Goal: Task Accomplishment & Management: Complete application form

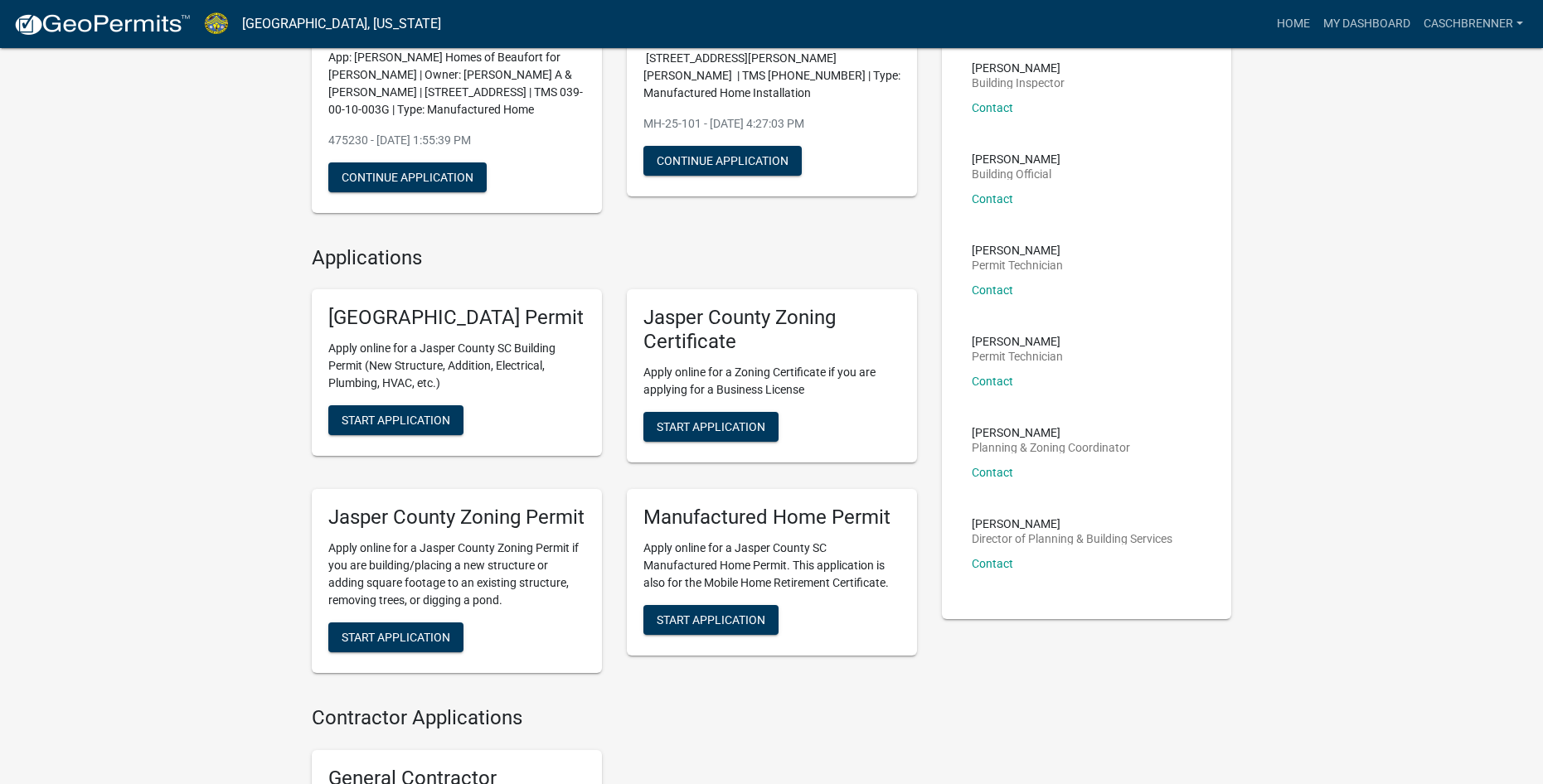
scroll to position [248, 0]
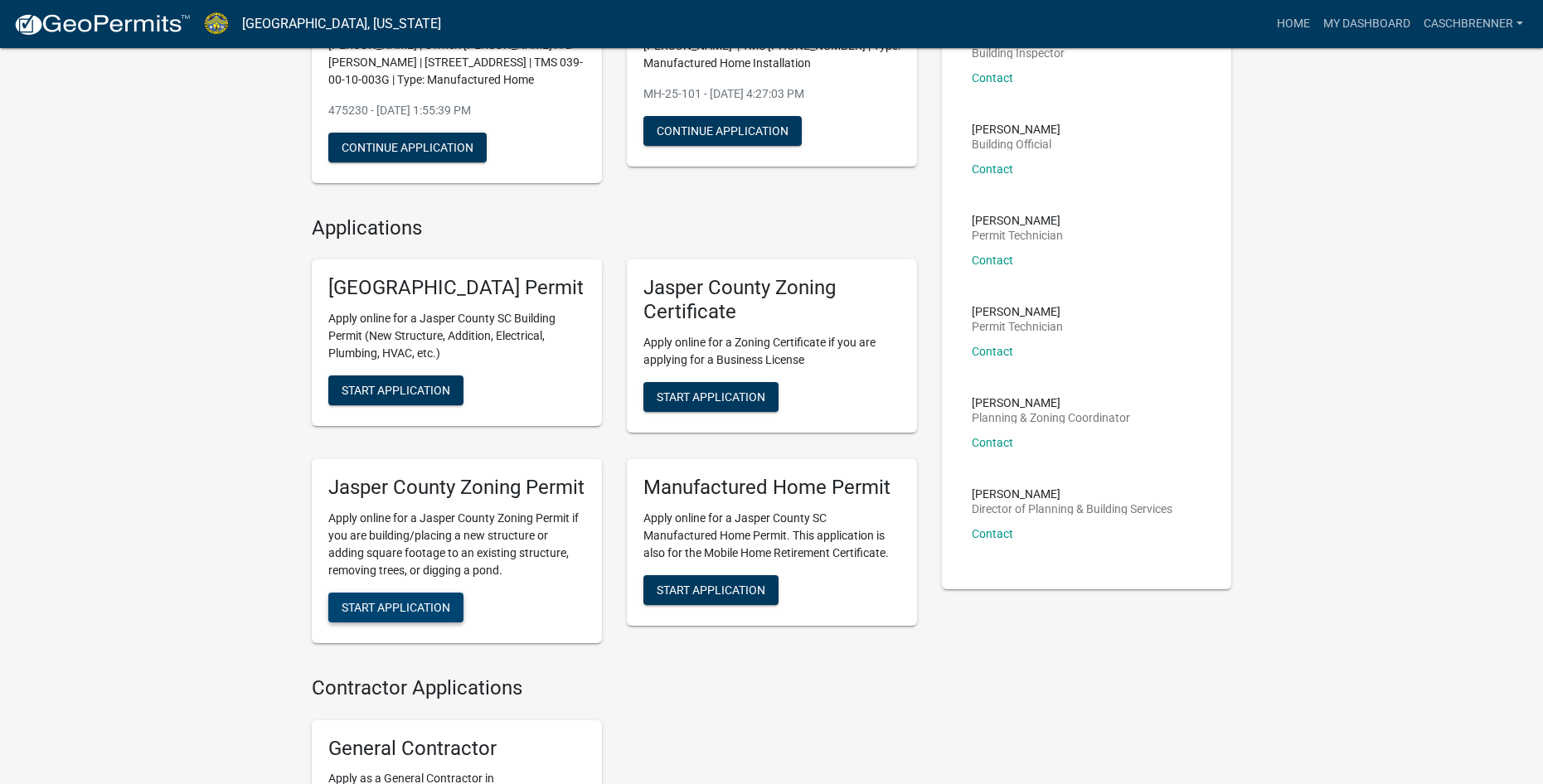
click at [427, 613] on span "Start Application" at bounding box center [396, 606] width 108 height 13
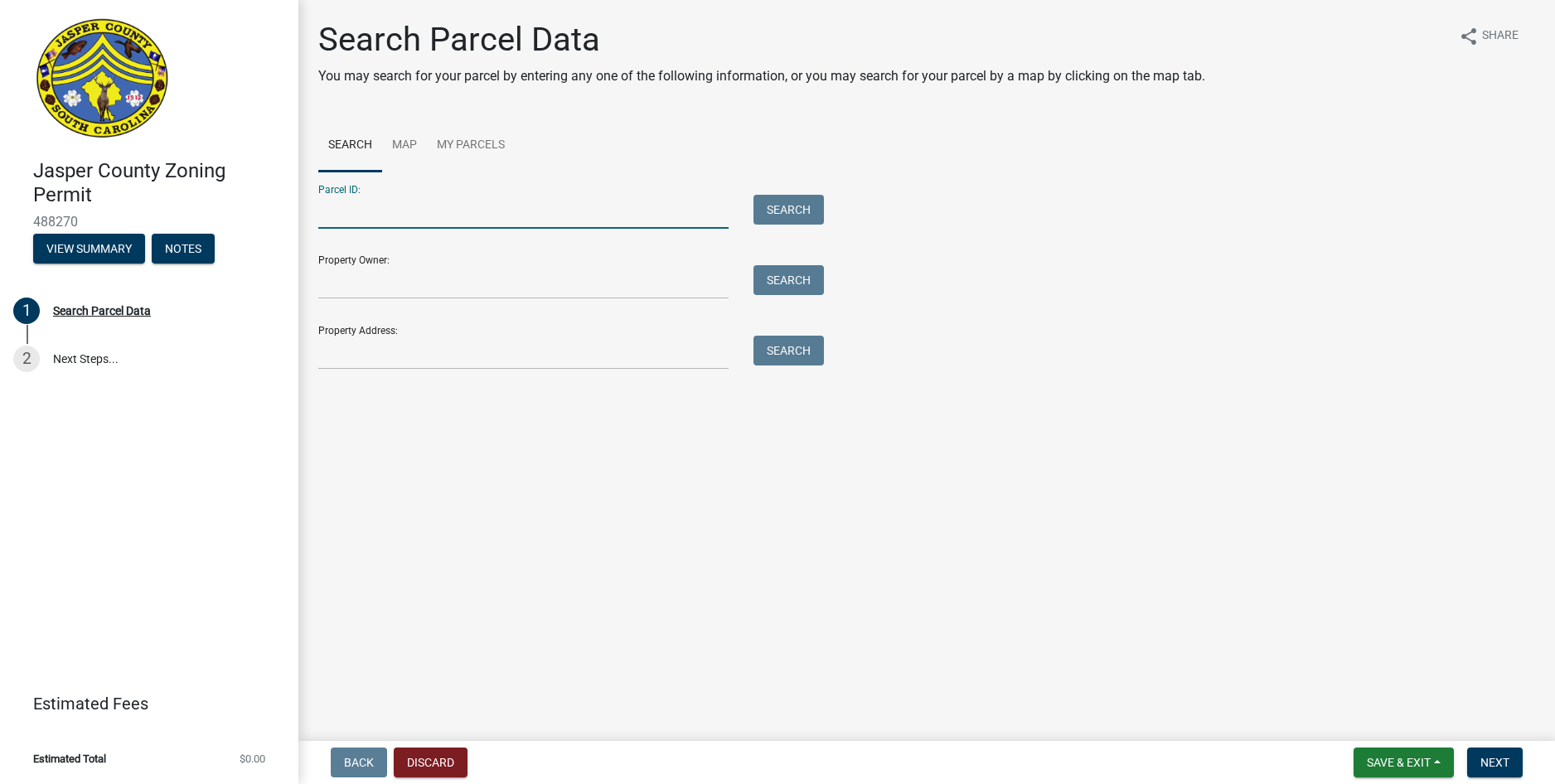
click at [345, 216] on input "Parcel ID:" at bounding box center [523, 212] width 411 height 34
type input "[PHONE_NUMBER]"
click at [792, 193] on div "Parcel ID: [PHONE_NUMBER] Search" at bounding box center [567, 201] width 497 height 58
click at [790, 206] on button "Search" at bounding box center [788, 210] width 71 height 30
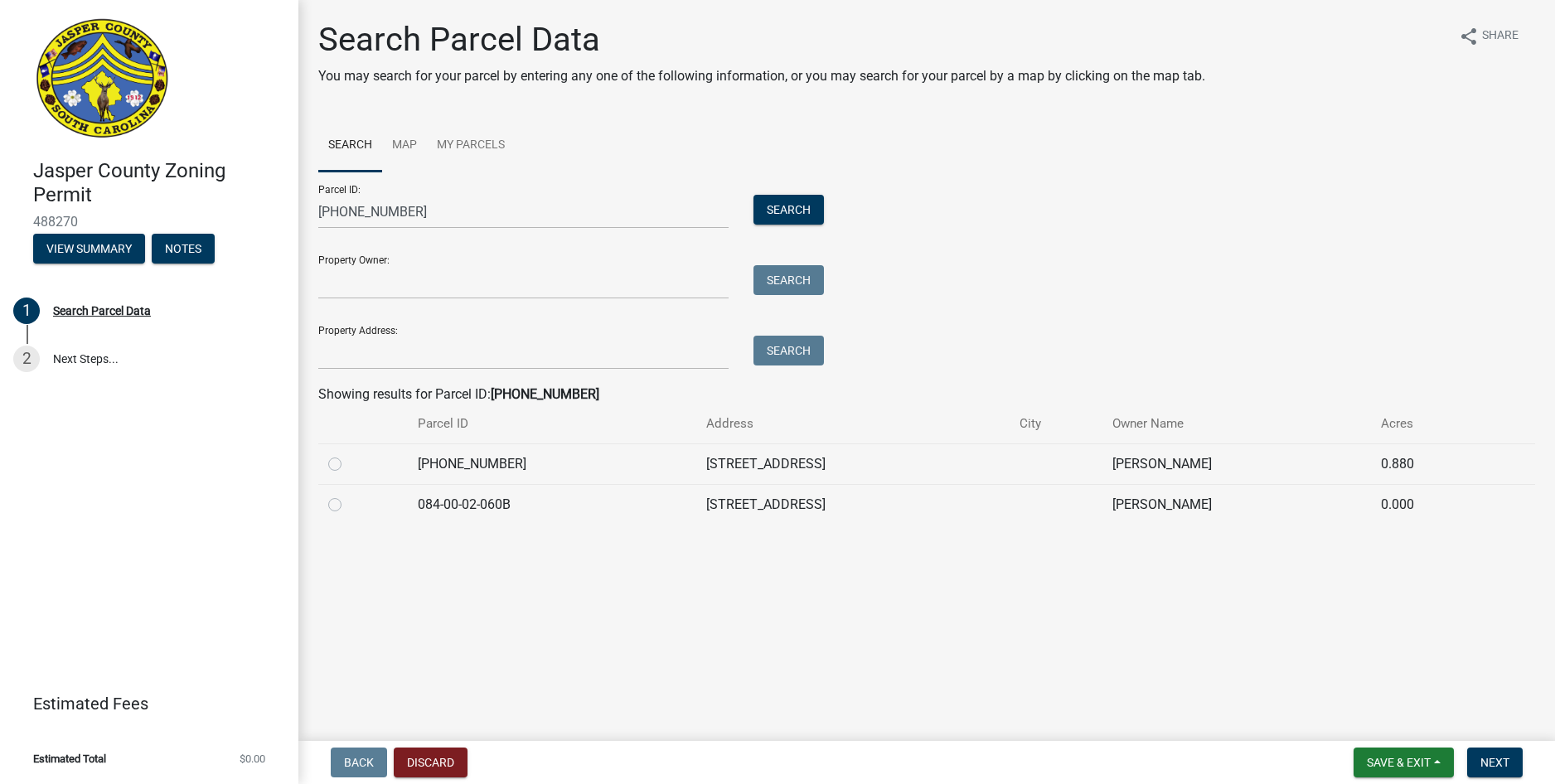
click at [348, 454] on label at bounding box center [348, 454] width 0 height 0
click at [348, 465] on input "radio" at bounding box center [353, 459] width 11 height 11
radio input "true"
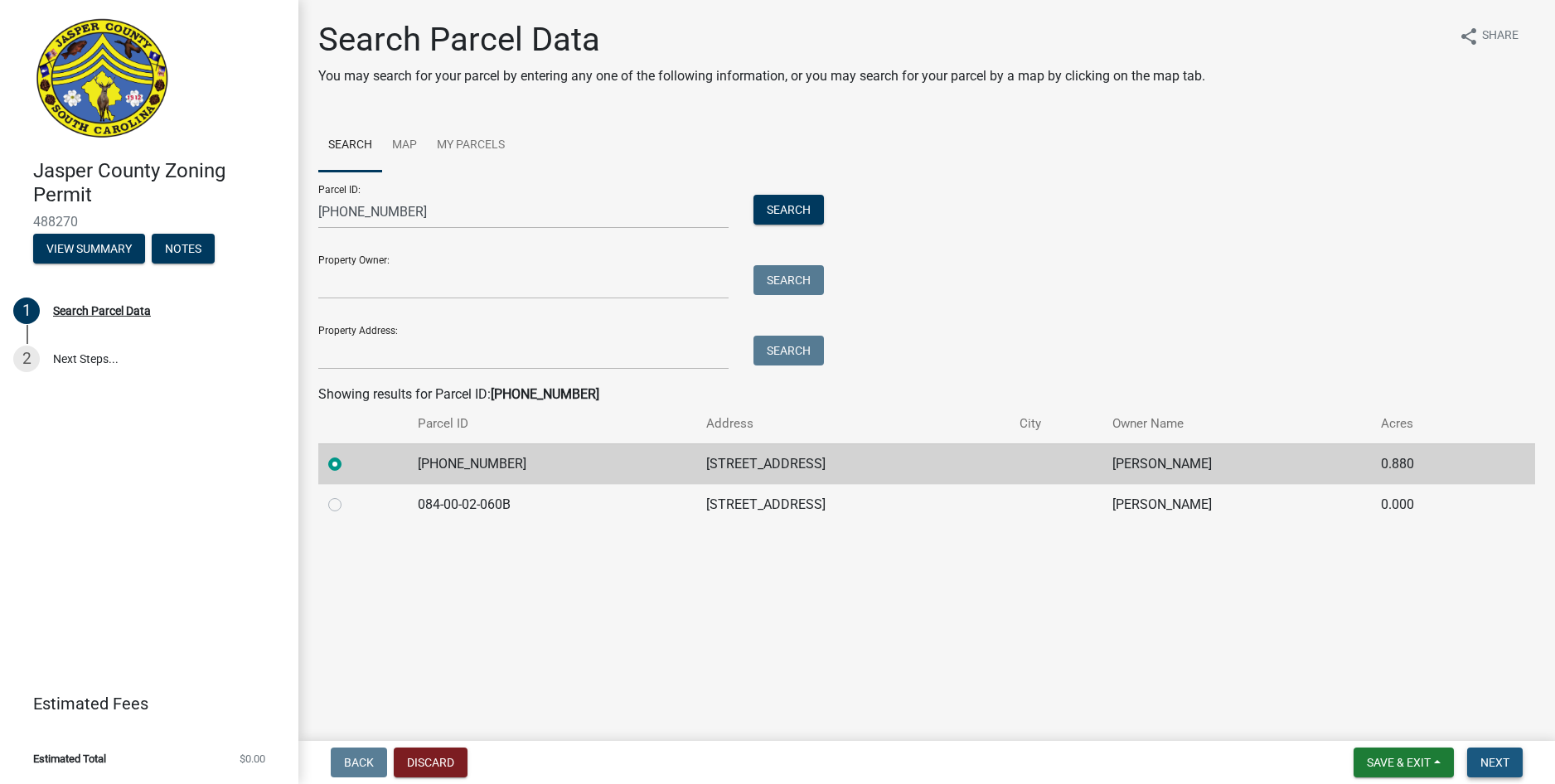
click at [1491, 758] on span "Next" at bounding box center [1494, 761] width 29 height 13
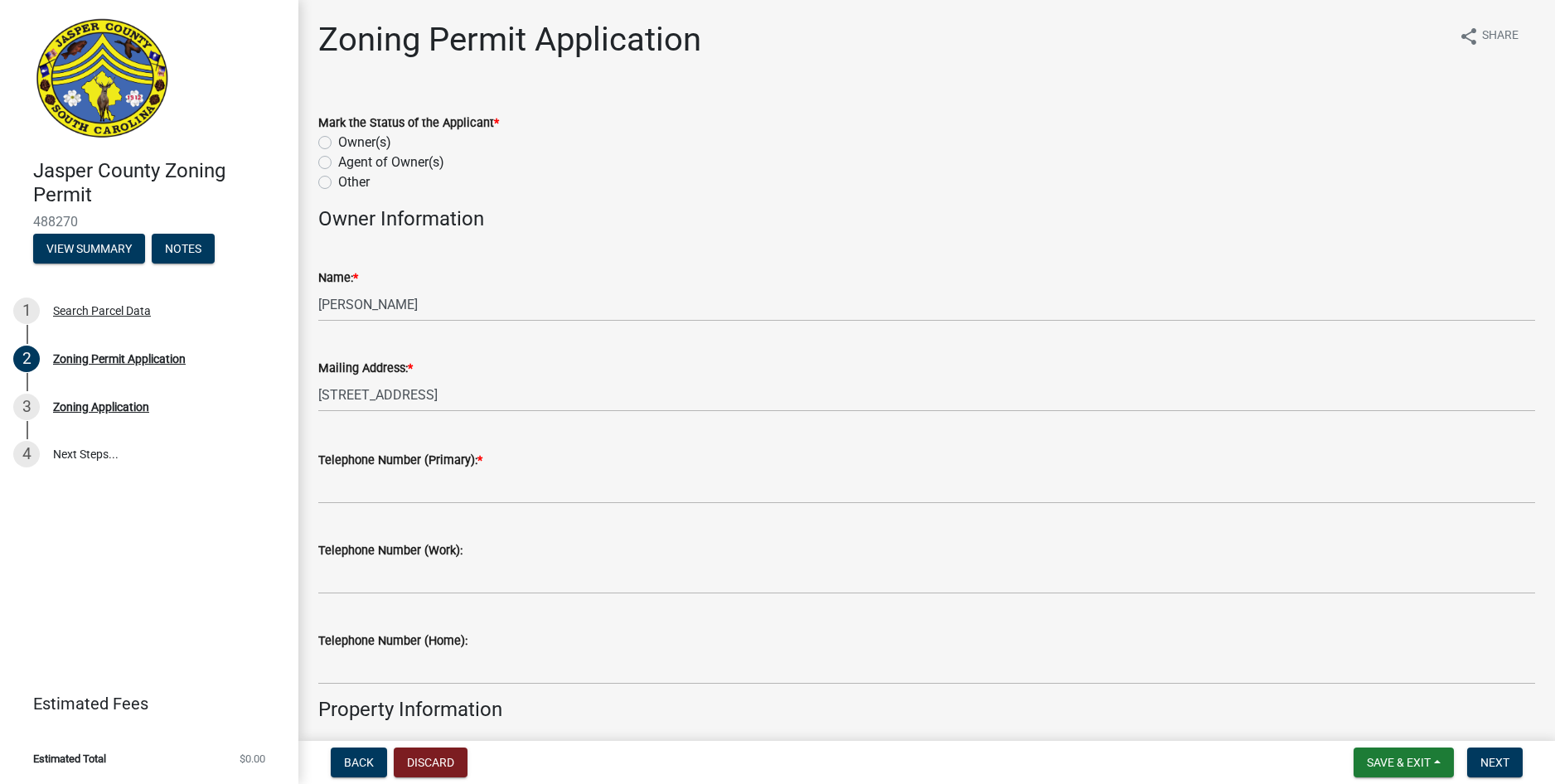
click at [338, 163] on label "Agent of Owner(s)" at bounding box center [391, 162] width 106 height 20
click at [338, 163] on input "Agent of Owner(s)" at bounding box center [343, 157] width 11 height 11
radio input "true"
click at [313, 303] on div "Name: * [PERSON_NAME]" at bounding box center [927, 283] width 1242 height 78
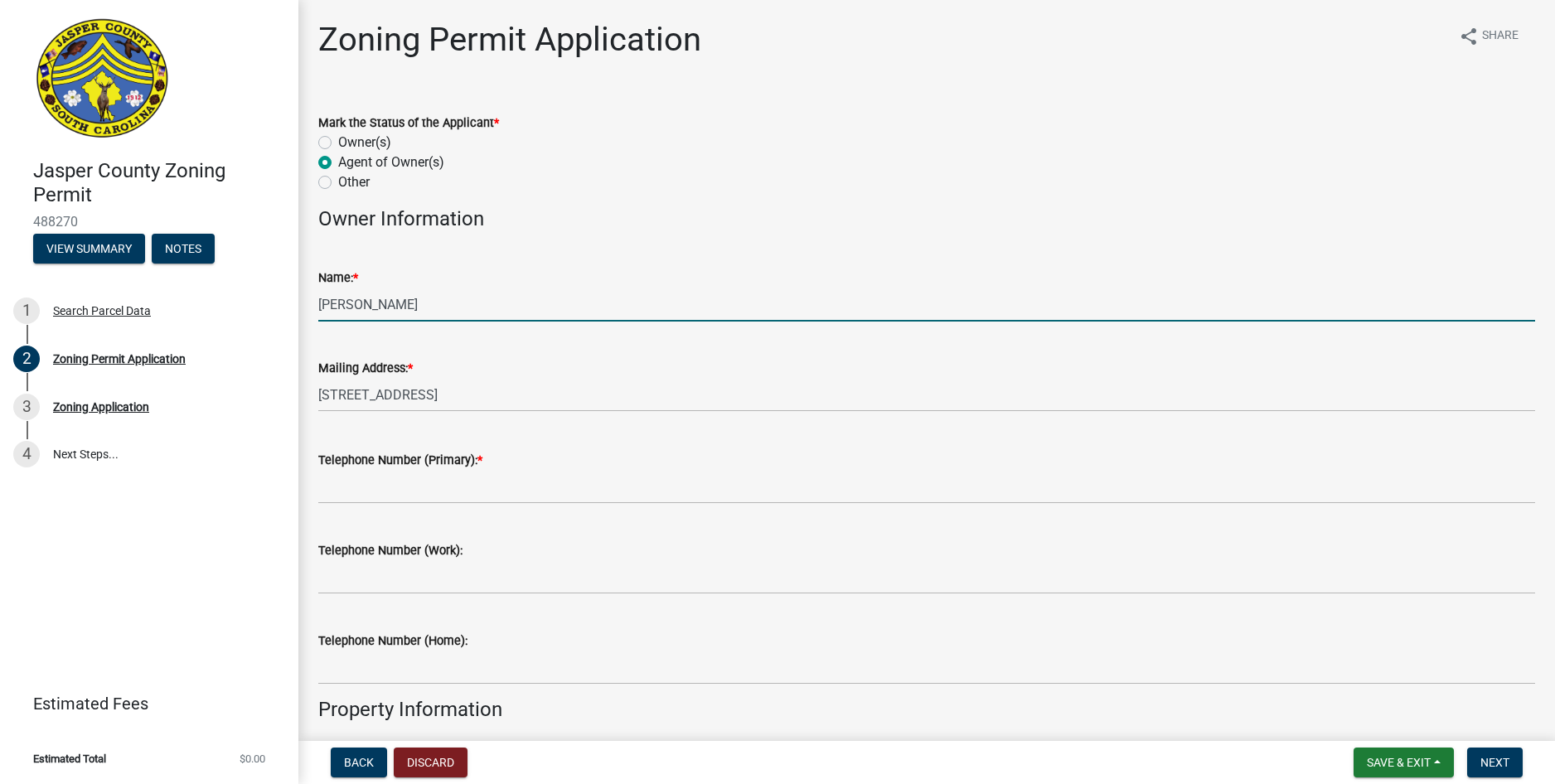
click at [320, 301] on input "[PERSON_NAME]" at bounding box center [927, 304] width 1217 height 34
click at [606, 307] on input "[PERSON_NAME] Homes of Beaufort for [PERSON_NAME]" at bounding box center [927, 304] width 1217 height 34
type input "[PERSON_NAME] Homes of Beaufort for [PERSON_NAME] SHORT"
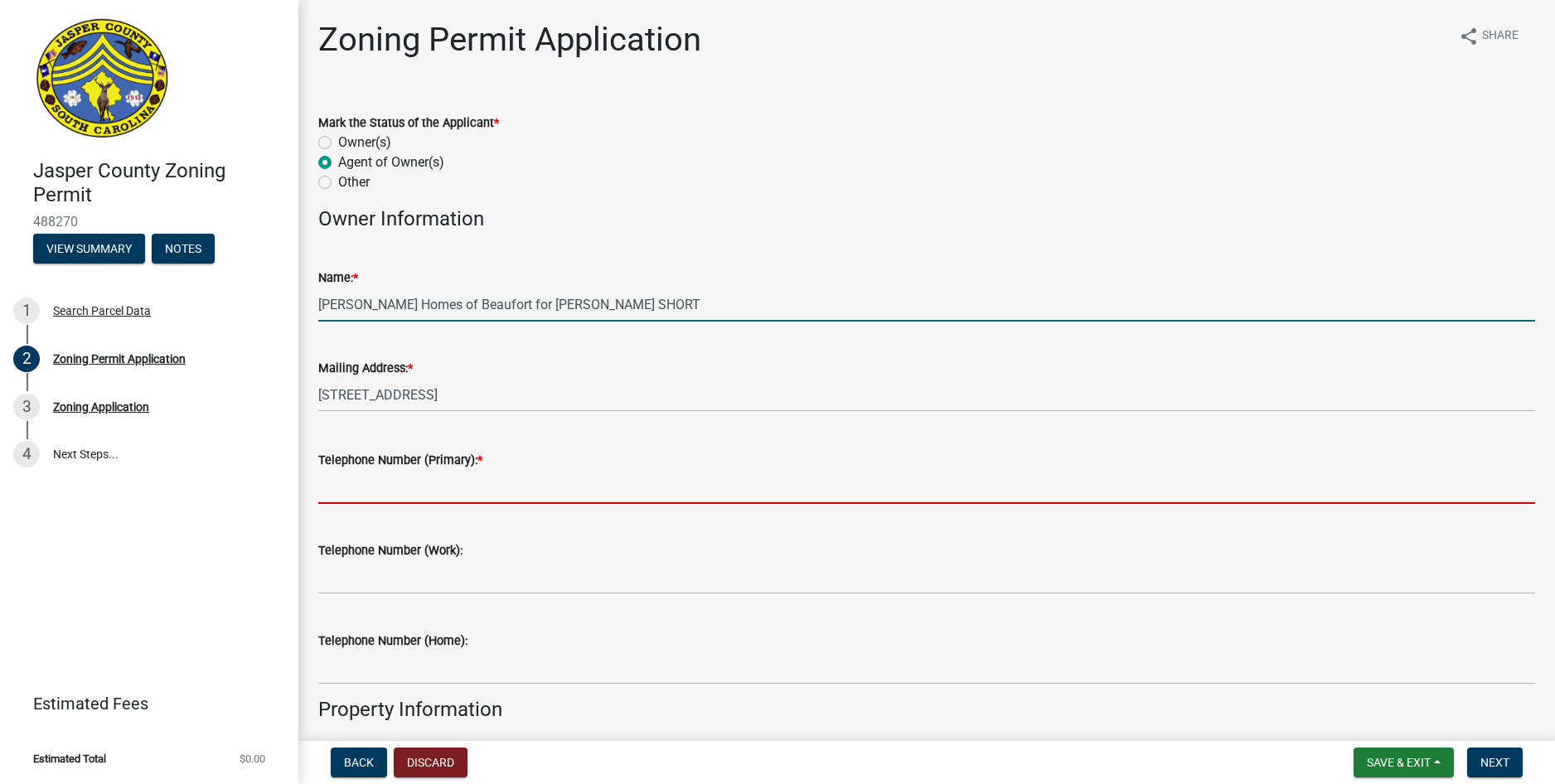
click at [403, 501] on input "Telephone Number (Primary): *" at bounding box center [927, 487] width 1217 height 34
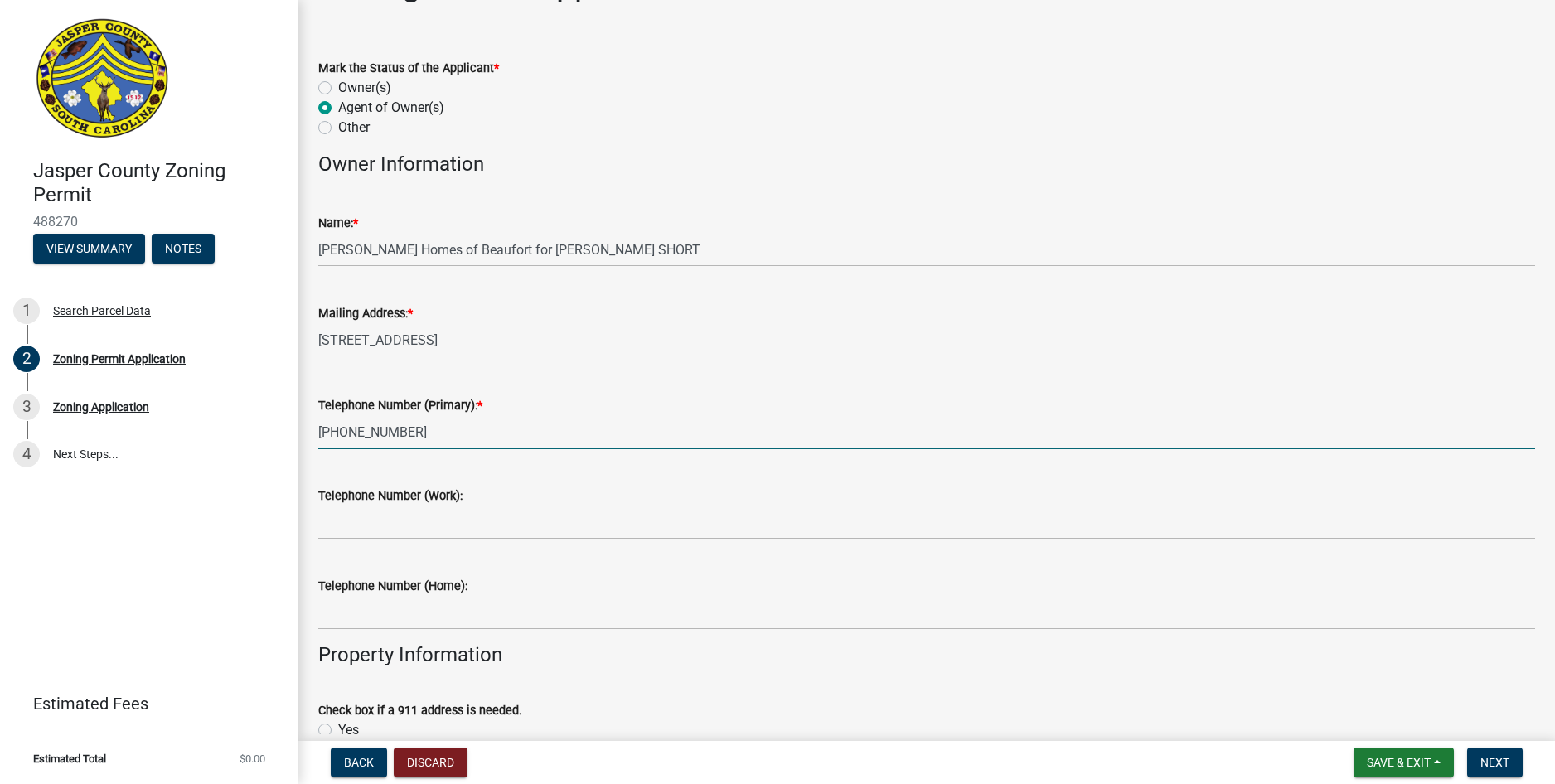
scroll to position [166, 0]
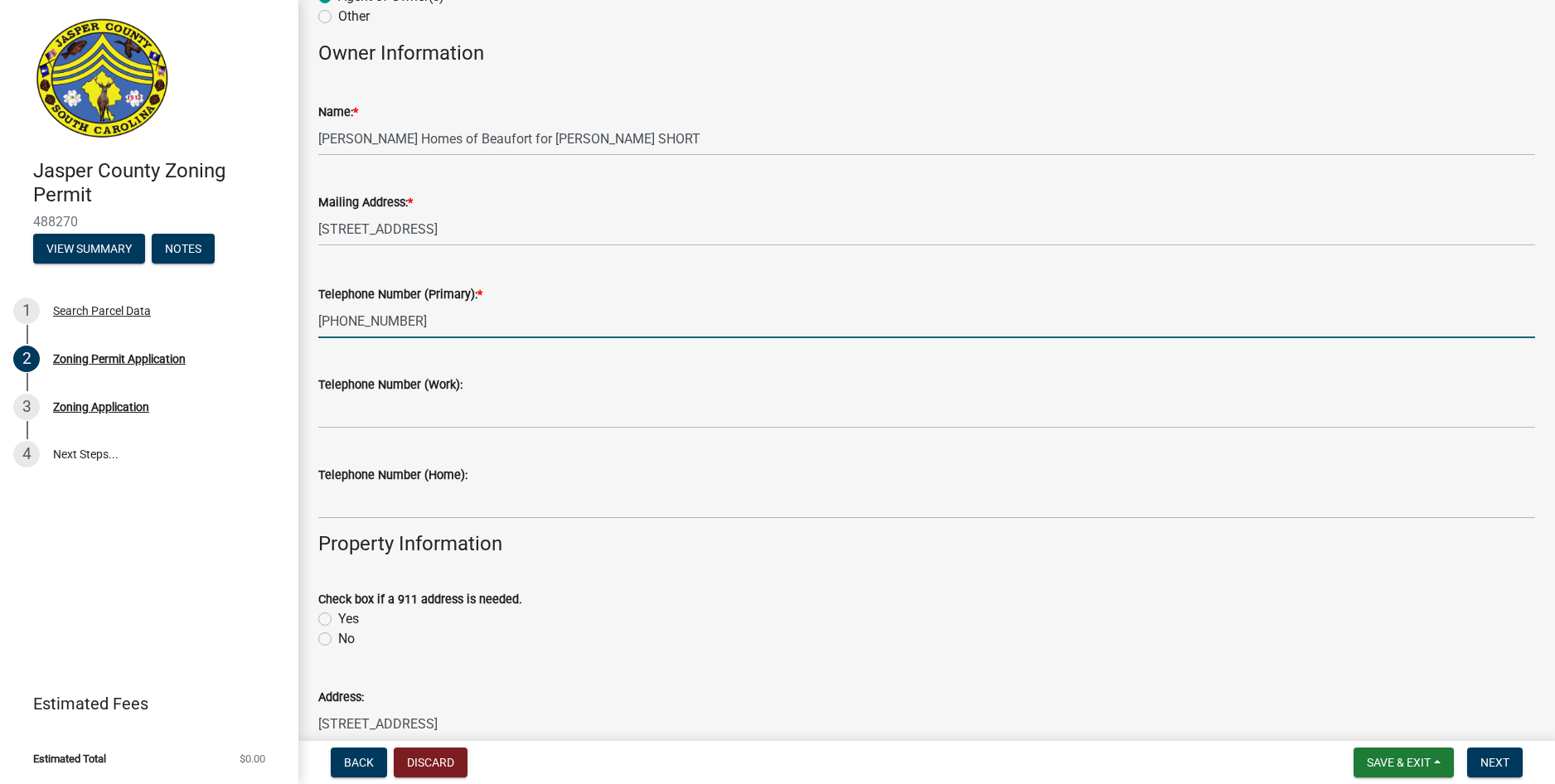
type input "[PHONE_NUMBER]"
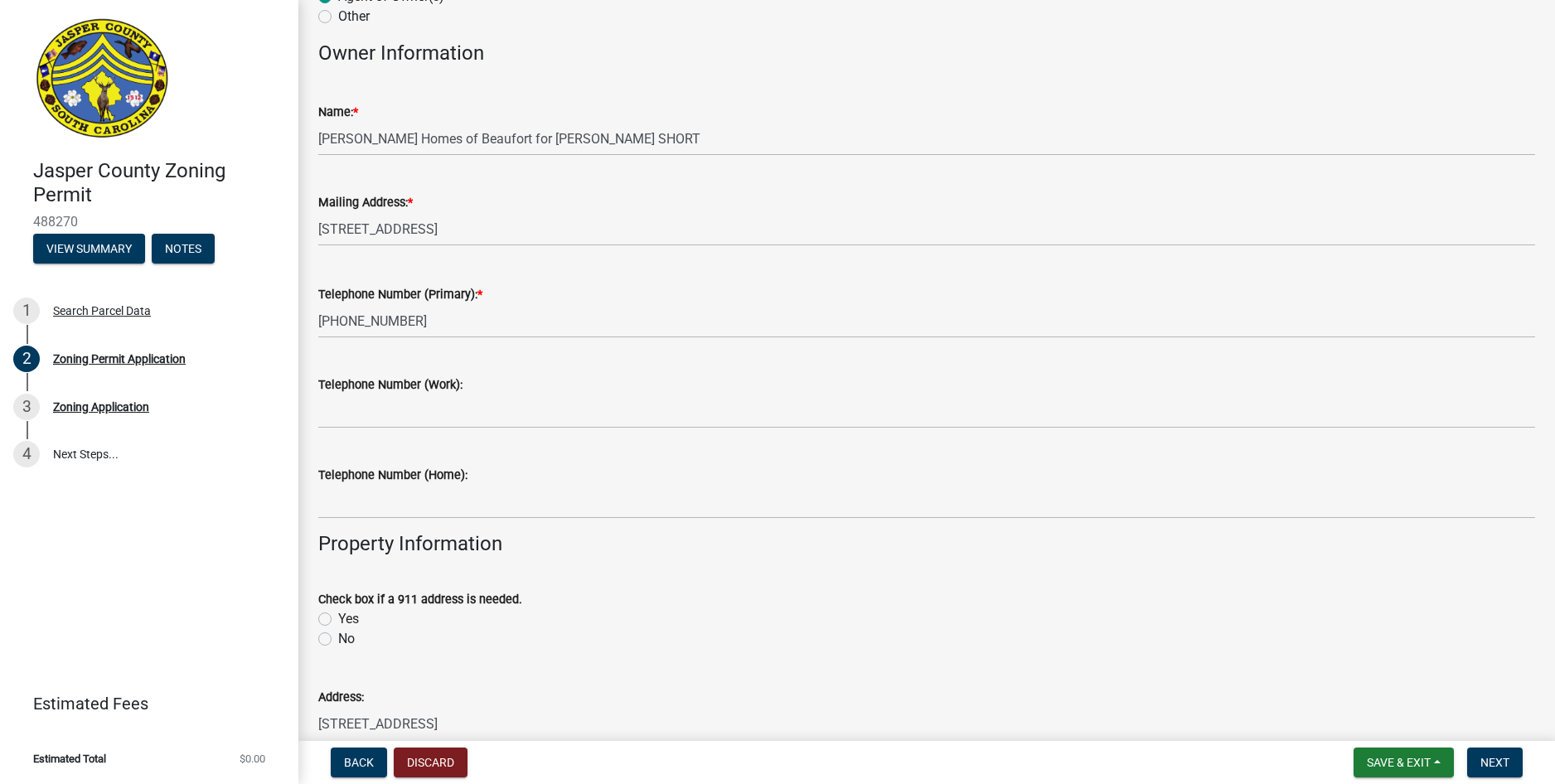
click at [350, 640] on label "No" at bounding box center [346, 639] width 17 height 20
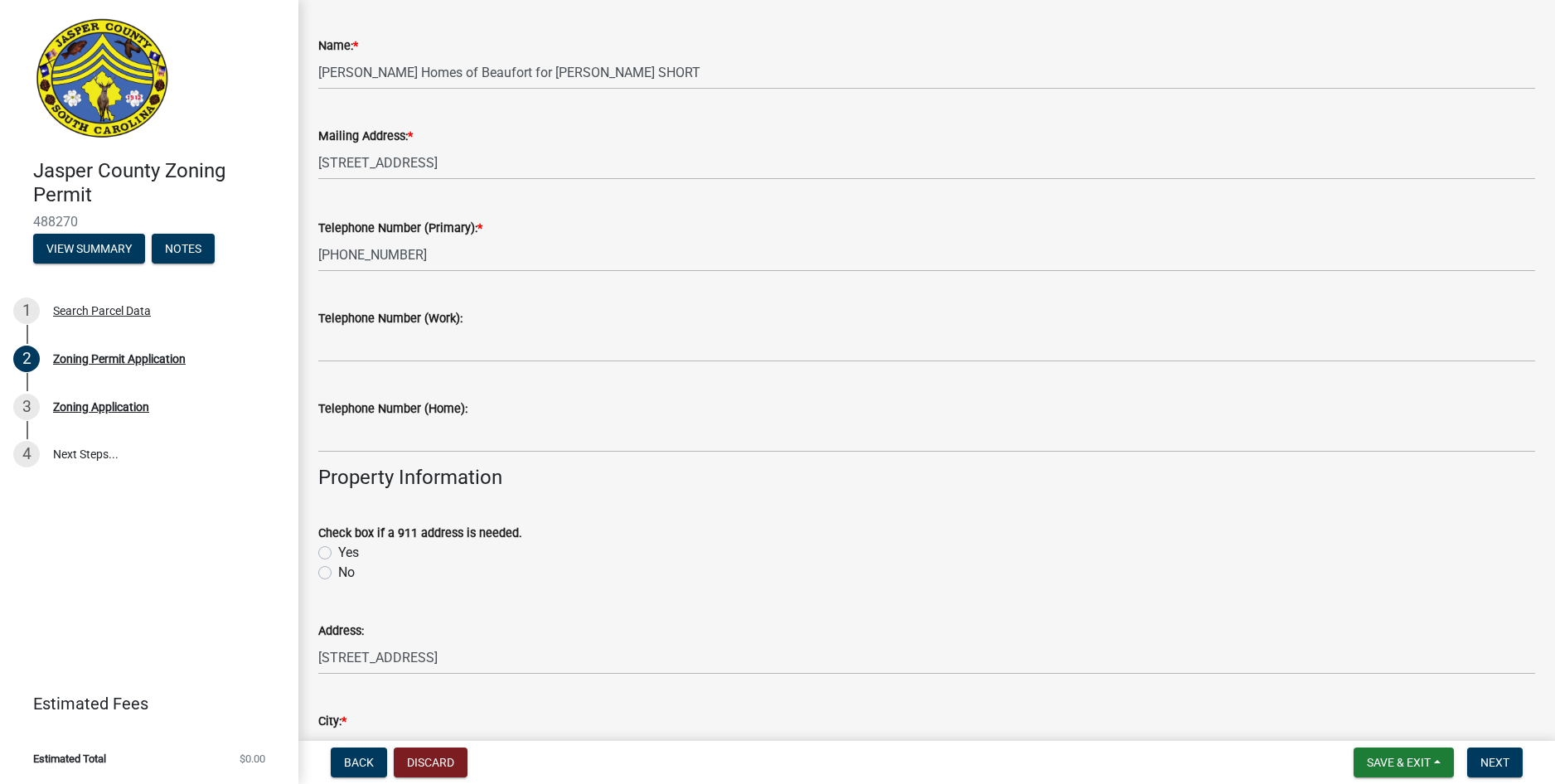
scroll to position [331, 0]
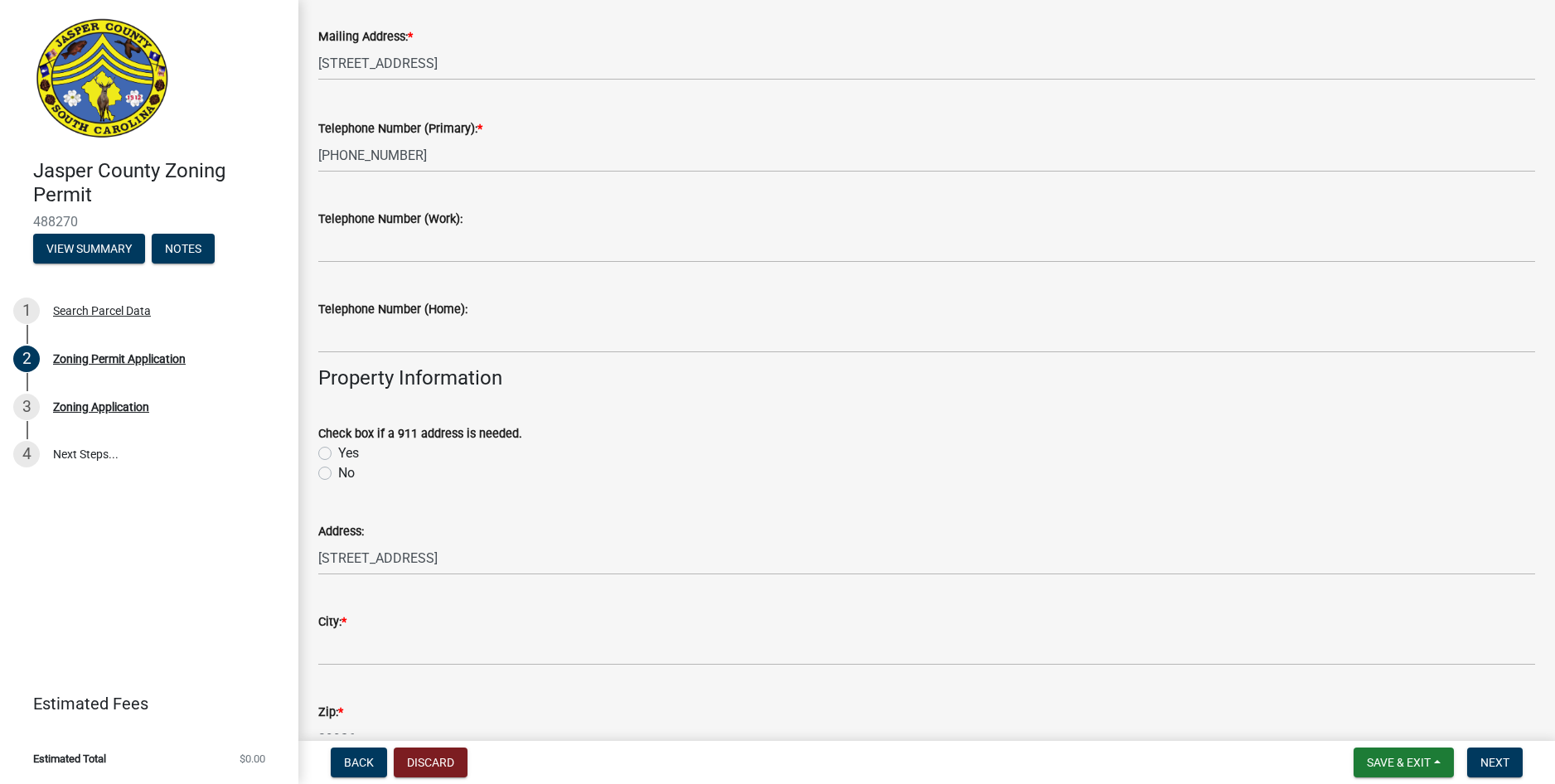
click at [331, 471] on div "No" at bounding box center [927, 473] width 1217 height 20
click at [338, 474] on label "No" at bounding box center [346, 473] width 17 height 20
click at [338, 474] on input "No" at bounding box center [343, 468] width 11 height 11
radio input "true"
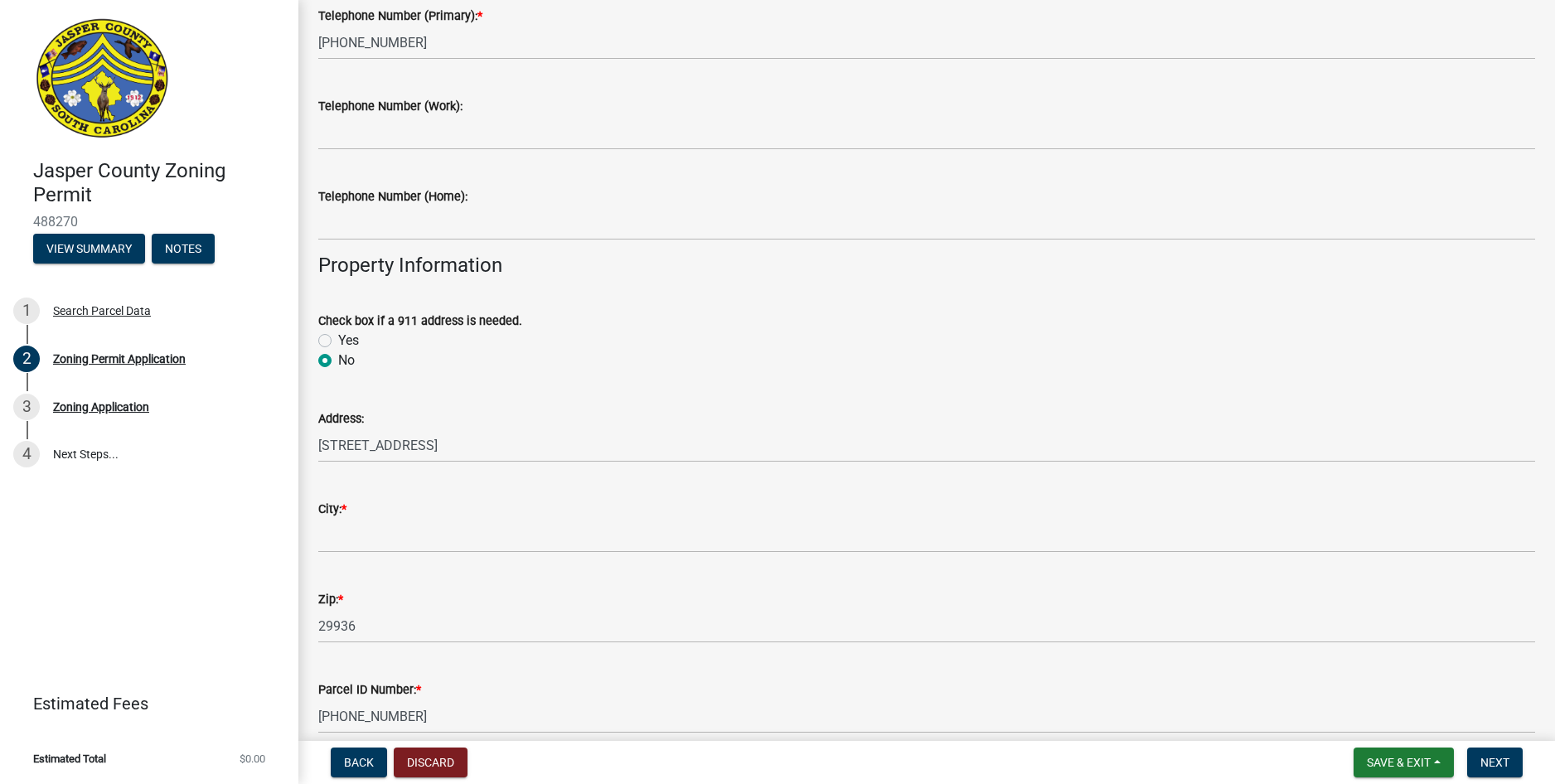
scroll to position [497, 0]
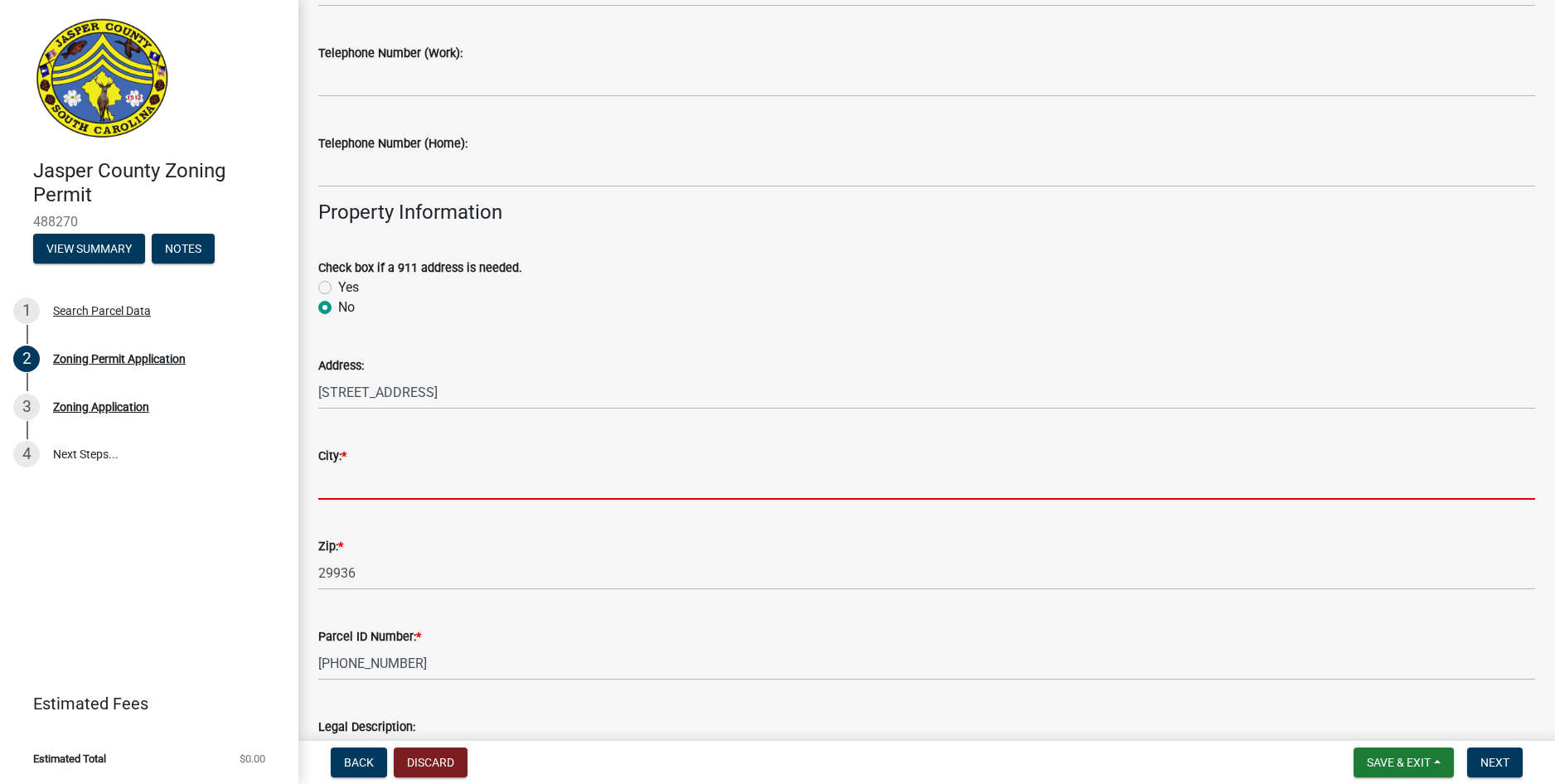
click at [375, 488] on input "City: *" at bounding box center [927, 483] width 1217 height 34
type input "Ridgeland"
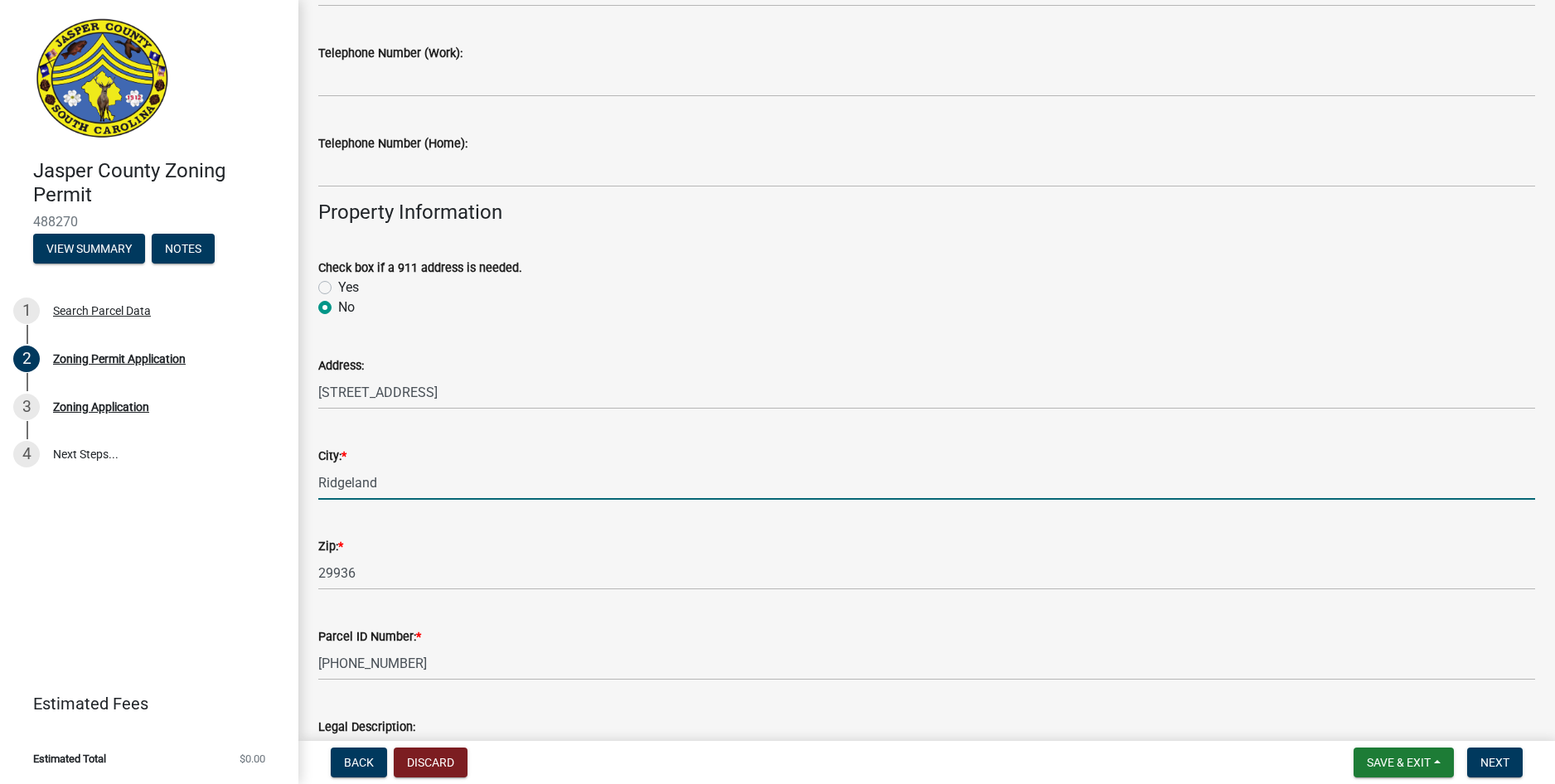
type input "[STREET_ADDRESS]"
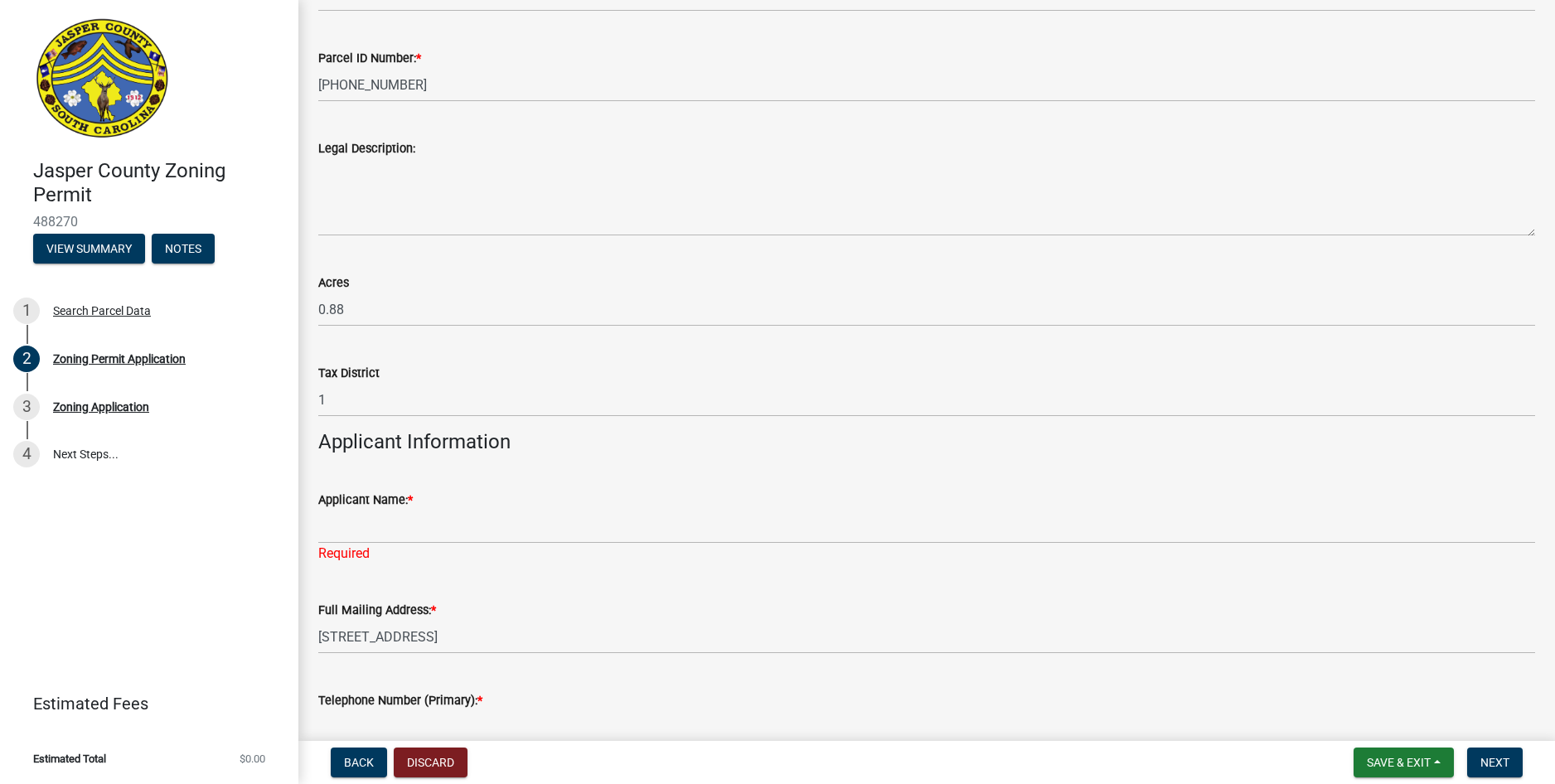
scroll to position [1077, 0]
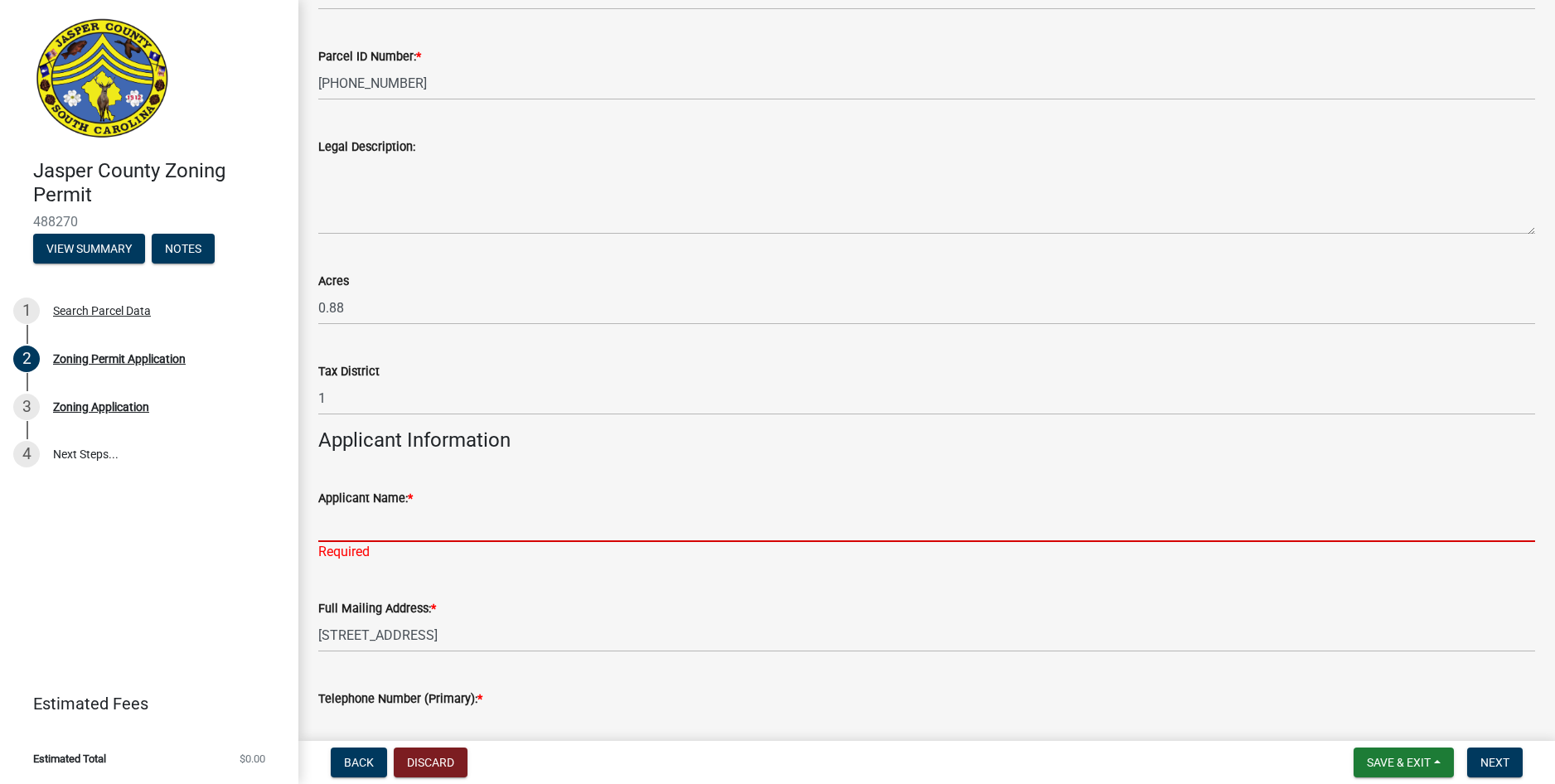
click at [372, 542] on div "Applicant Name: * Required" at bounding box center [927, 514] width 1217 height 97
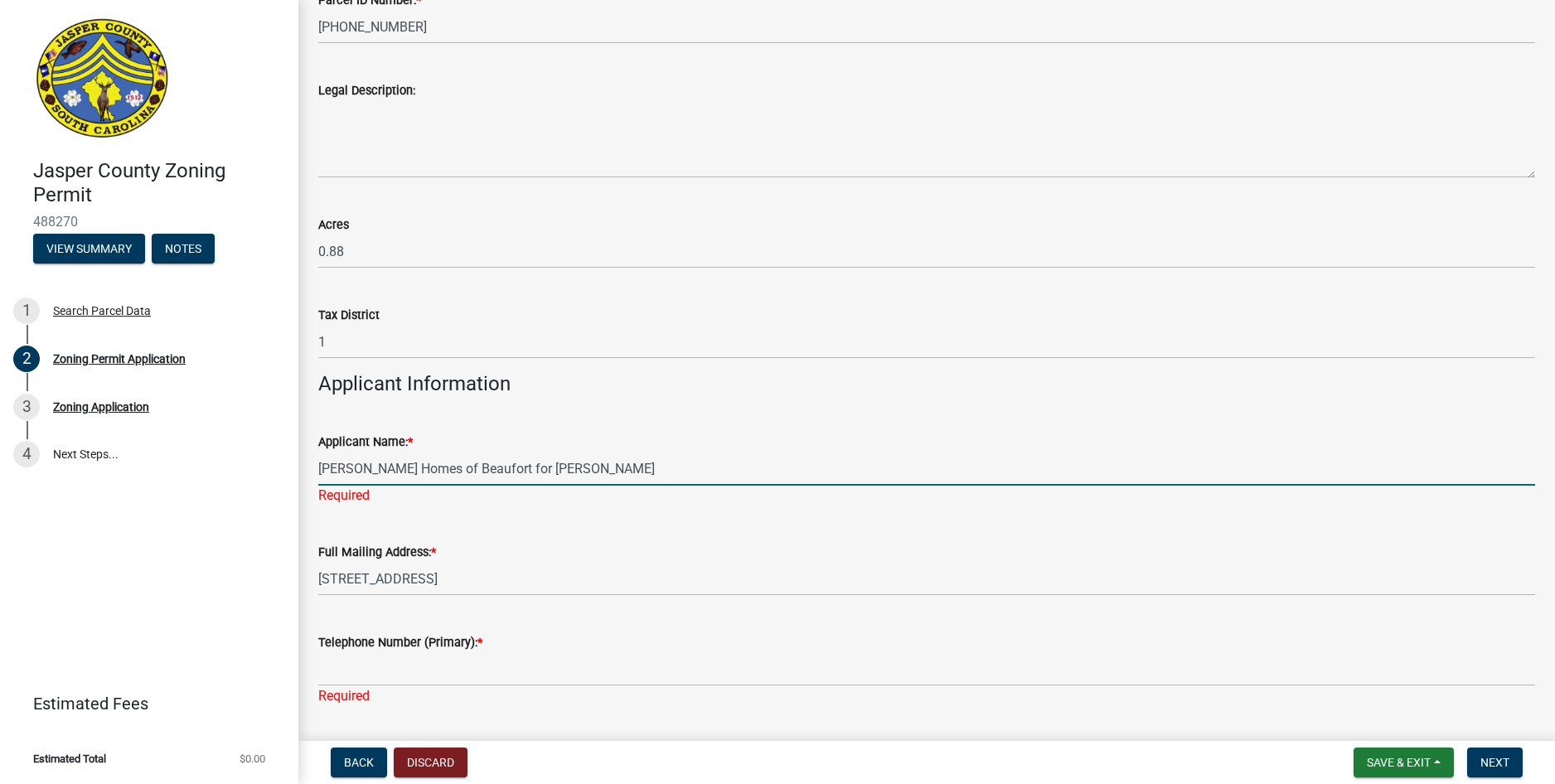
scroll to position [1160, 0]
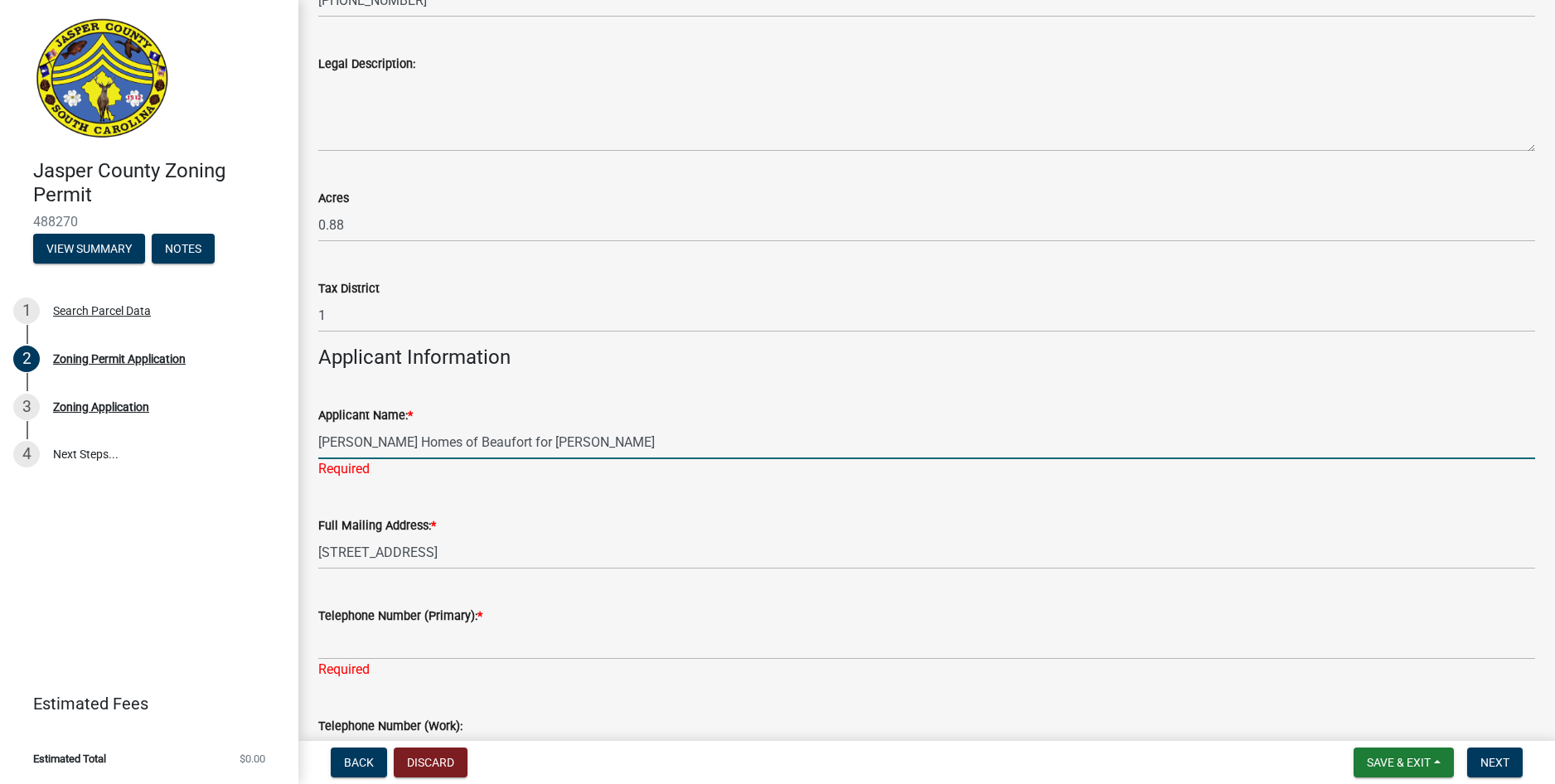
type input "[PERSON_NAME] Homes of Beaufort for [PERSON_NAME]"
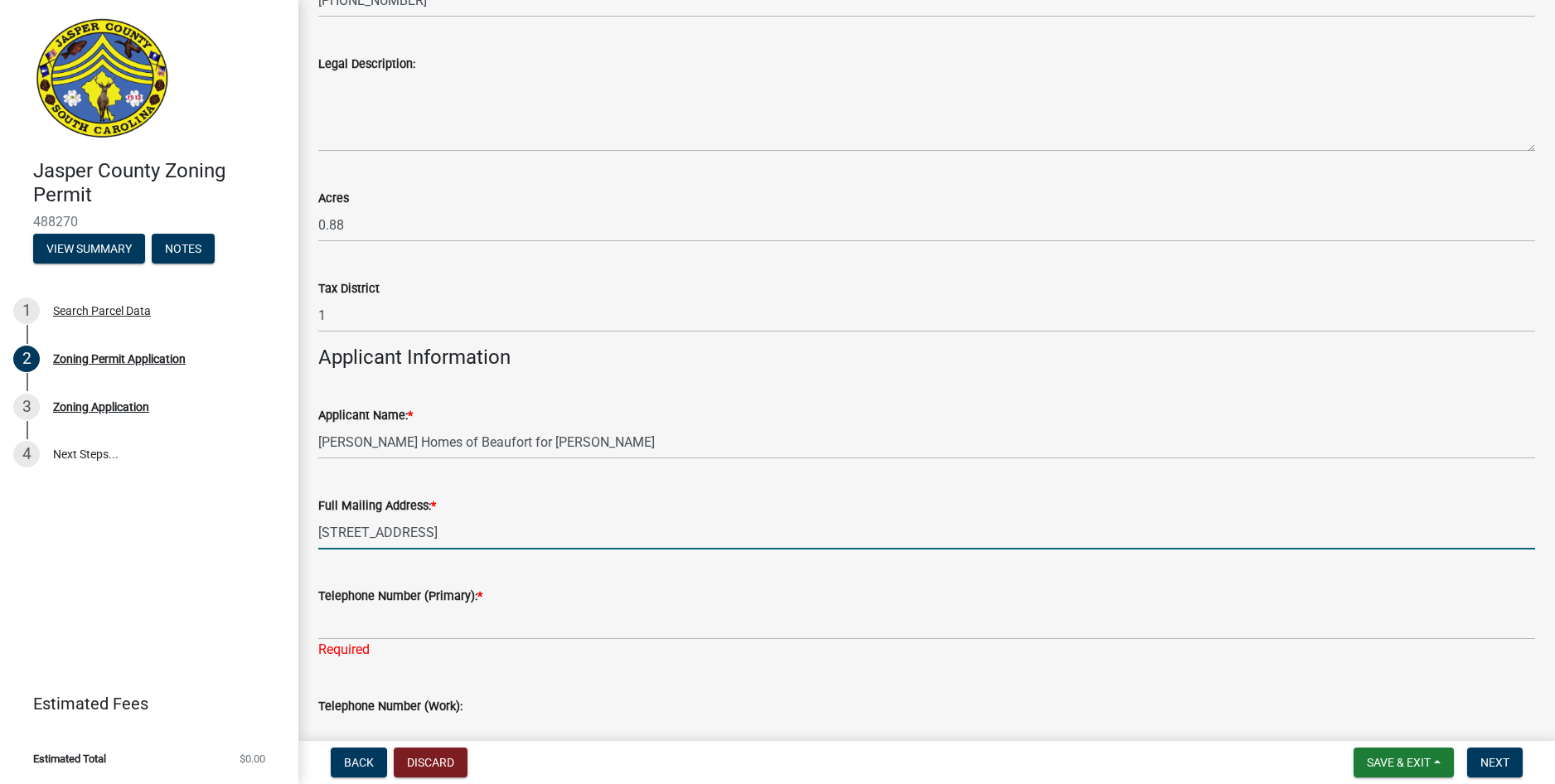
drag, startPoint x: 481, startPoint y: 560, endPoint x: 299, endPoint y: 586, distance: 183.8
type input "[STREET_ADDRESS]"
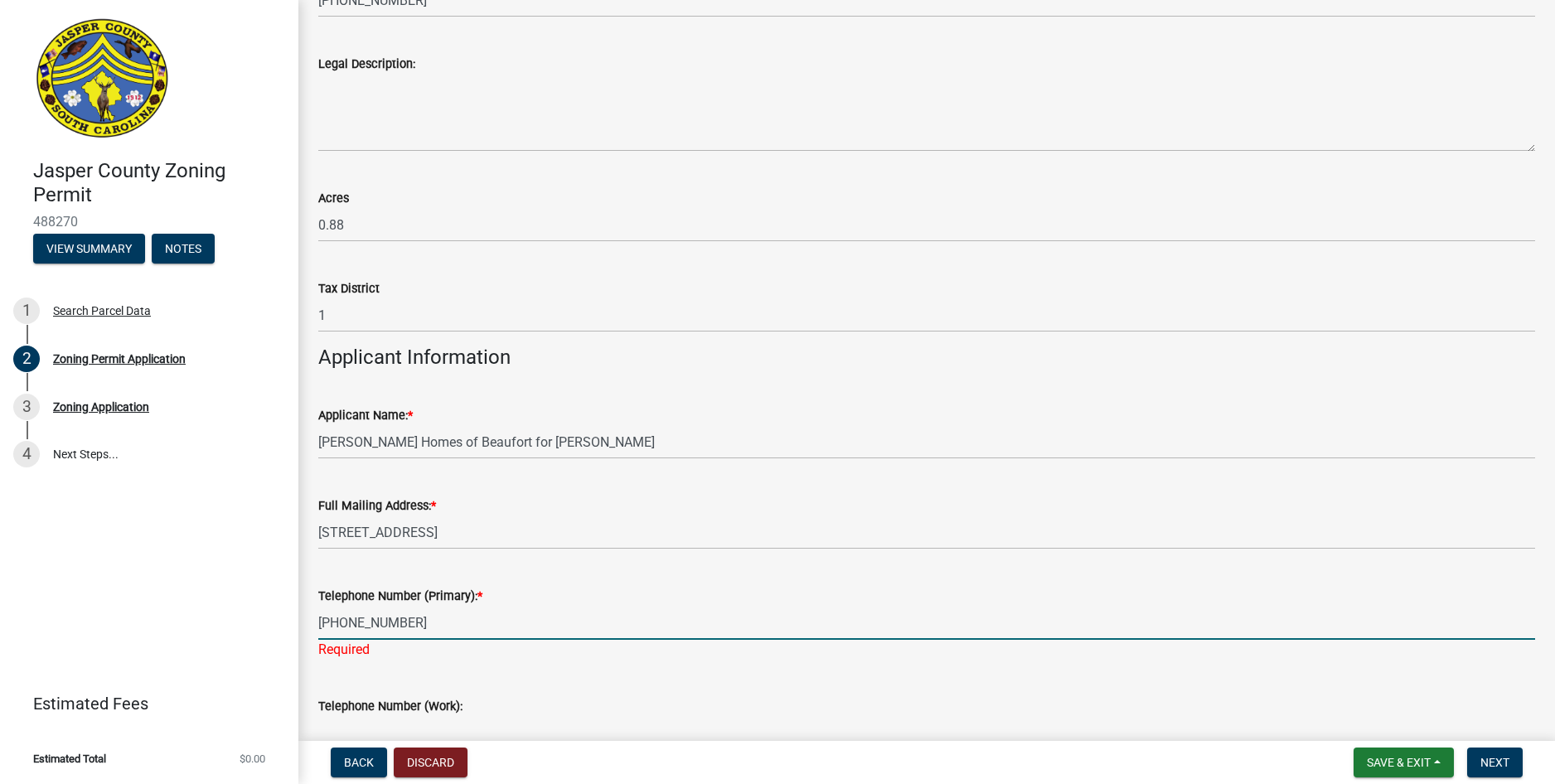
type input "[PHONE_NUMBER]"
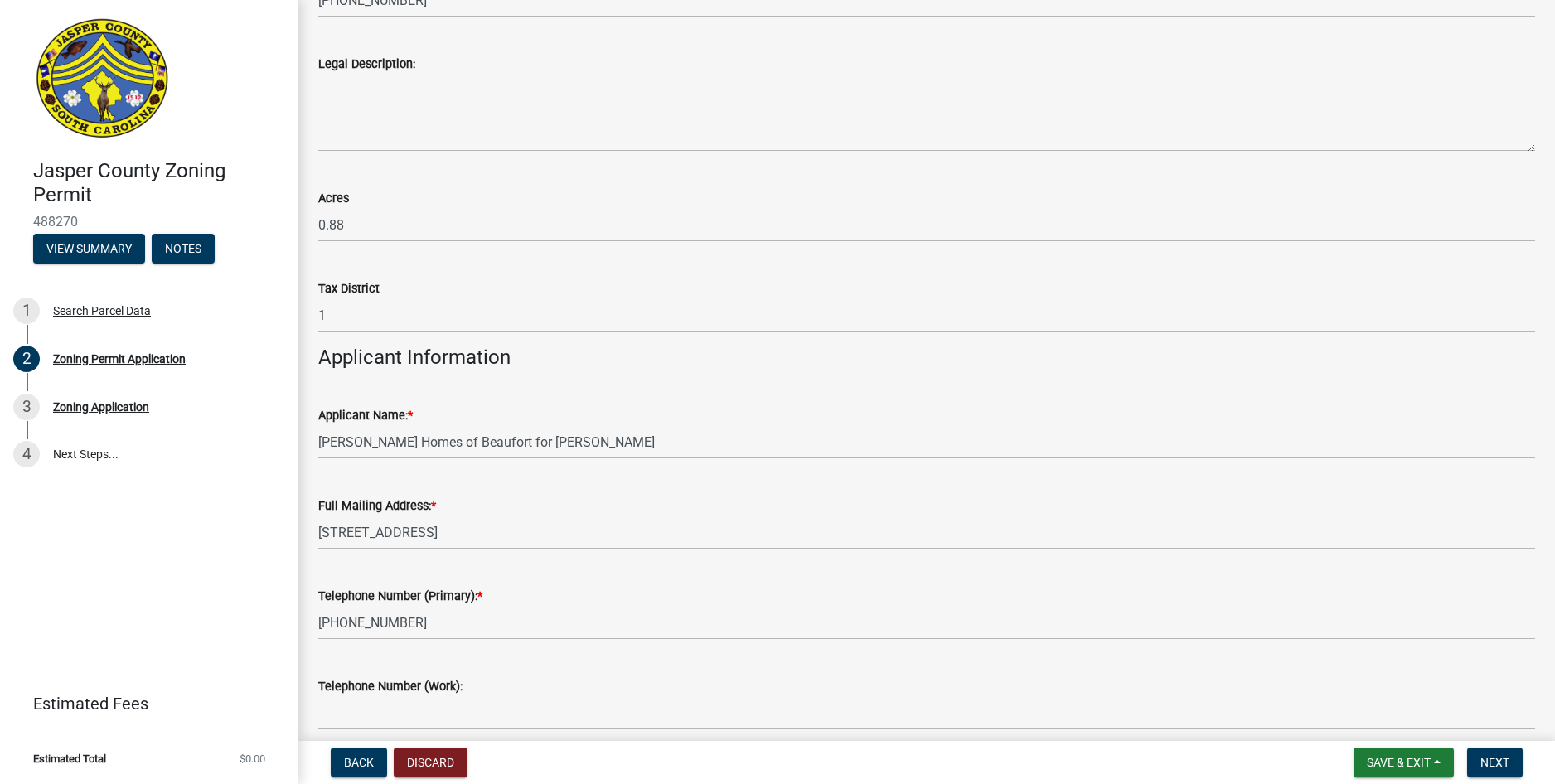
scroll to position [1597, 0]
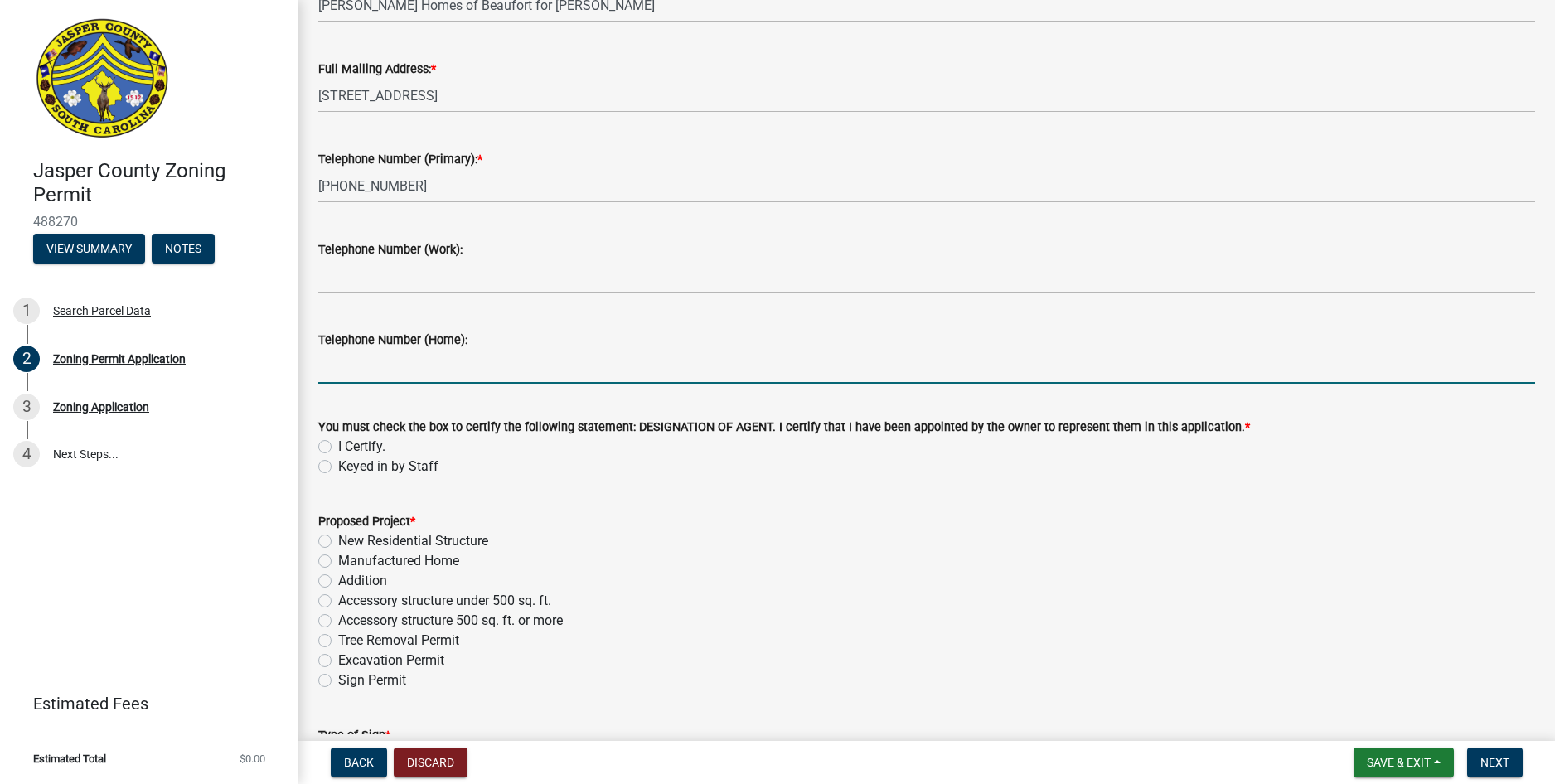
click at [338, 449] on label "I Certify." at bounding box center [362, 446] width 48 height 20
click at [338, 447] on input "I Certify." at bounding box center [343, 441] width 11 height 11
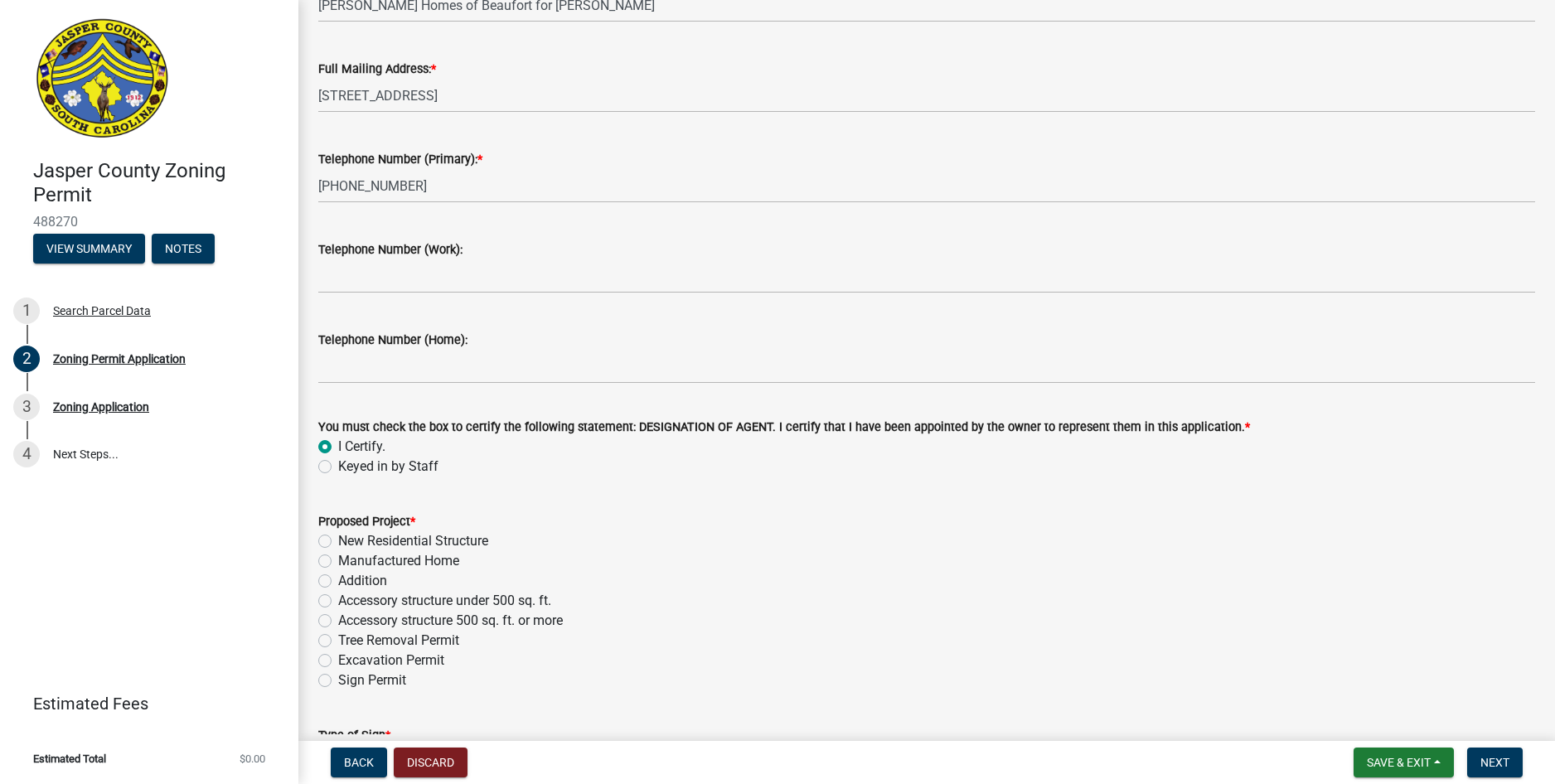
radio input "true"
click at [338, 562] on label "Manufactured Home" at bounding box center [399, 560] width 121 height 20
click at [338, 561] on input "Manufactured Home" at bounding box center [343, 555] width 11 height 11
radio input "true"
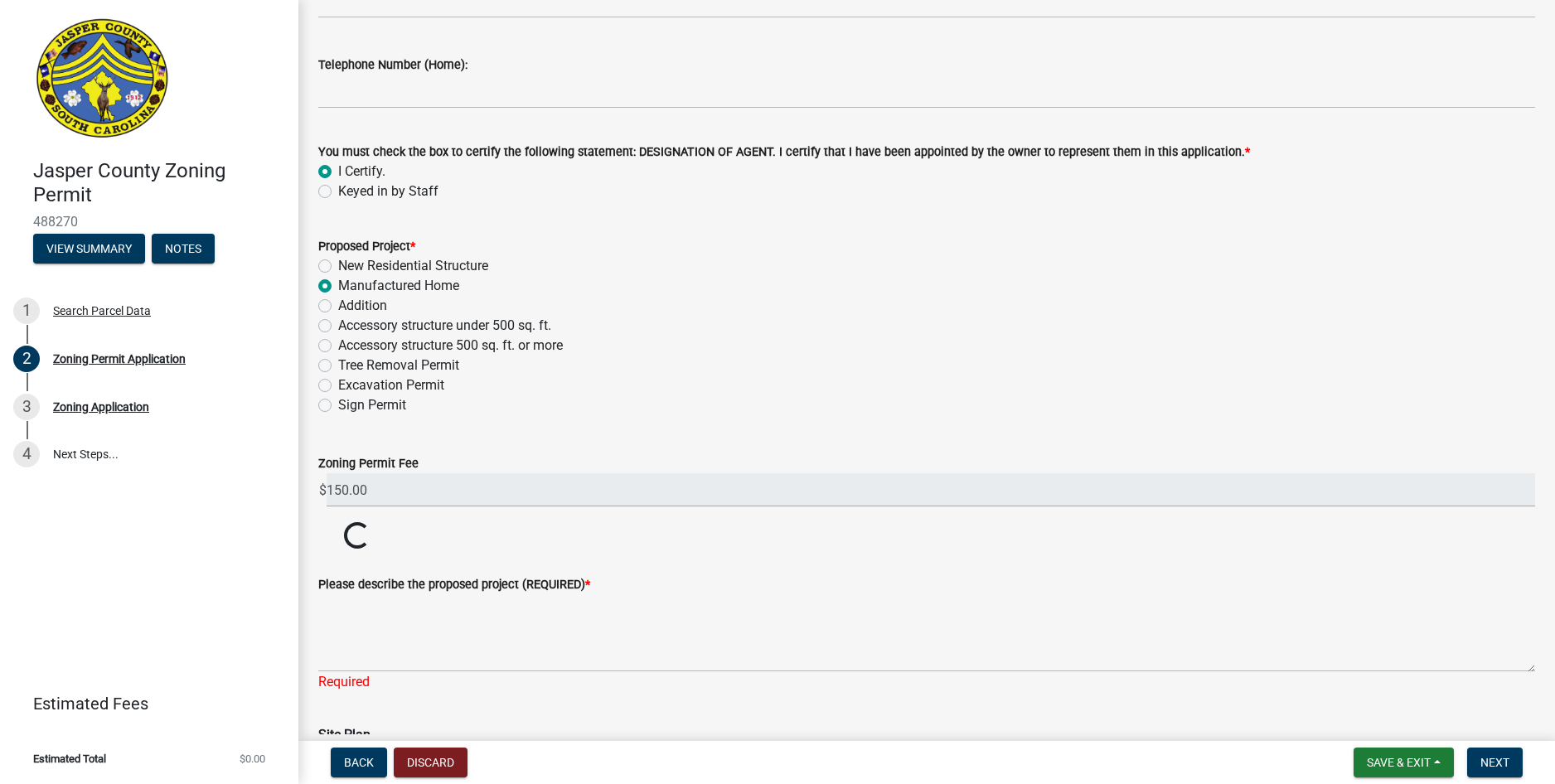
scroll to position [1928, 0]
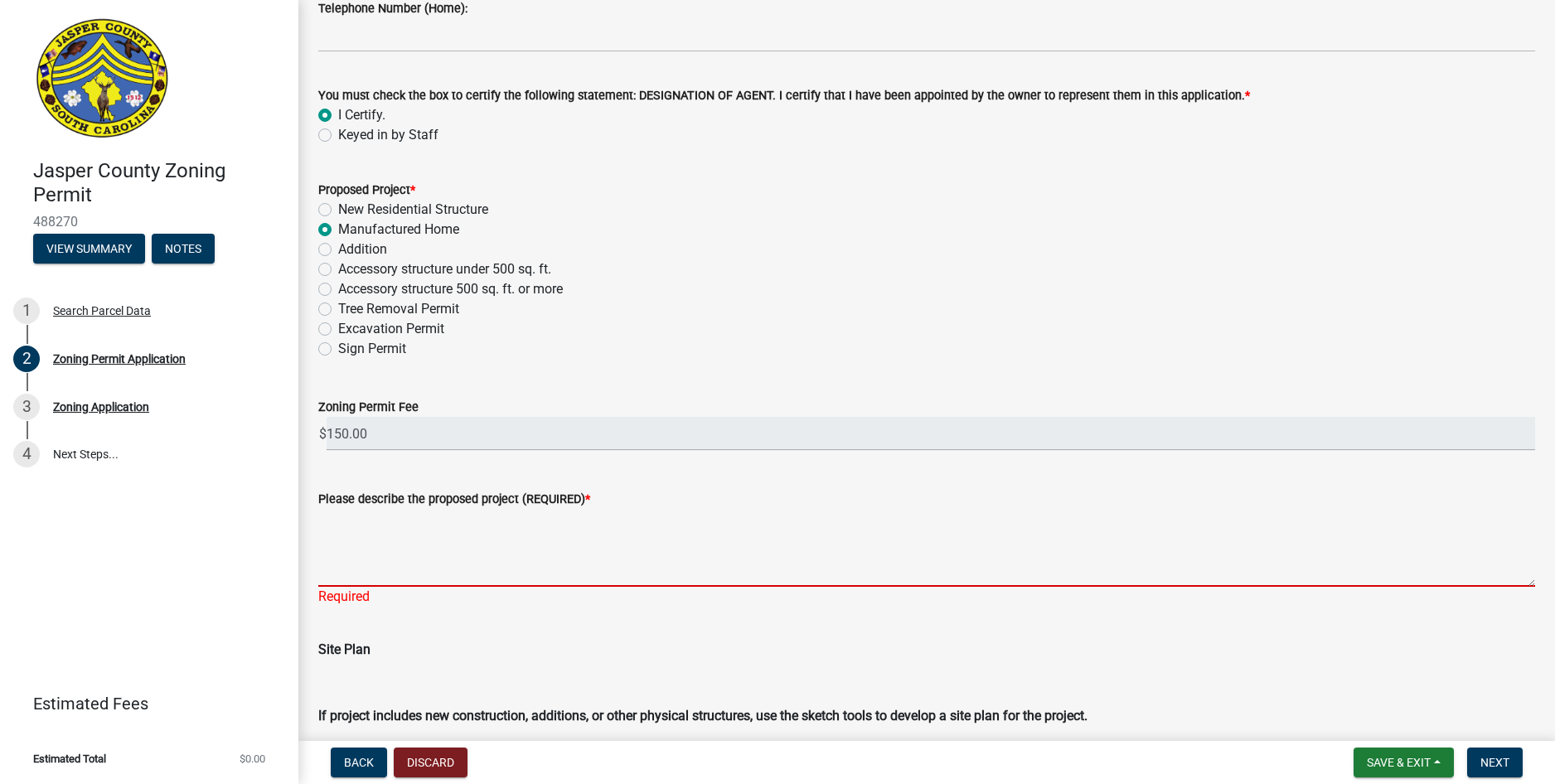
click at [393, 545] on textarea "Please describe the proposed project (REQUIRED) *" at bounding box center [927, 548] width 1217 height 78
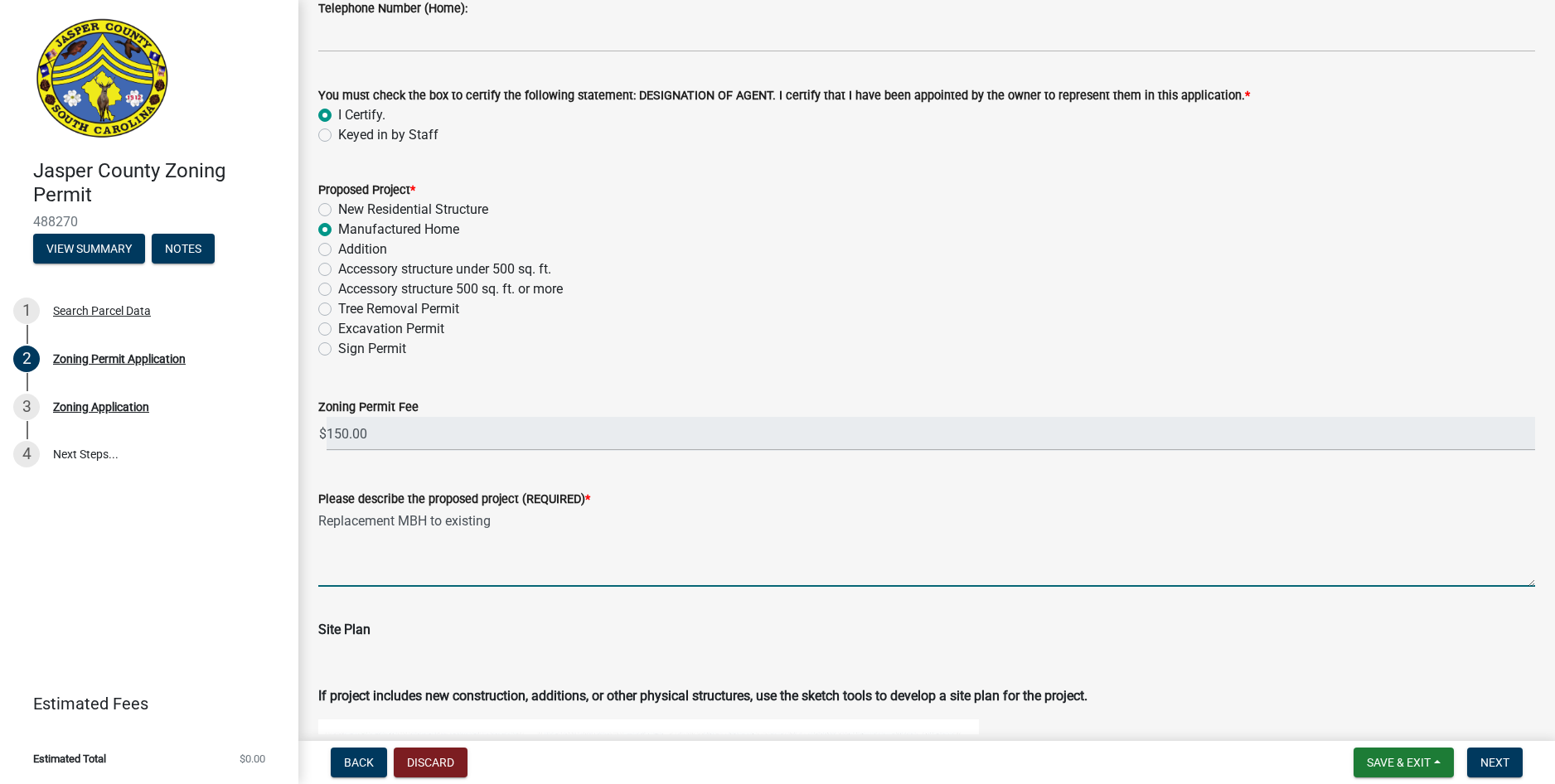
drag, startPoint x: 496, startPoint y: 520, endPoint x: 432, endPoint y: 519, distance: 64.0
click at [432, 519] on textarea "Replacement MBH to existing" at bounding box center [927, 548] width 1217 height 78
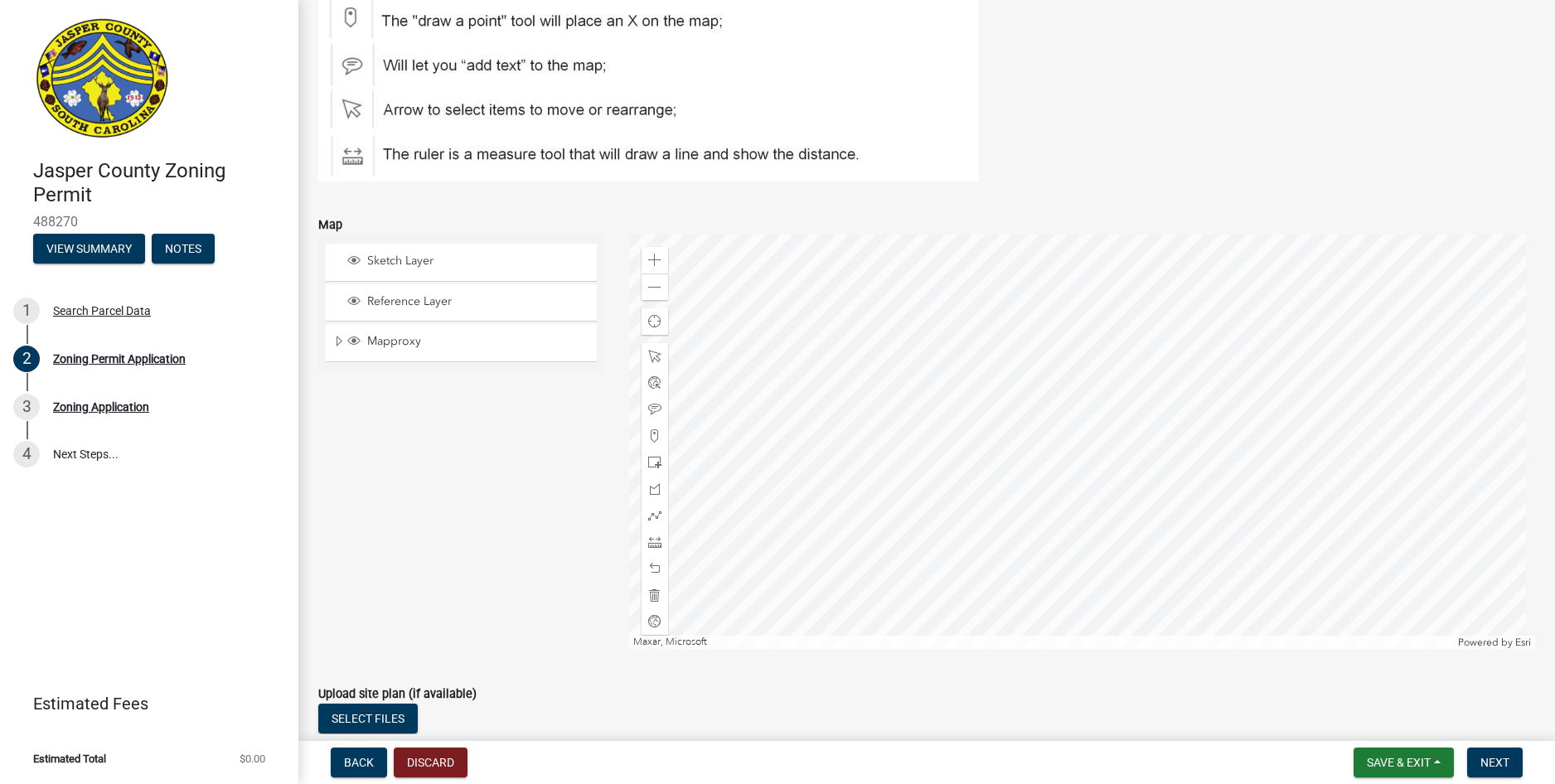
scroll to position [2839, 0]
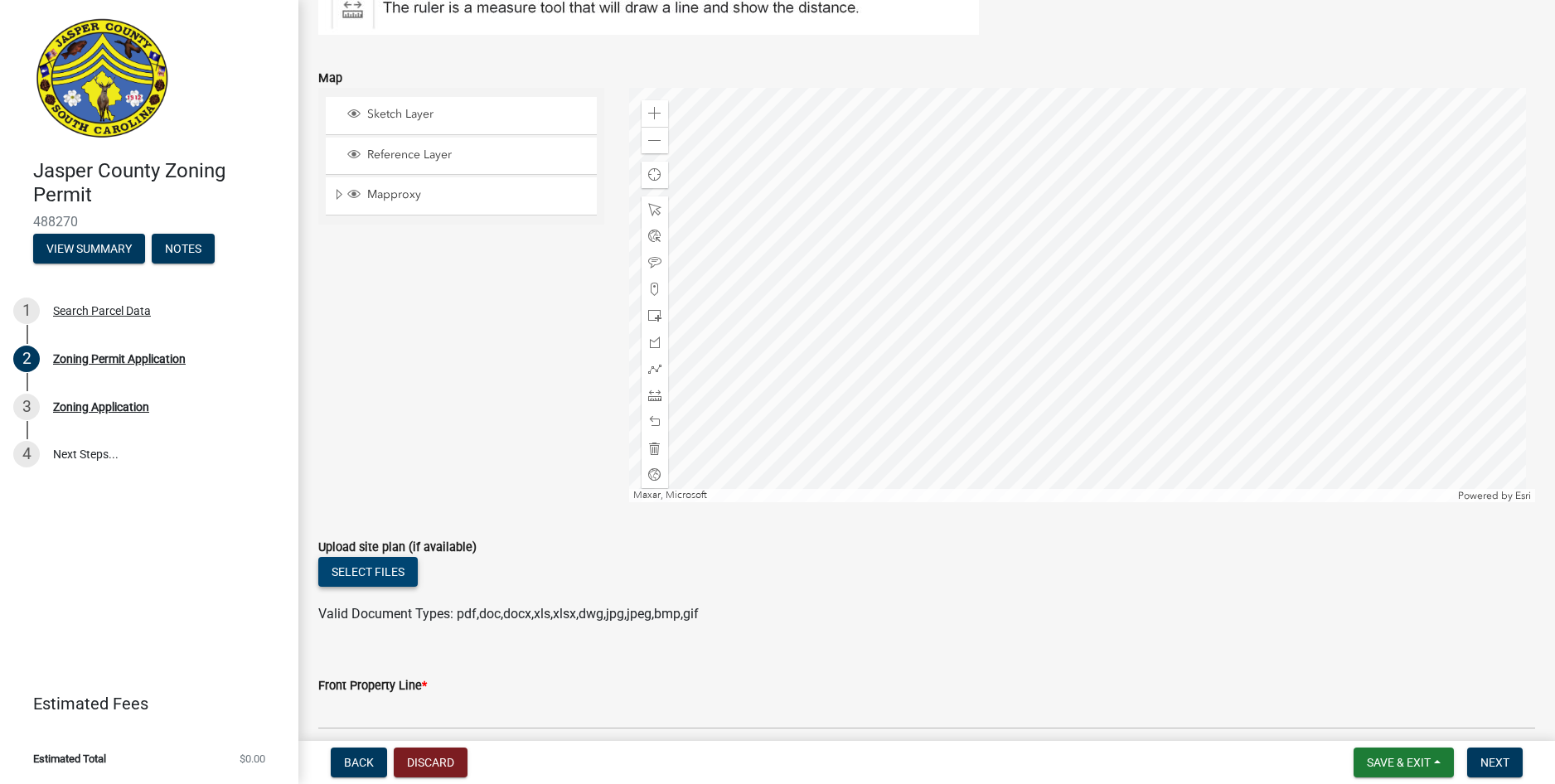
type textarea "Replacement MBH"
click at [386, 578] on button "Select files" at bounding box center [368, 571] width 99 height 30
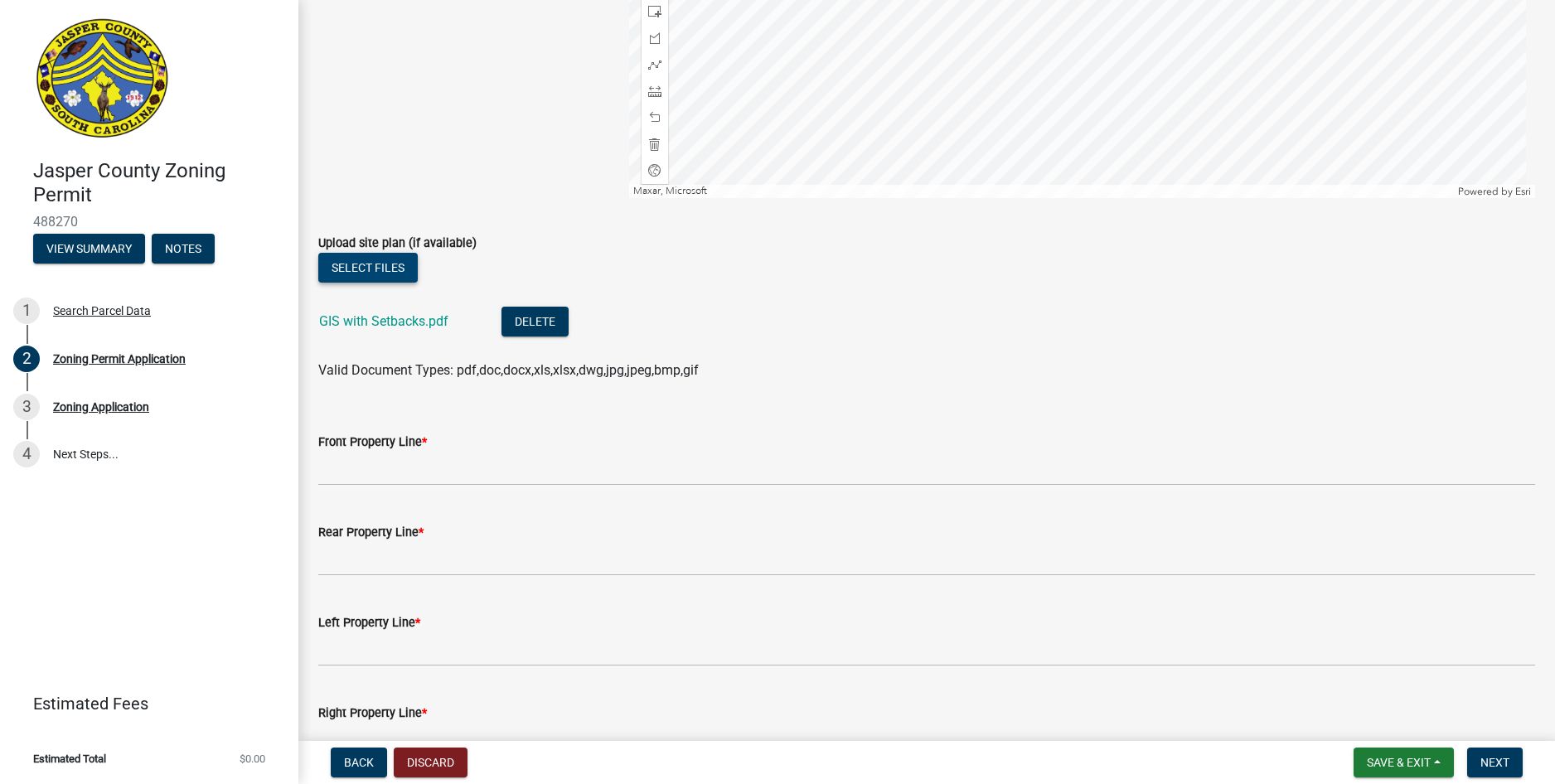
scroll to position [3171, 0]
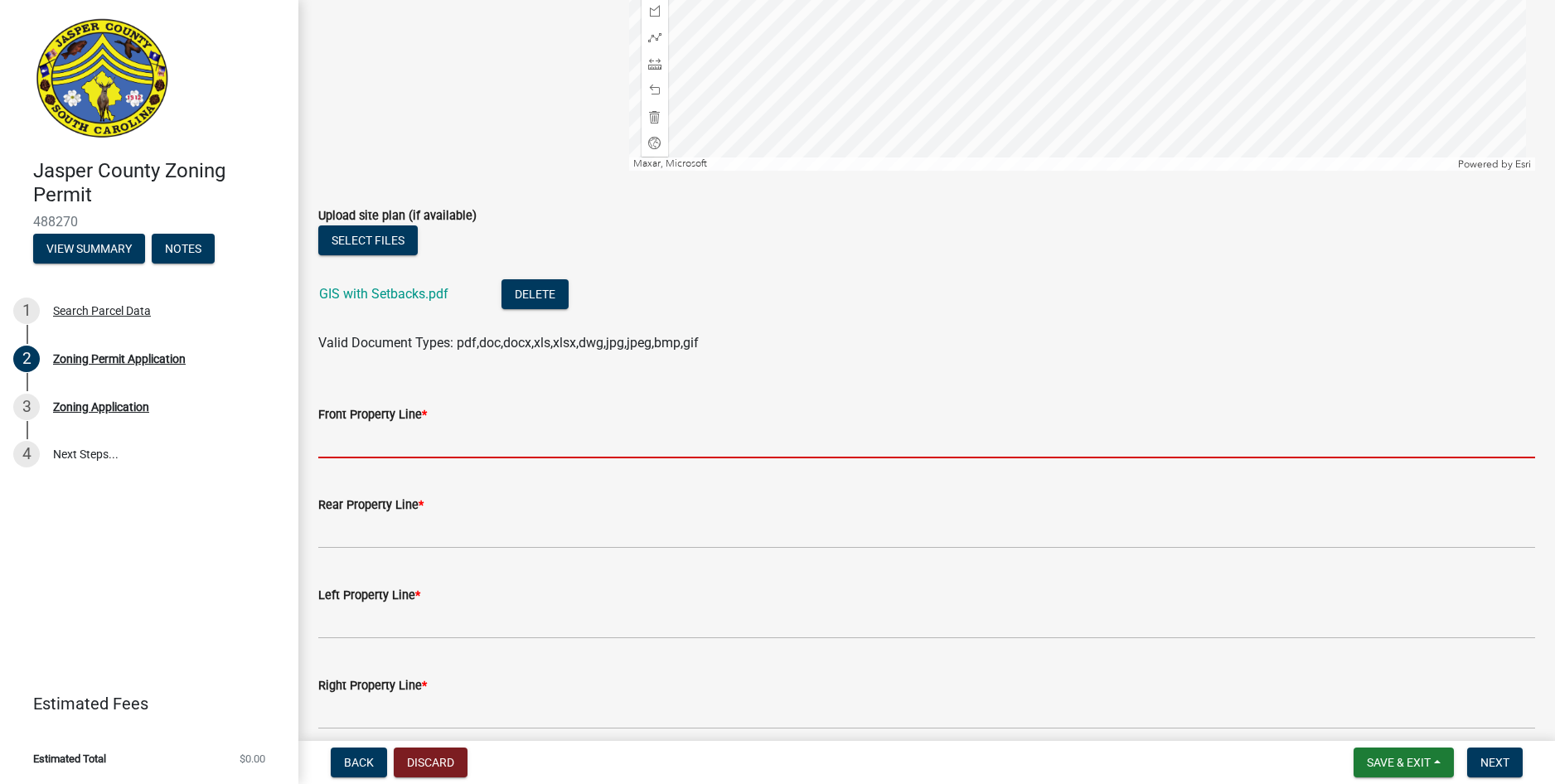
click at [355, 440] on input "Front Property Line *" at bounding box center [927, 441] width 1217 height 34
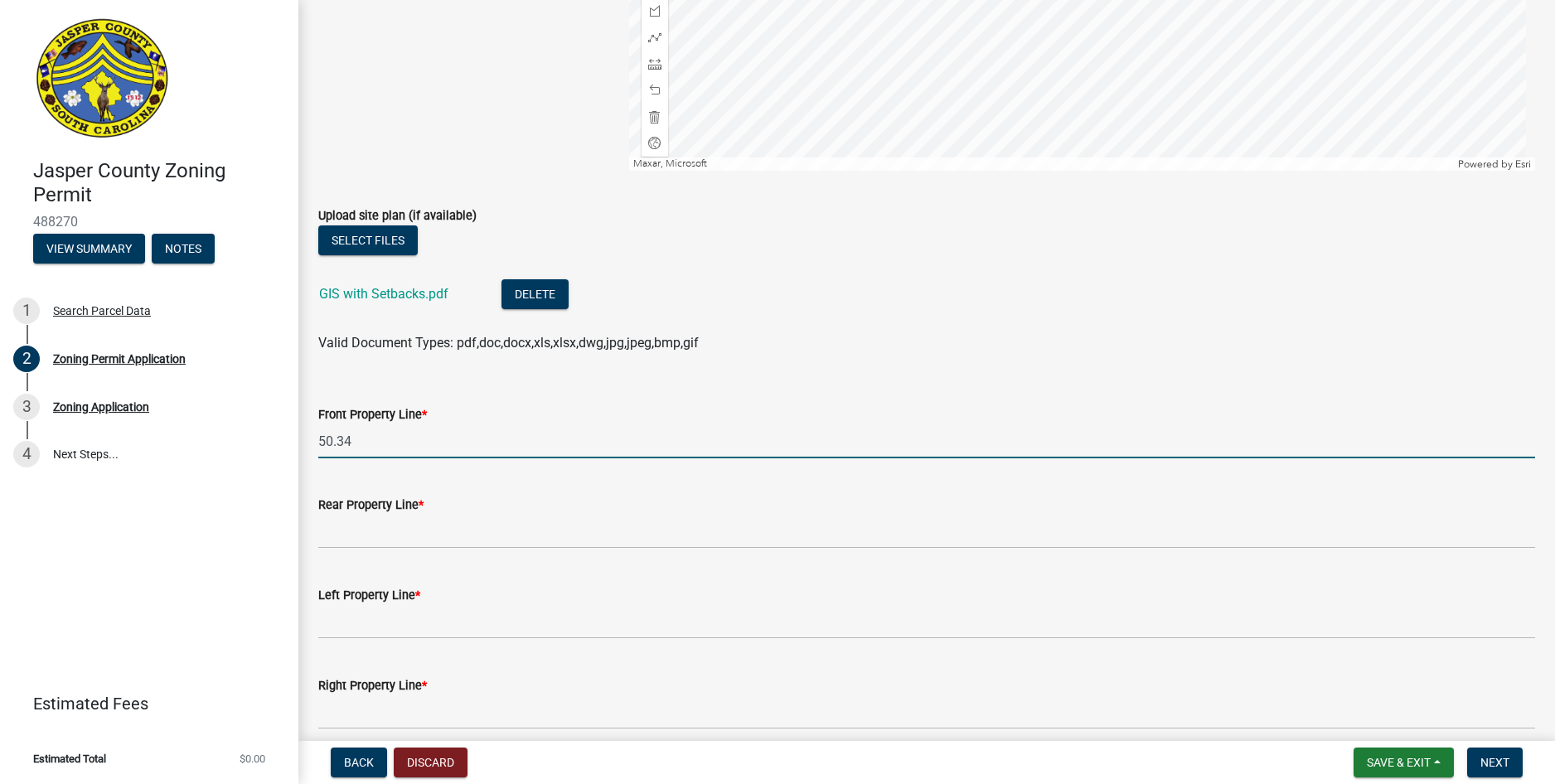
type input "50.34"
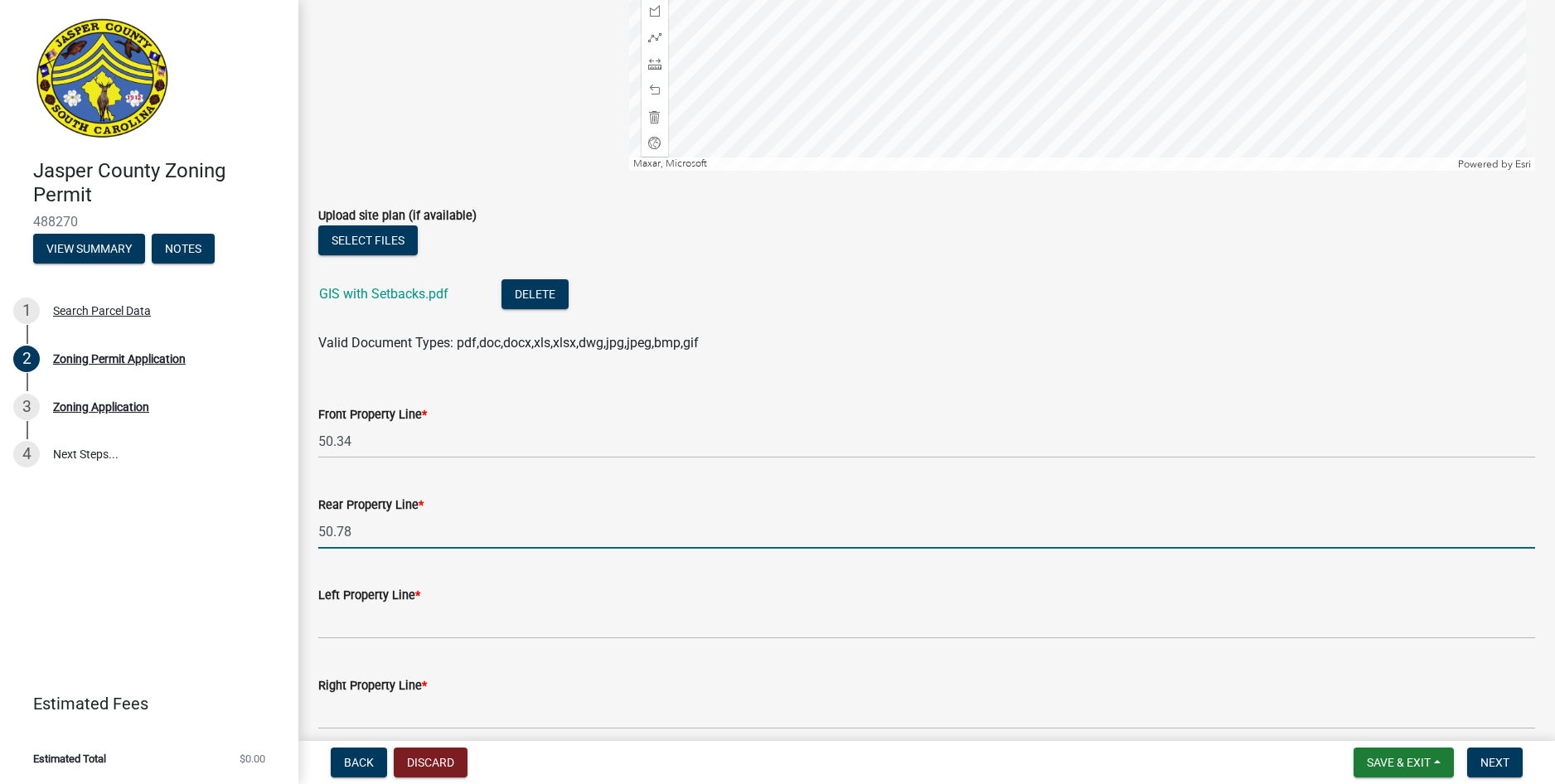
type input "50.78"
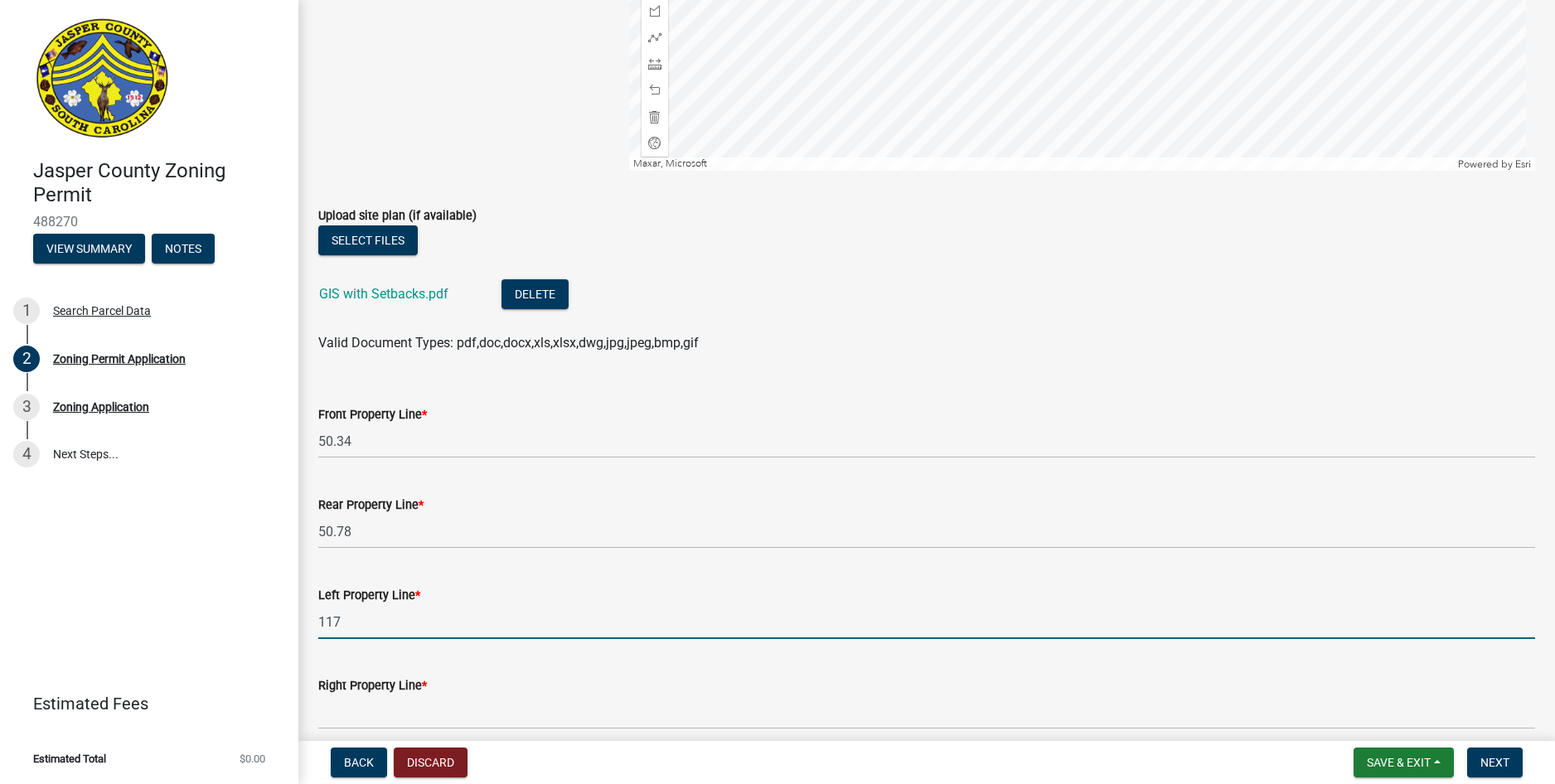
type input "117"
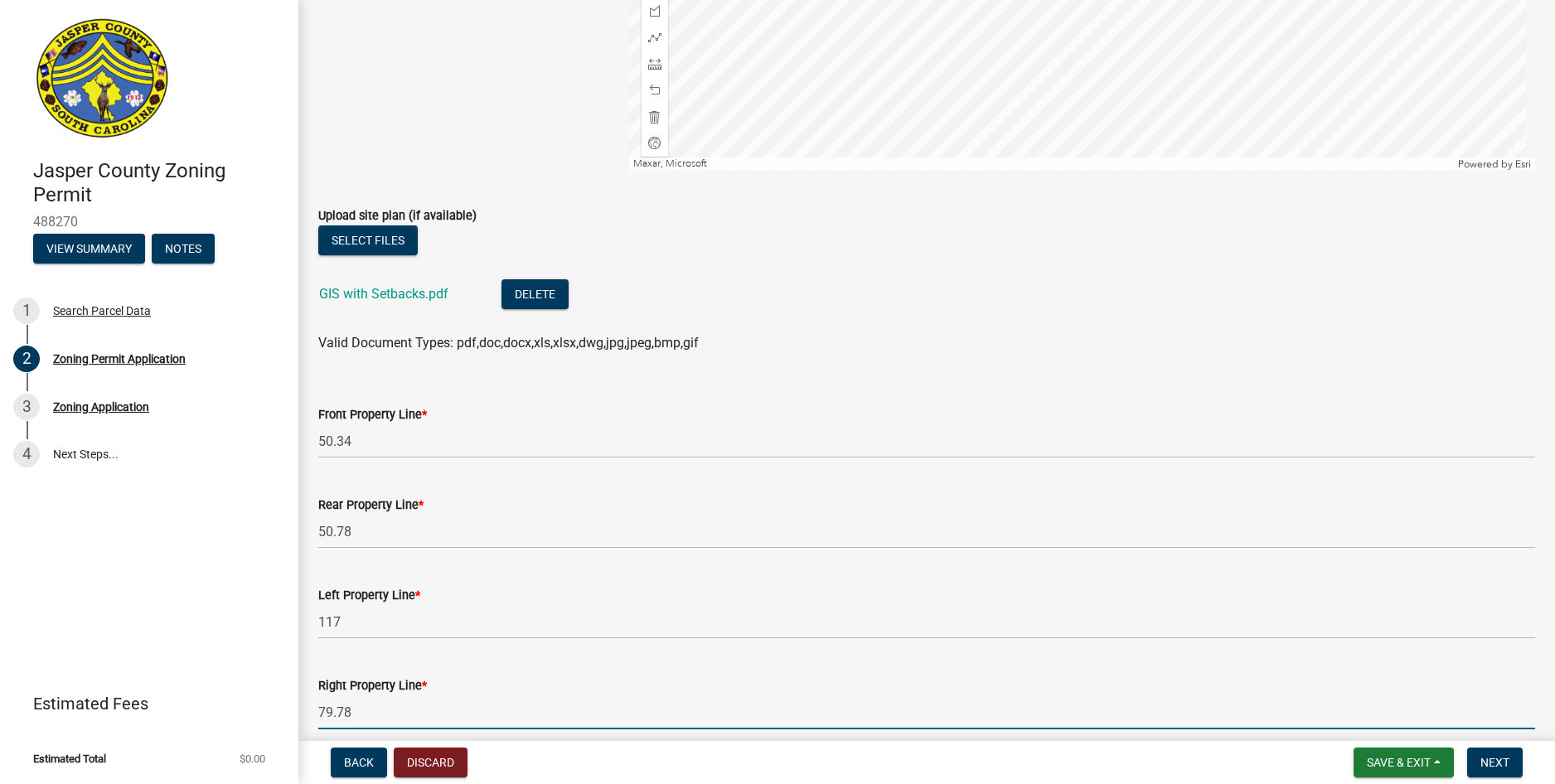
type input "79.78"
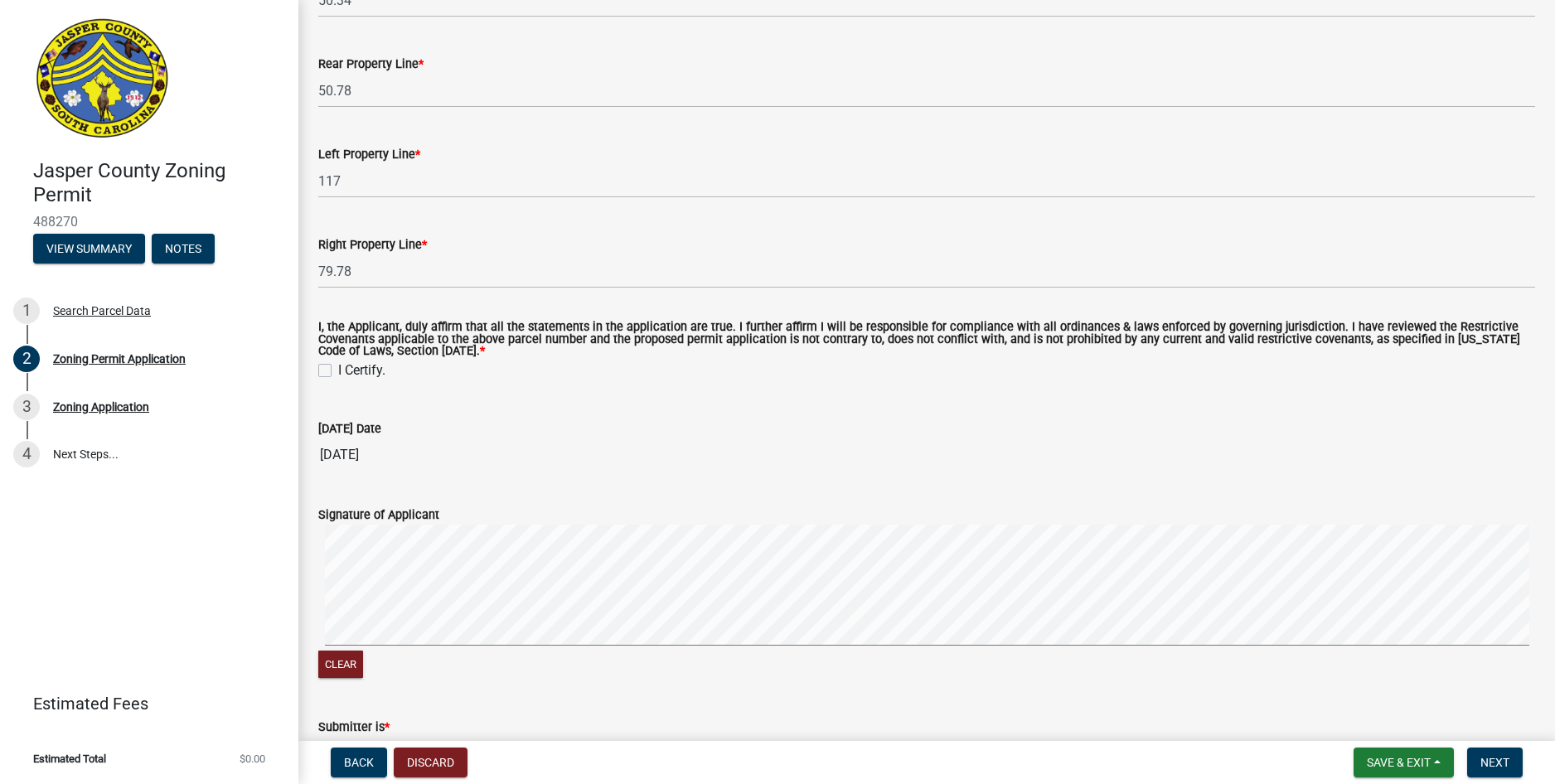
click at [338, 373] on label "I Certify." at bounding box center [362, 371] width 48 height 20
click at [338, 372] on input "I Certify." at bounding box center [343, 366] width 11 height 11
checkbox input "true"
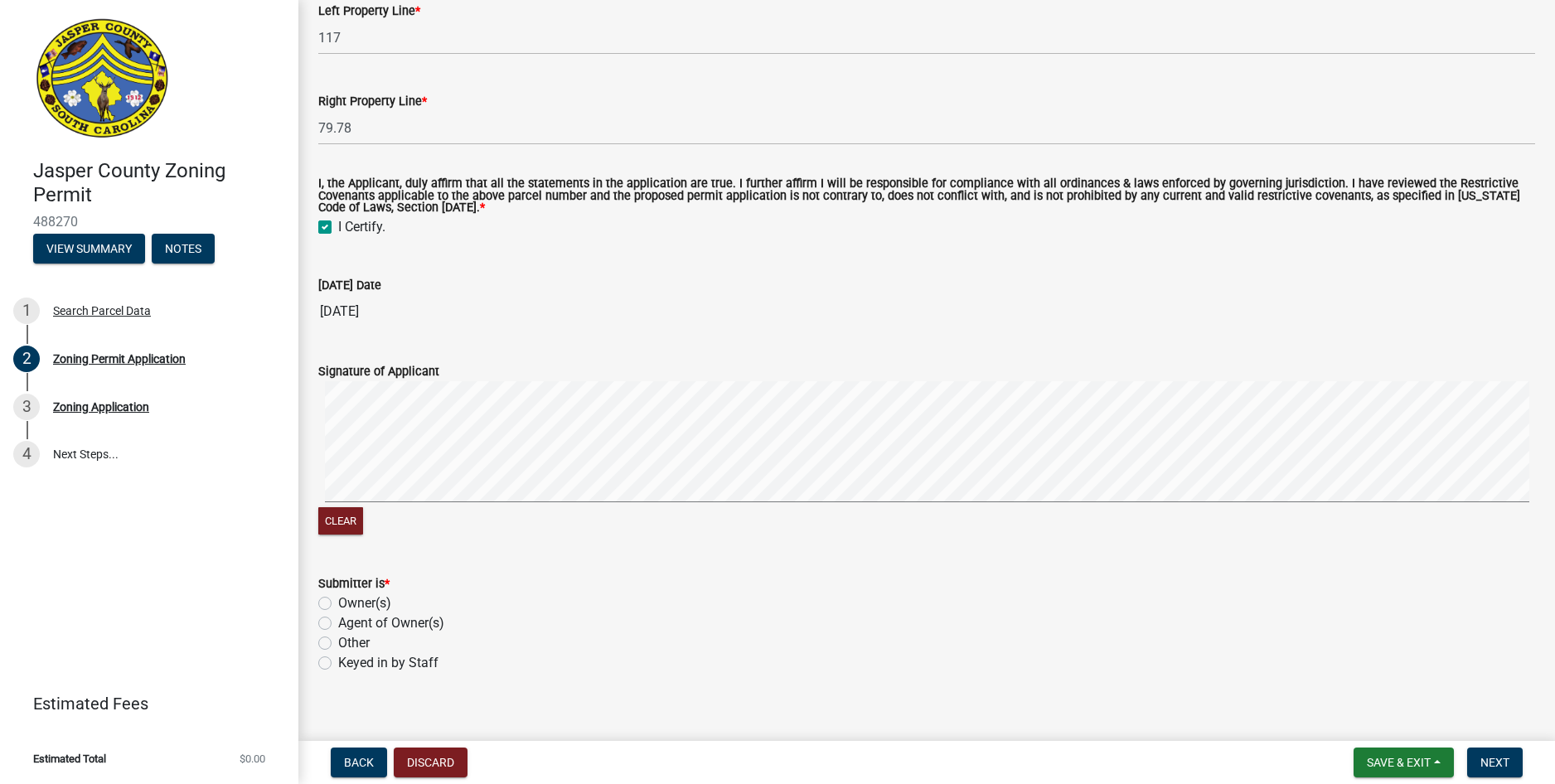
scroll to position [3774, 0]
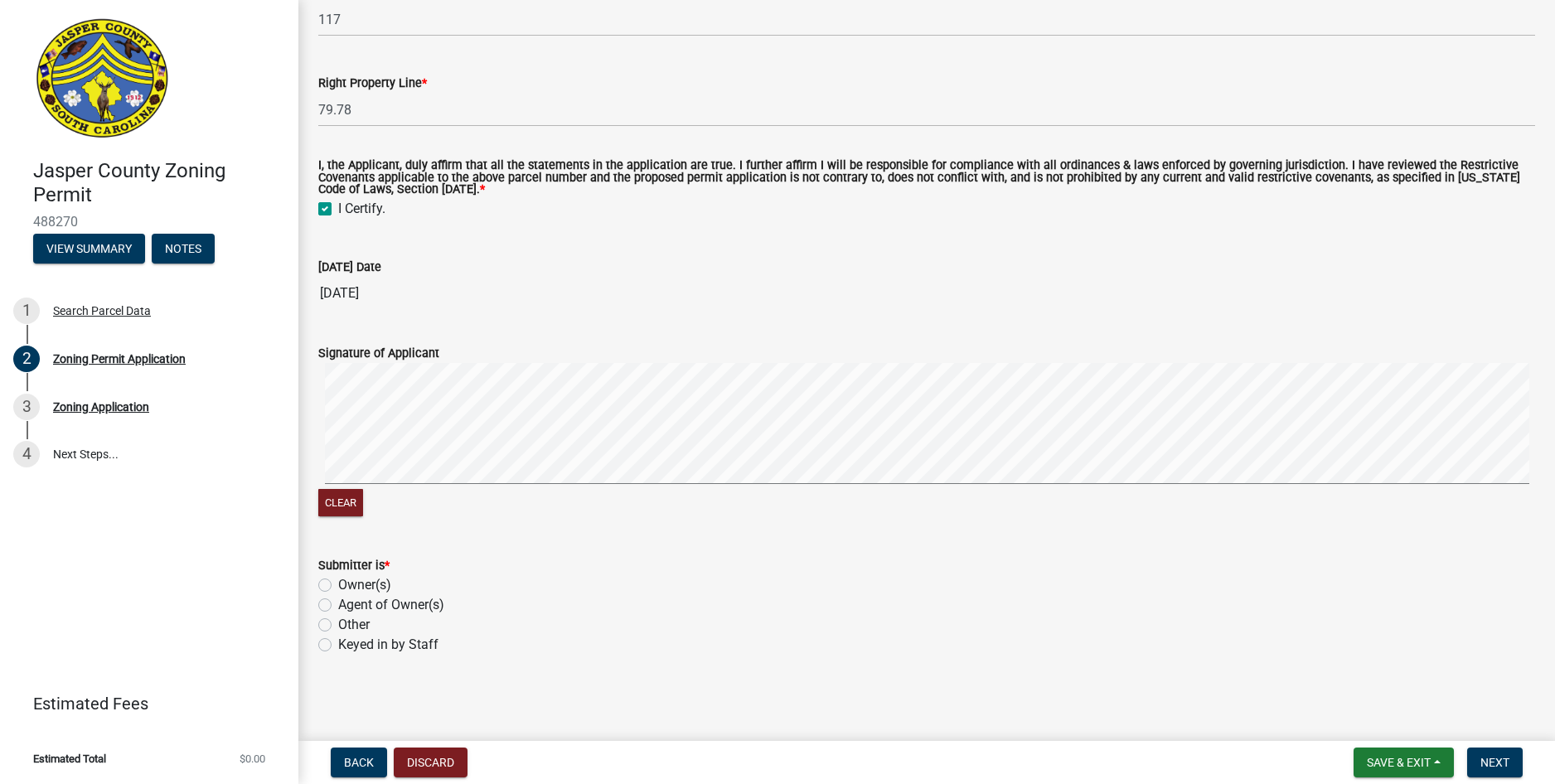
click at [374, 605] on label "Agent of Owner(s)" at bounding box center [391, 605] width 106 height 20
click at [349, 605] on input "Agent of Owner(s)" at bounding box center [343, 600] width 11 height 11
radio input "true"
click at [1503, 761] on span "Next" at bounding box center [1494, 761] width 29 height 13
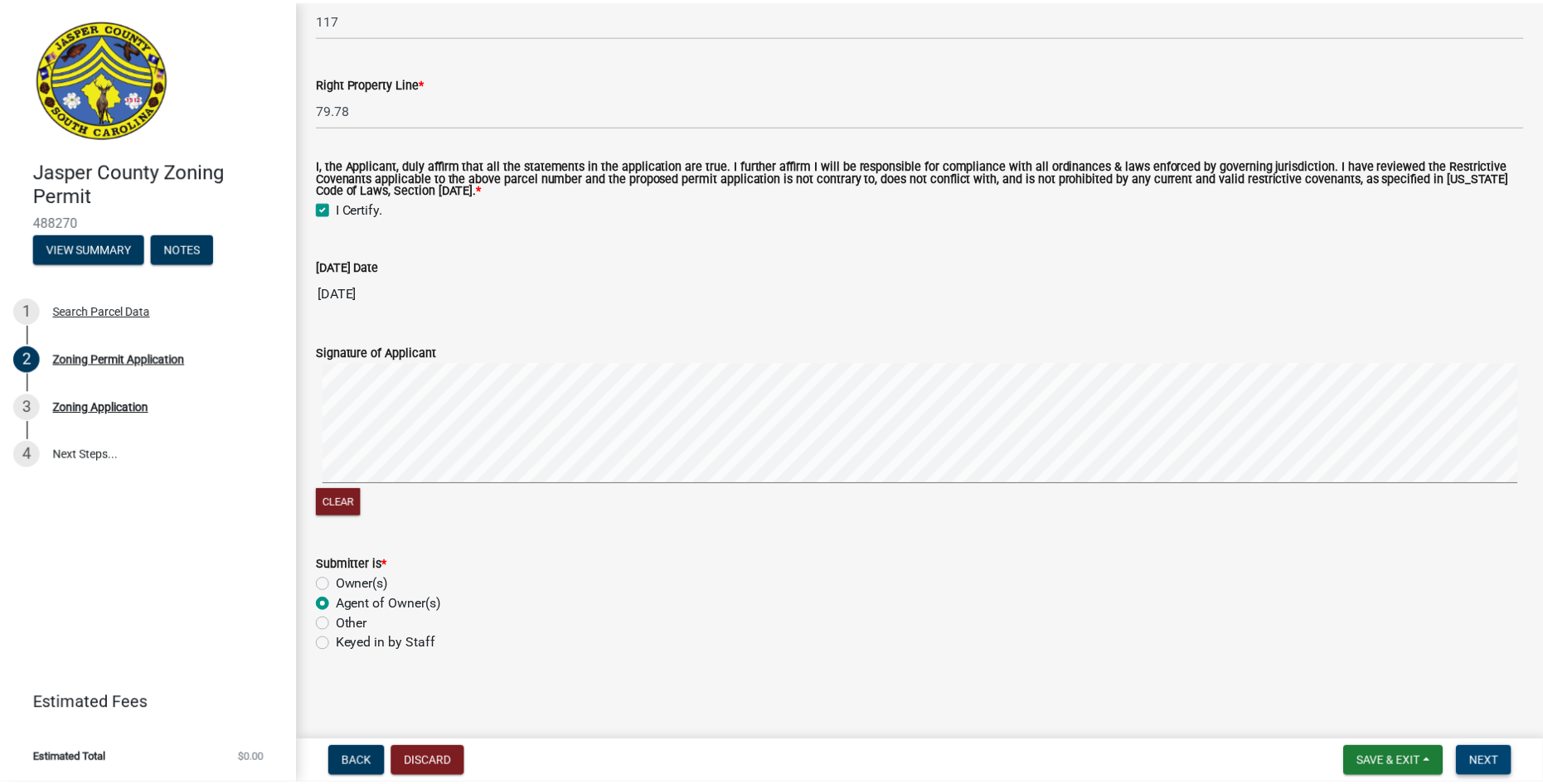
scroll to position [0, 0]
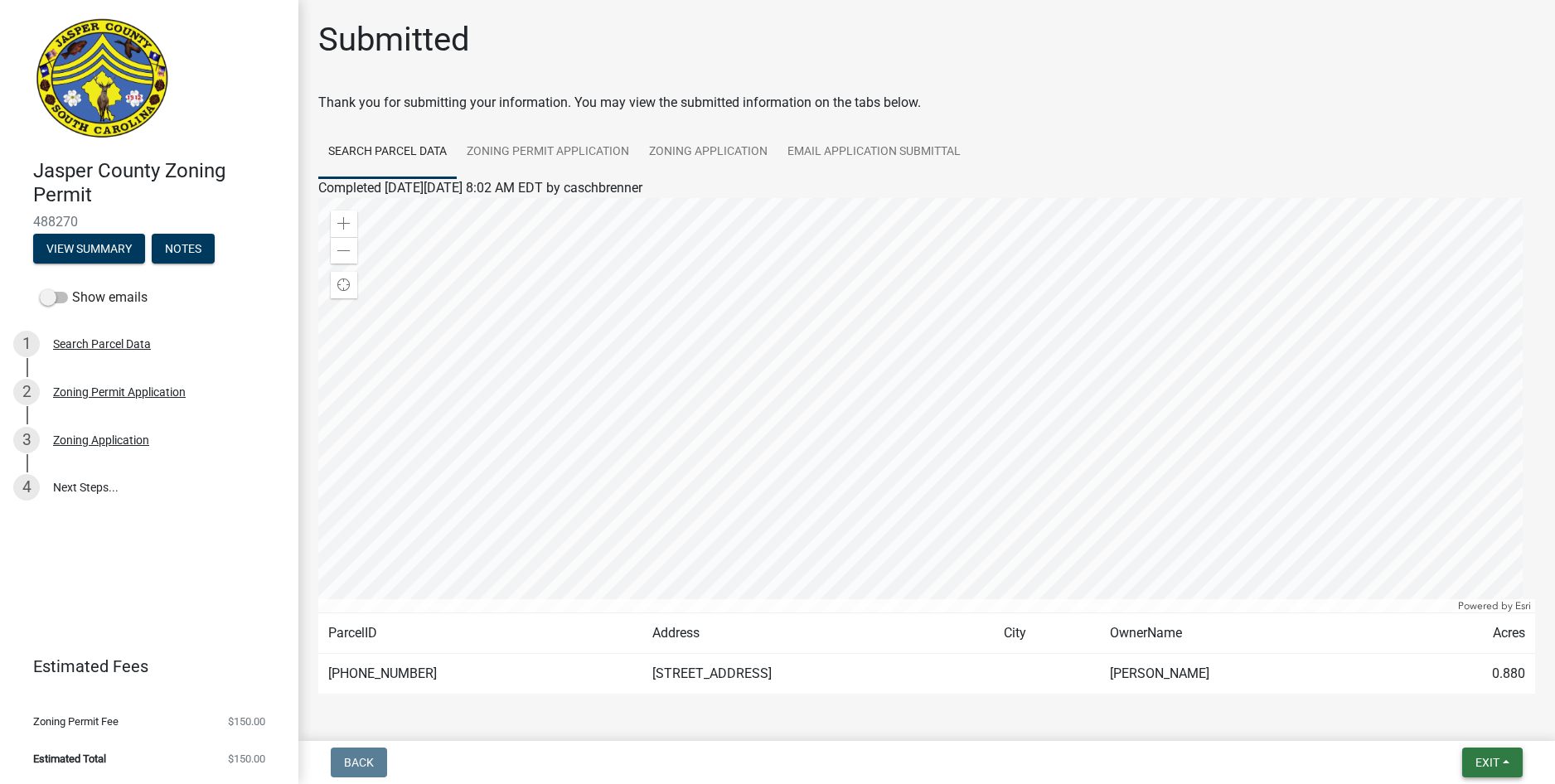
click at [1508, 769] on button "Exit" at bounding box center [1492, 762] width 61 height 30
click at [1472, 719] on button "Save & Exit" at bounding box center [1456, 719] width 132 height 40
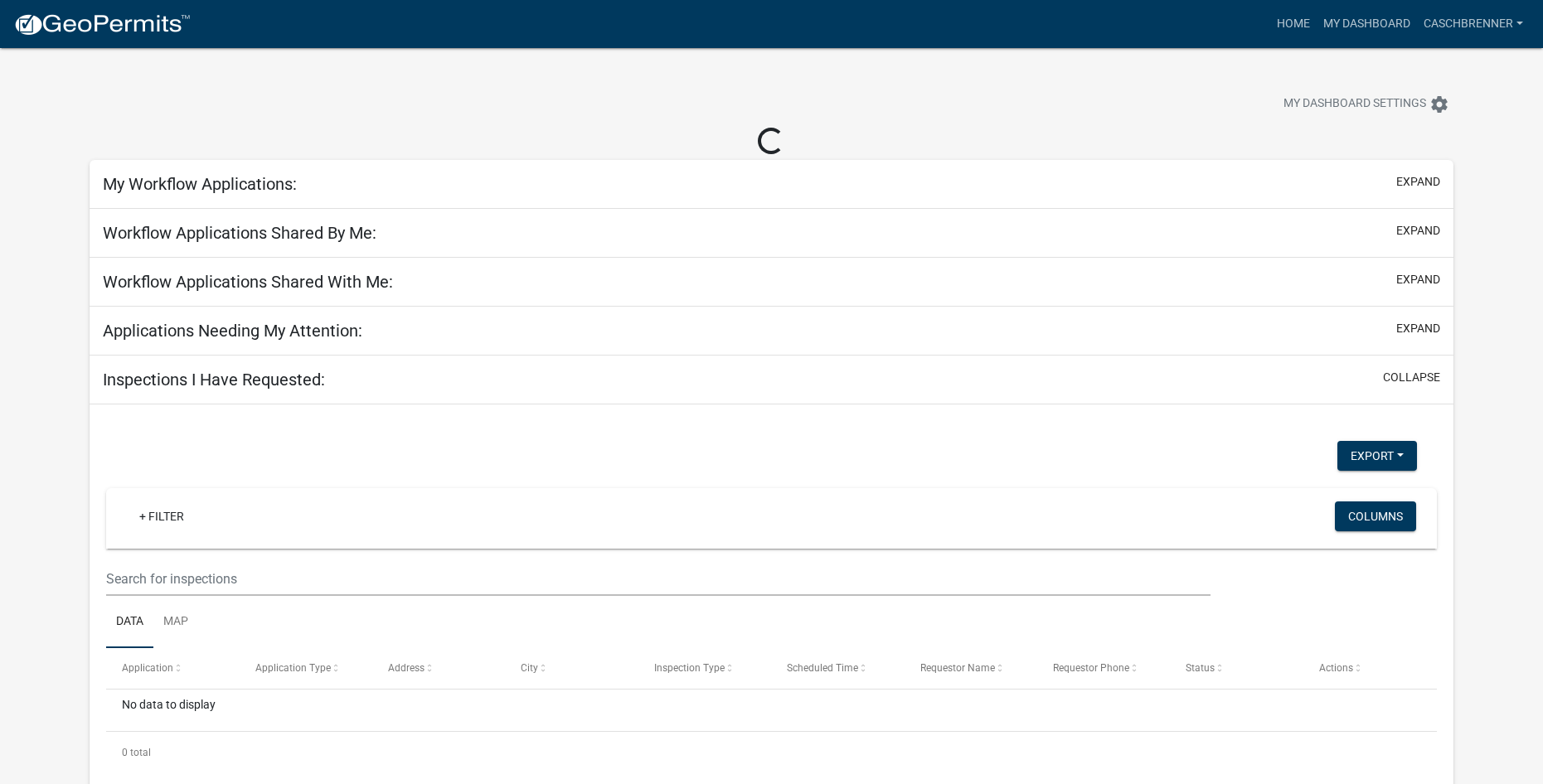
select select "2: 50"
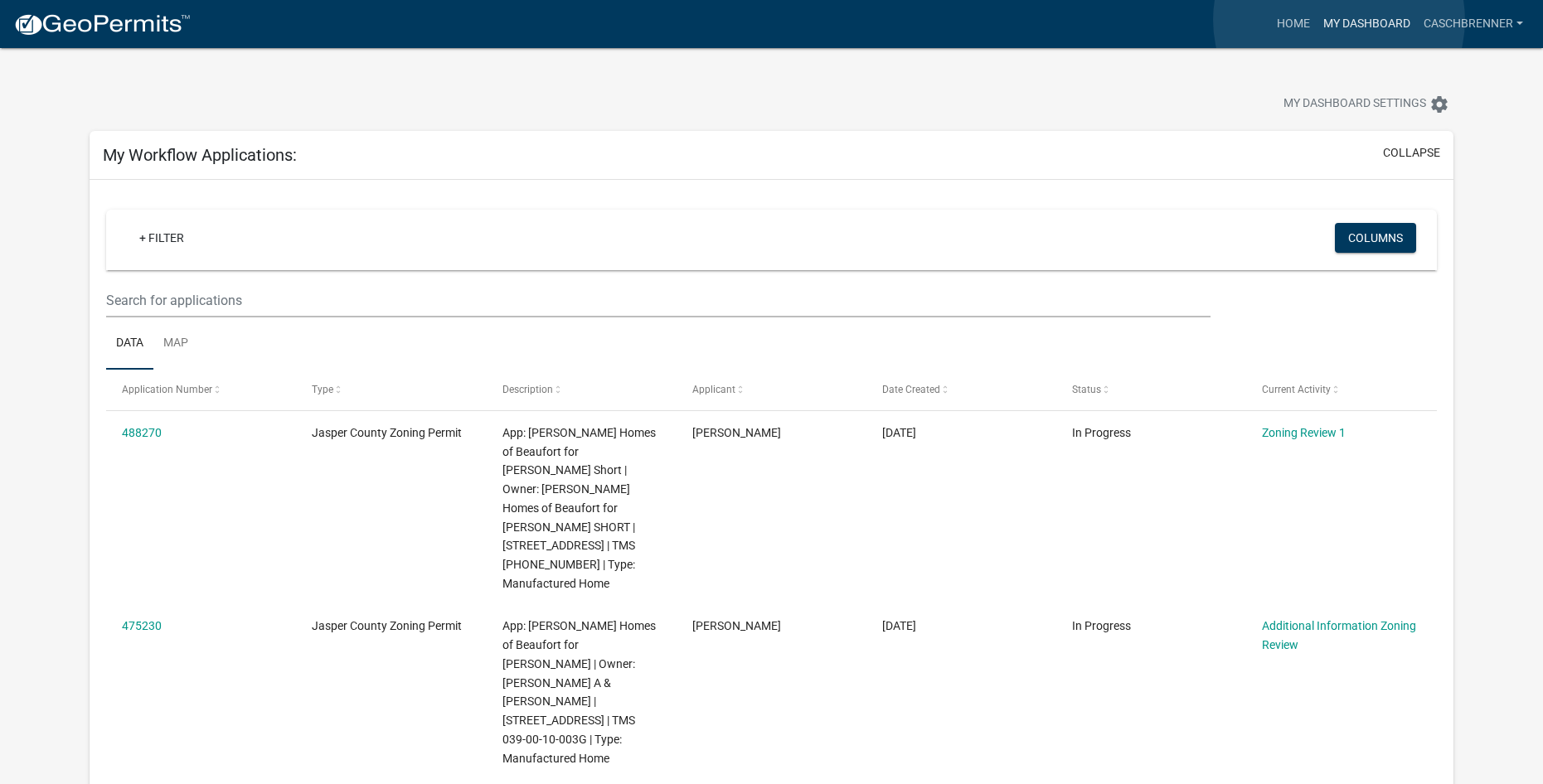
click at [1338, 20] on link "My Dashboard" at bounding box center [1366, 24] width 100 height 32
click at [1298, 28] on link "Home" at bounding box center [1292, 24] width 47 height 32
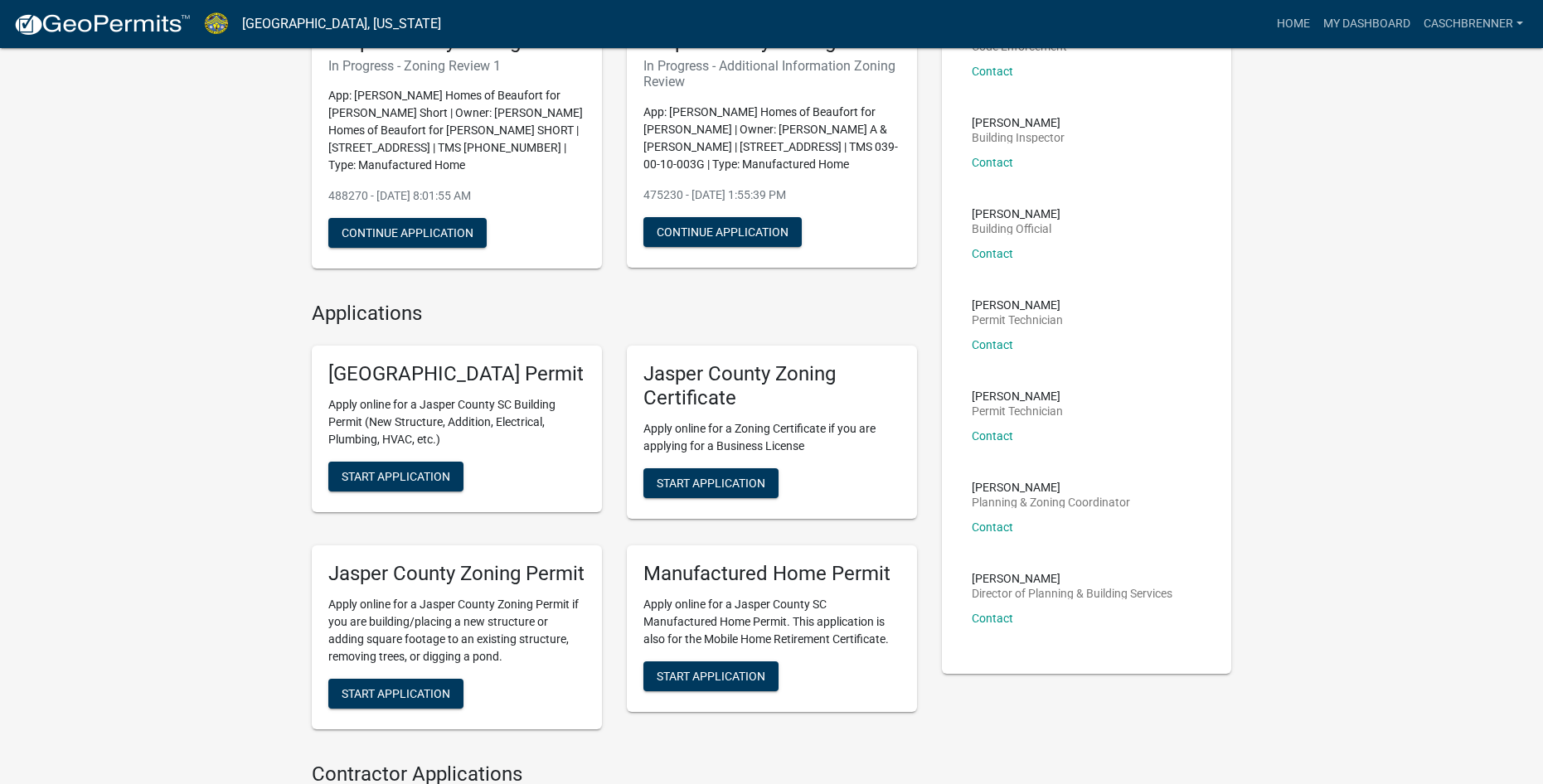
scroll to position [166, 0]
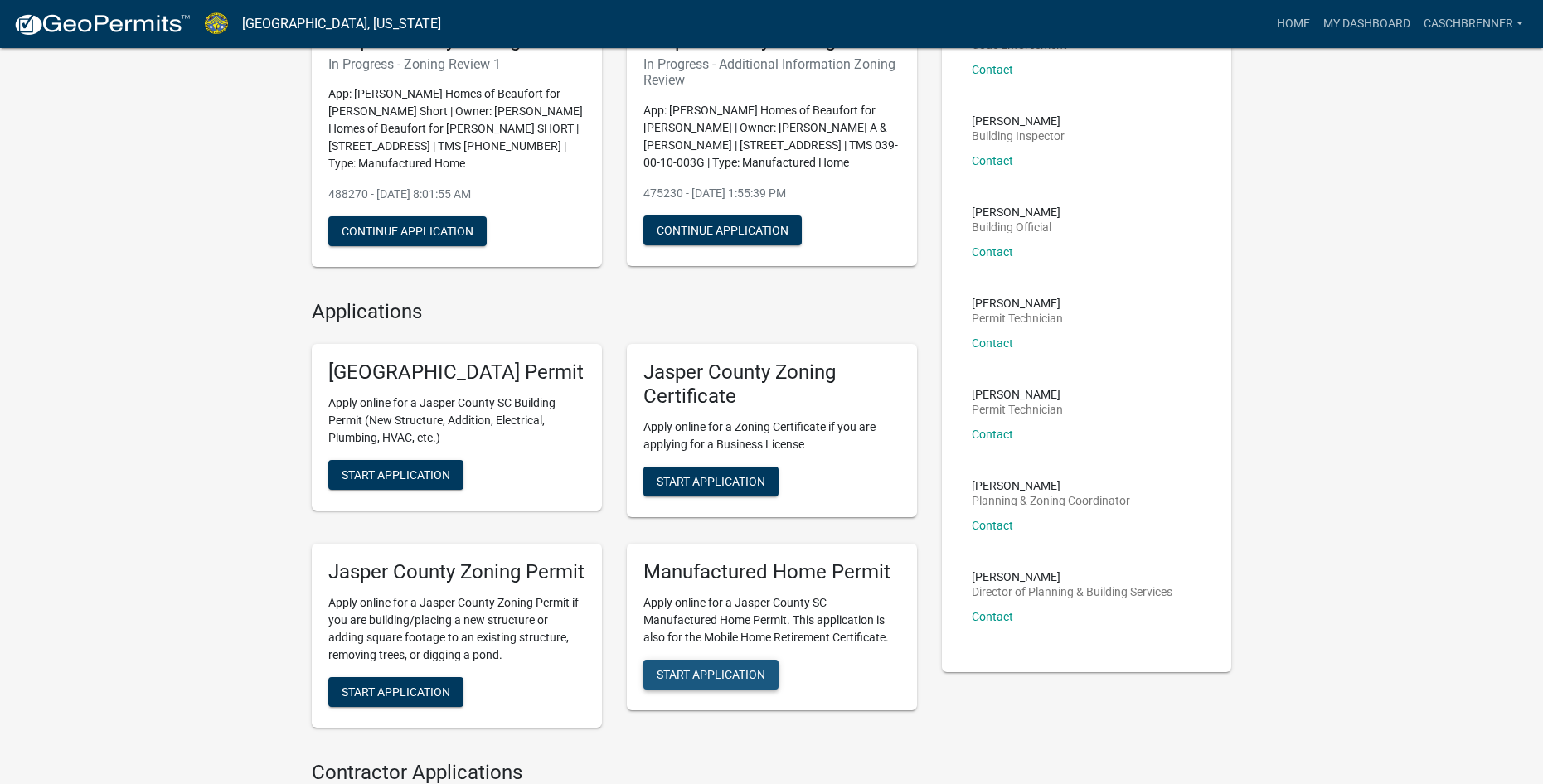
click at [766, 690] on button "Start Application" at bounding box center [711, 675] width 135 height 30
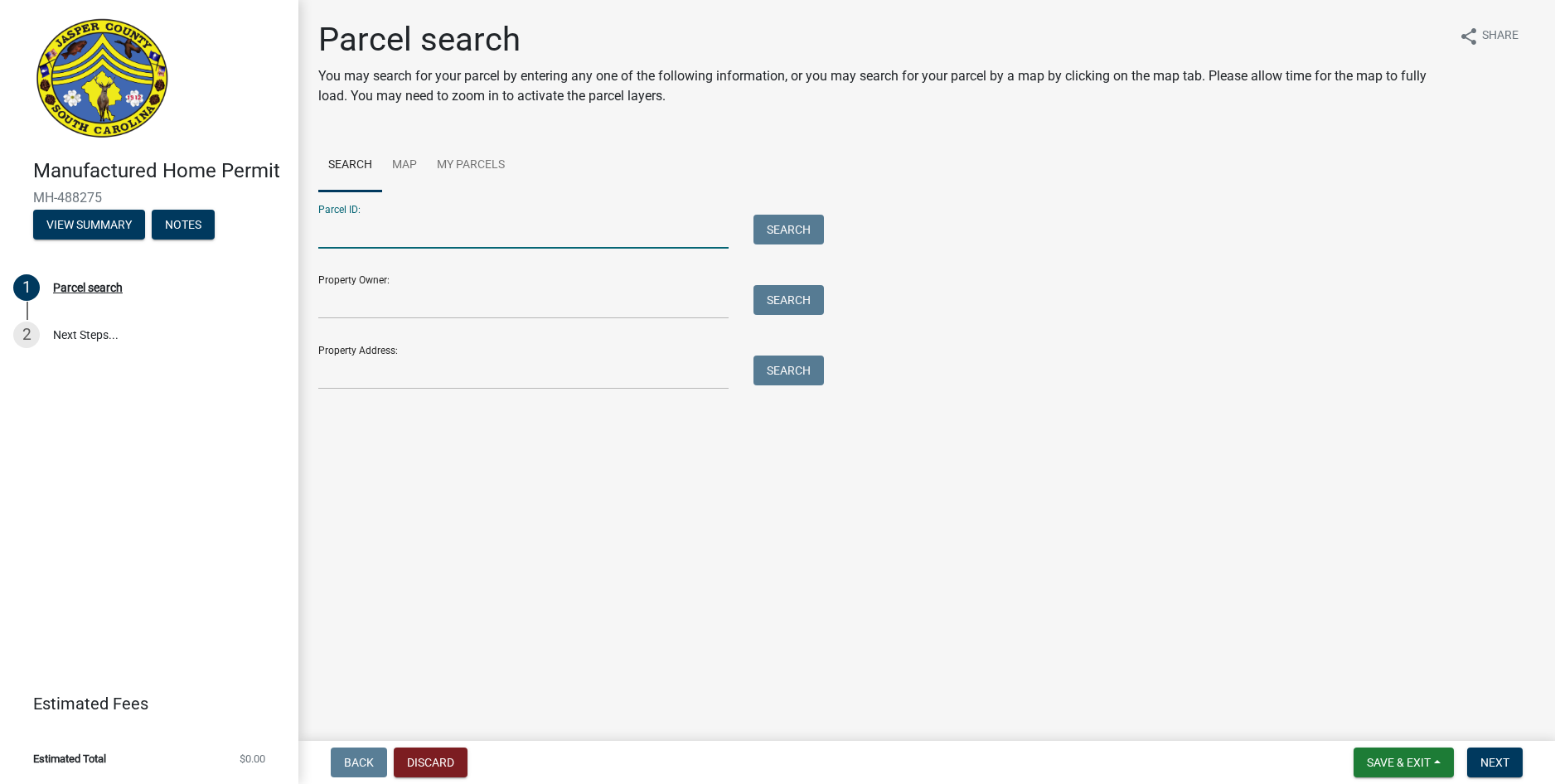
click at [339, 236] on input "Parcel ID:" at bounding box center [523, 232] width 411 height 34
type input "[PHONE_NUMBER]"
click at [783, 247] on div "Search" at bounding box center [784, 232] width 87 height 34
click at [784, 237] on button "Search" at bounding box center [788, 230] width 71 height 30
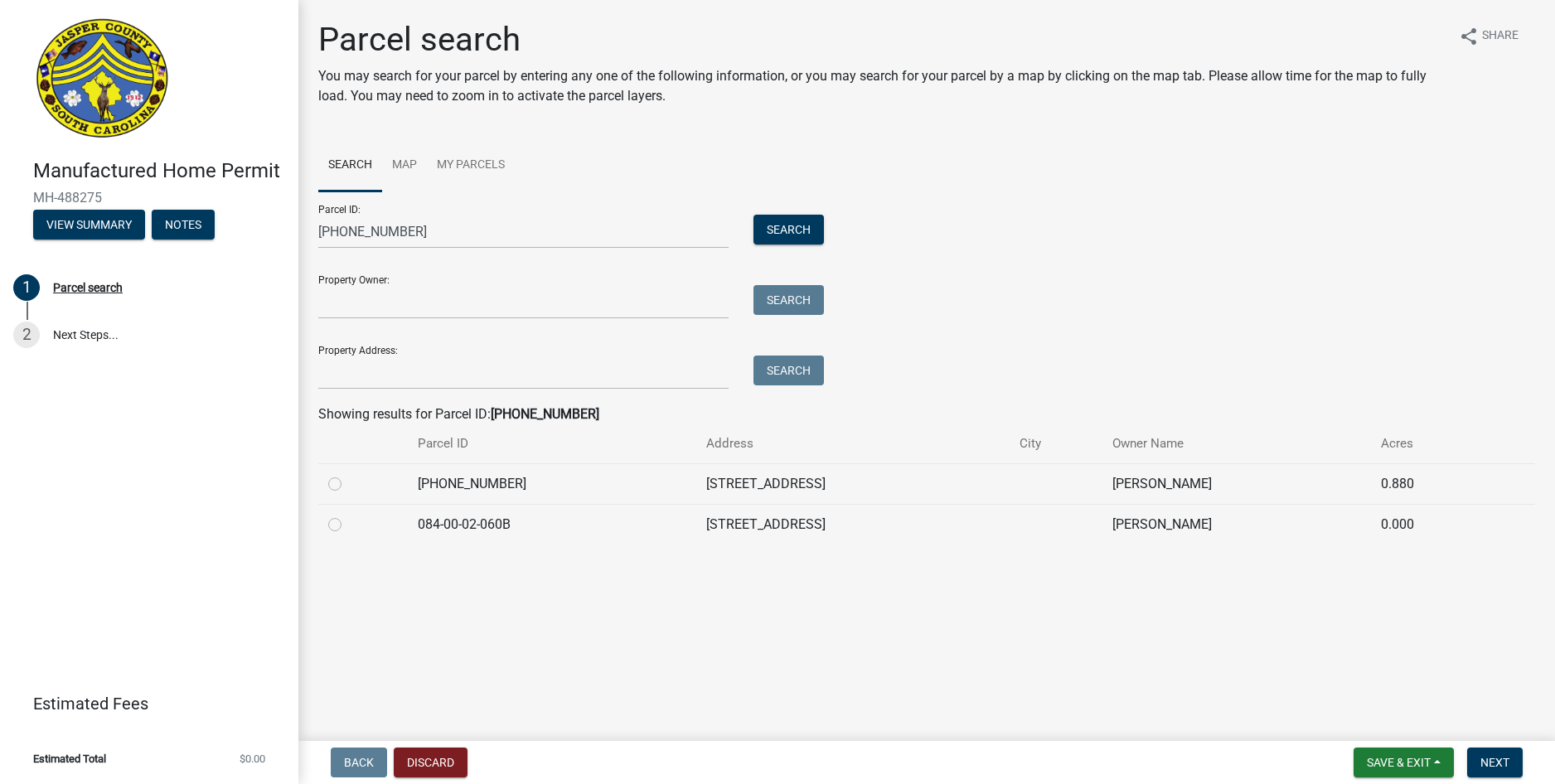
click at [348, 474] on label at bounding box center [348, 474] width 0 height 0
click at [348, 479] on input "radio" at bounding box center [353, 479] width 11 height 11
radio input "true"
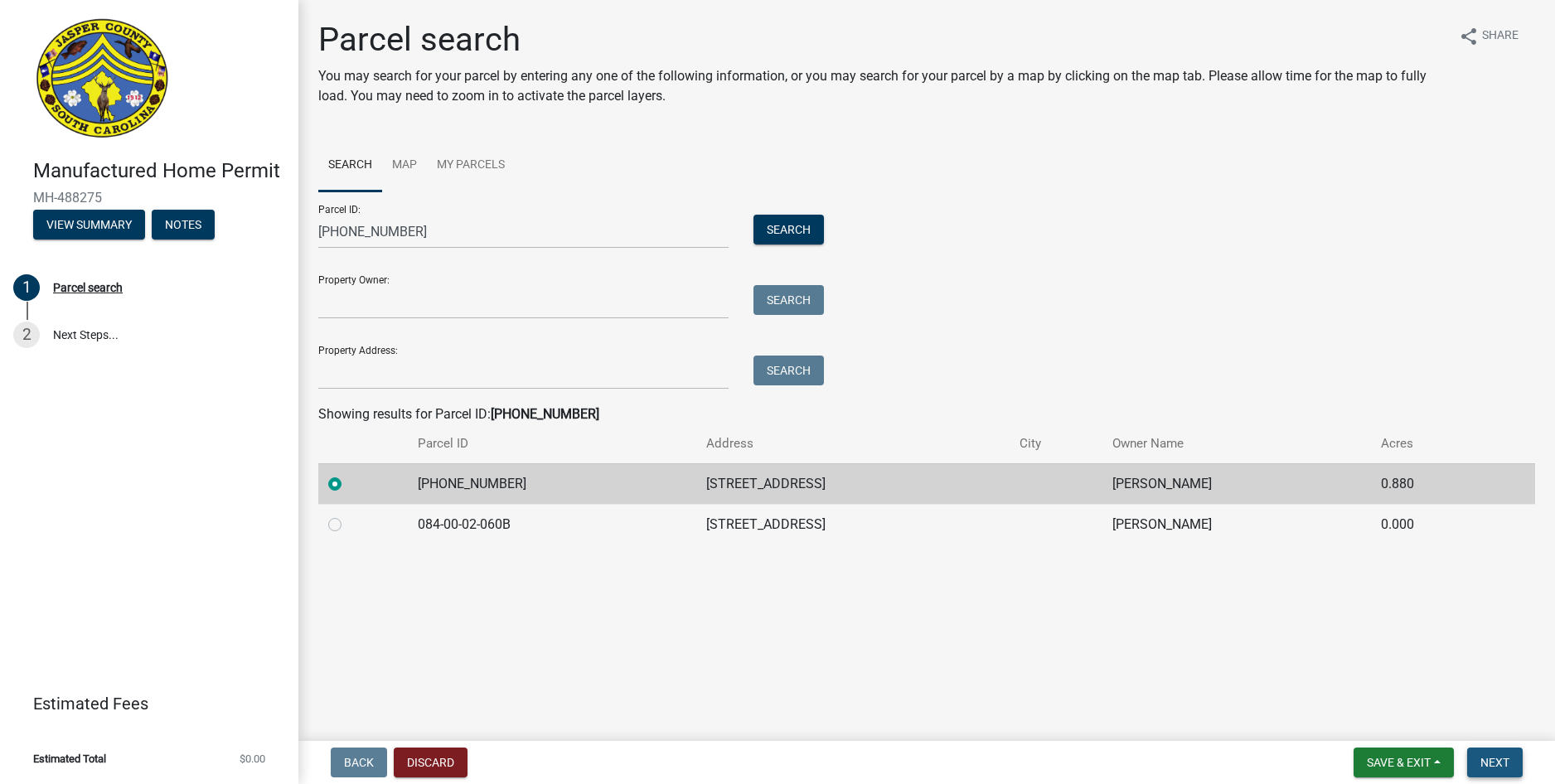
click at [1492, 762] on span "Next" at bounding box center [1494, 761] width 29 height 13
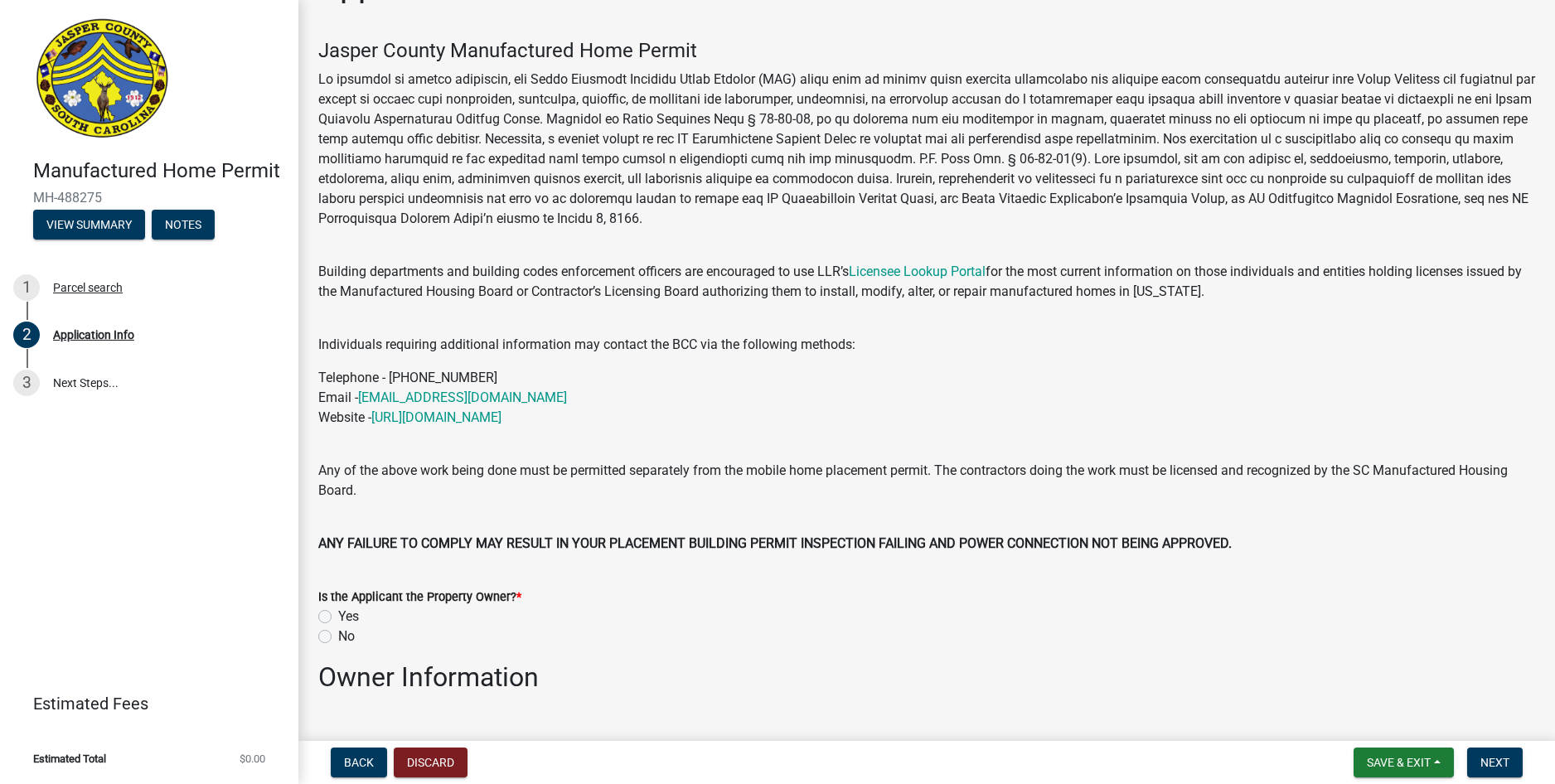
scroll to position [82, 0]
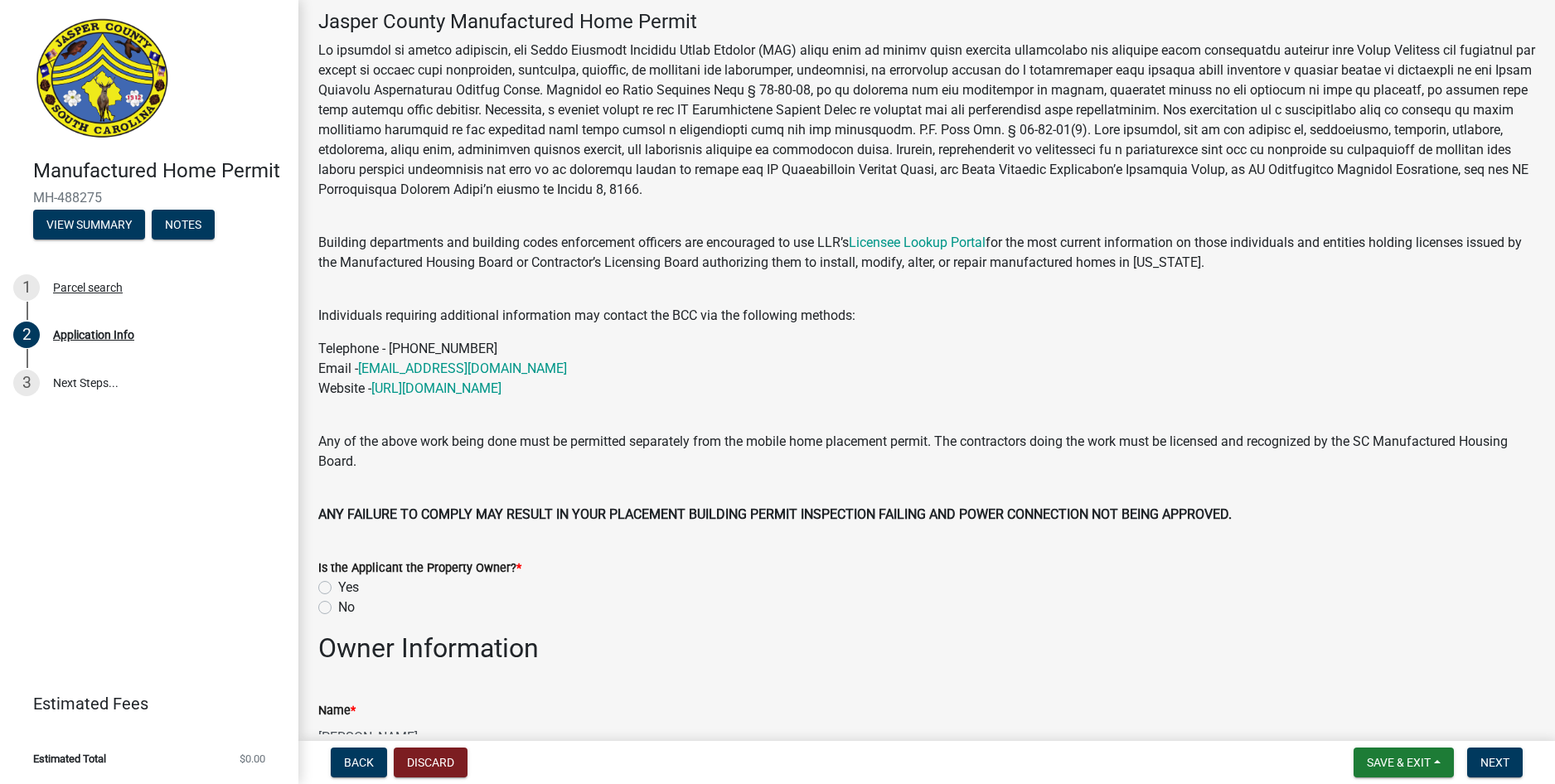
click at [338, 587] on label "Yes" at bounding box center [348, 587] width 21 height 20
click at [338, 587] on input "Yes" at bounding box center [343, 582] width 11 height 11
radio input "true"
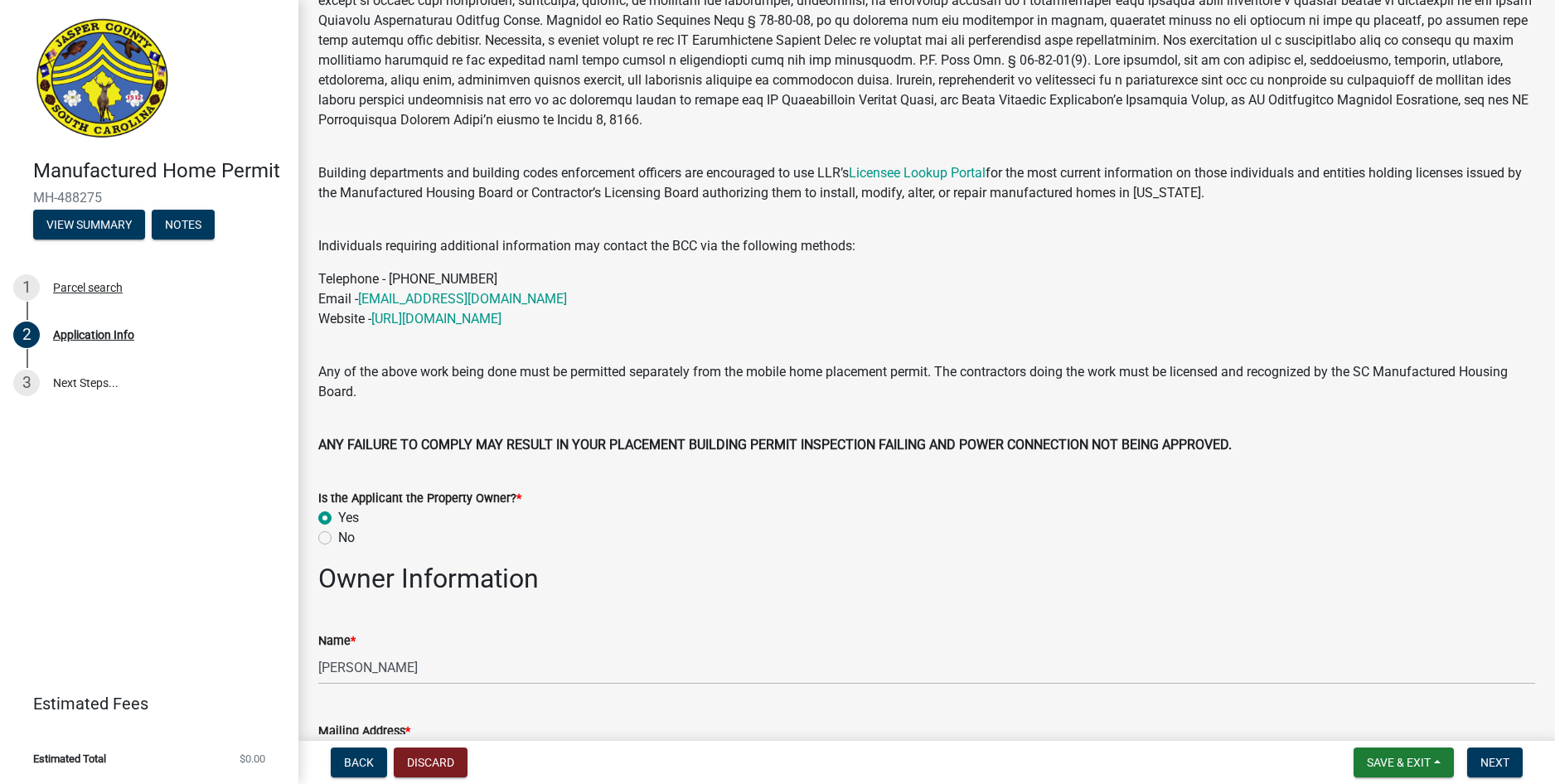
scroll to position [248, 0]
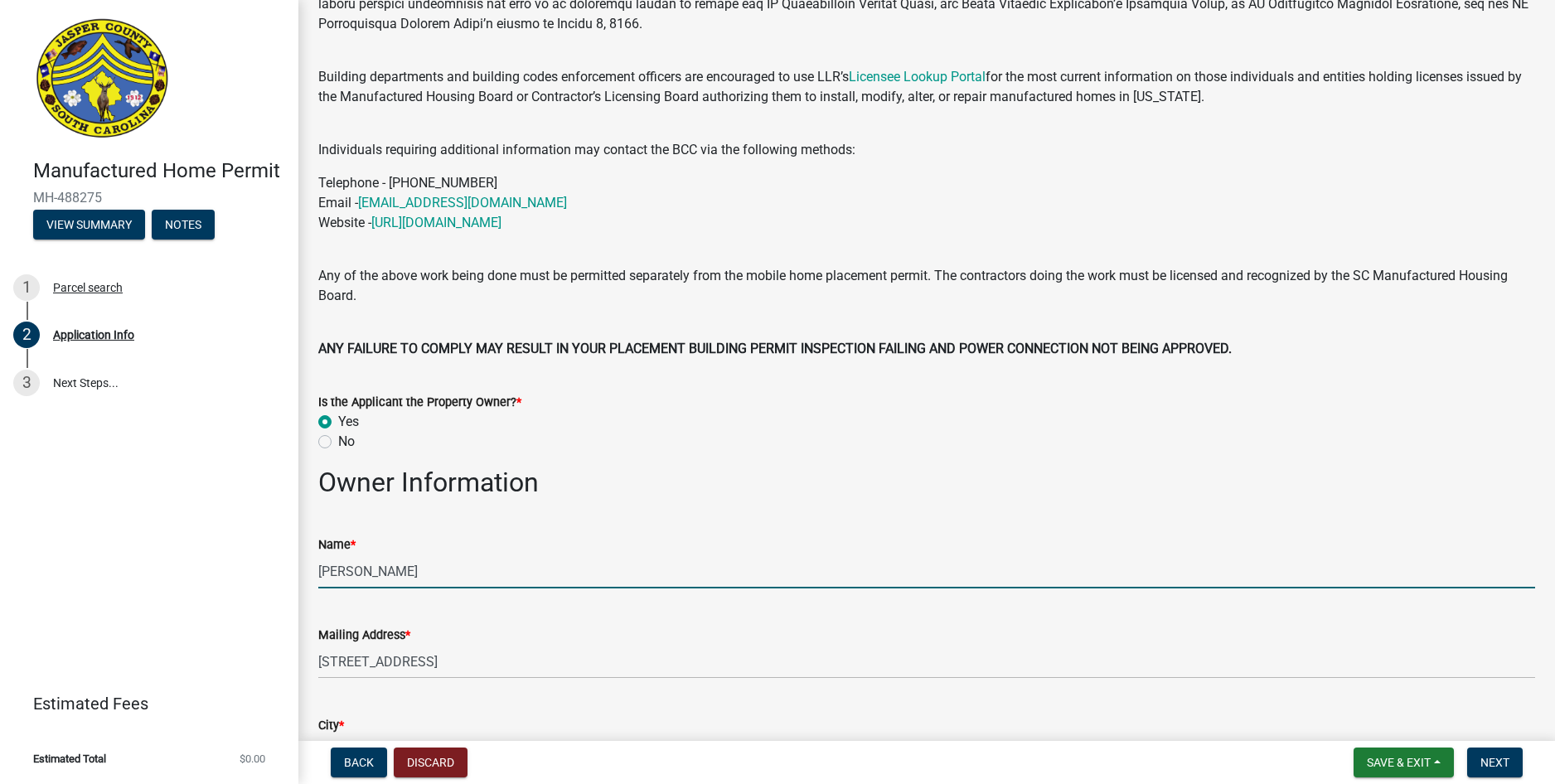
drag, startPoint x: 447, startPoint y: 575, endPoint x: 299, endPoint y: 553, distance: 149.6
click at [300, 555] on div "Application Info share Share Jasper County Manufactured Home Permit Building de…" at bounding box center [927, 770] width 1257 height 1997
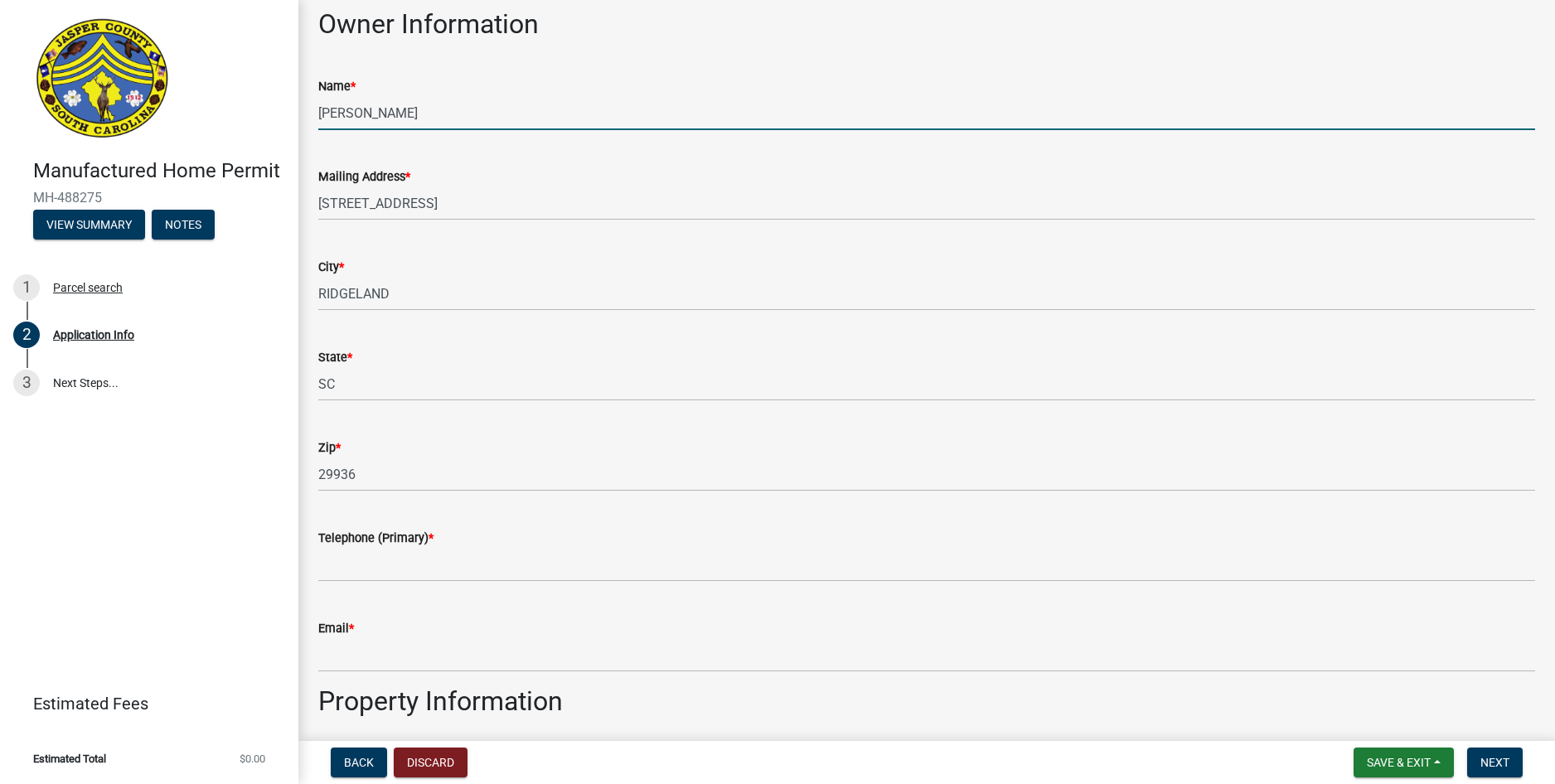
scroll to position [745, 0]
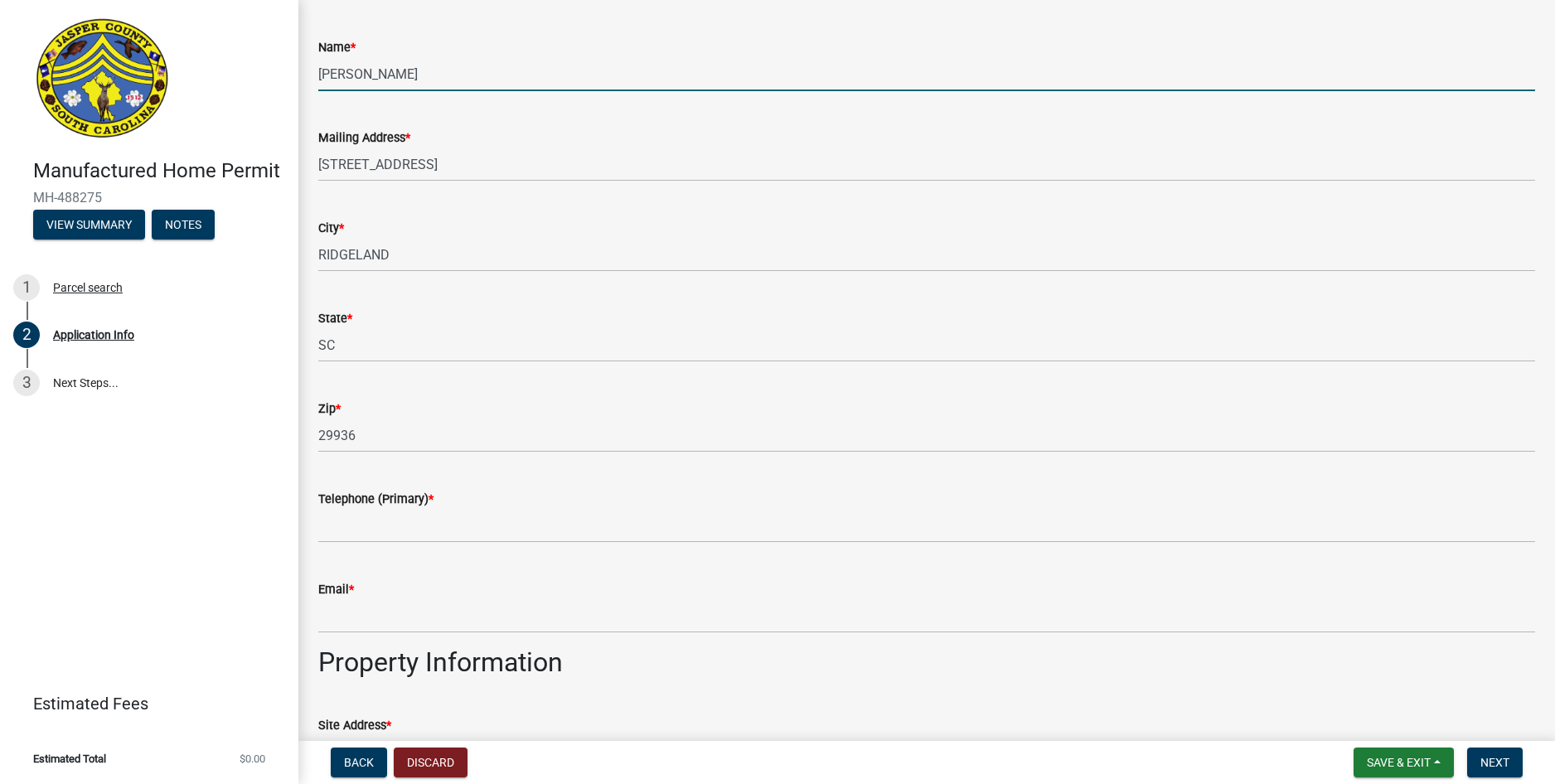
type input "[PERSON_NAME]"
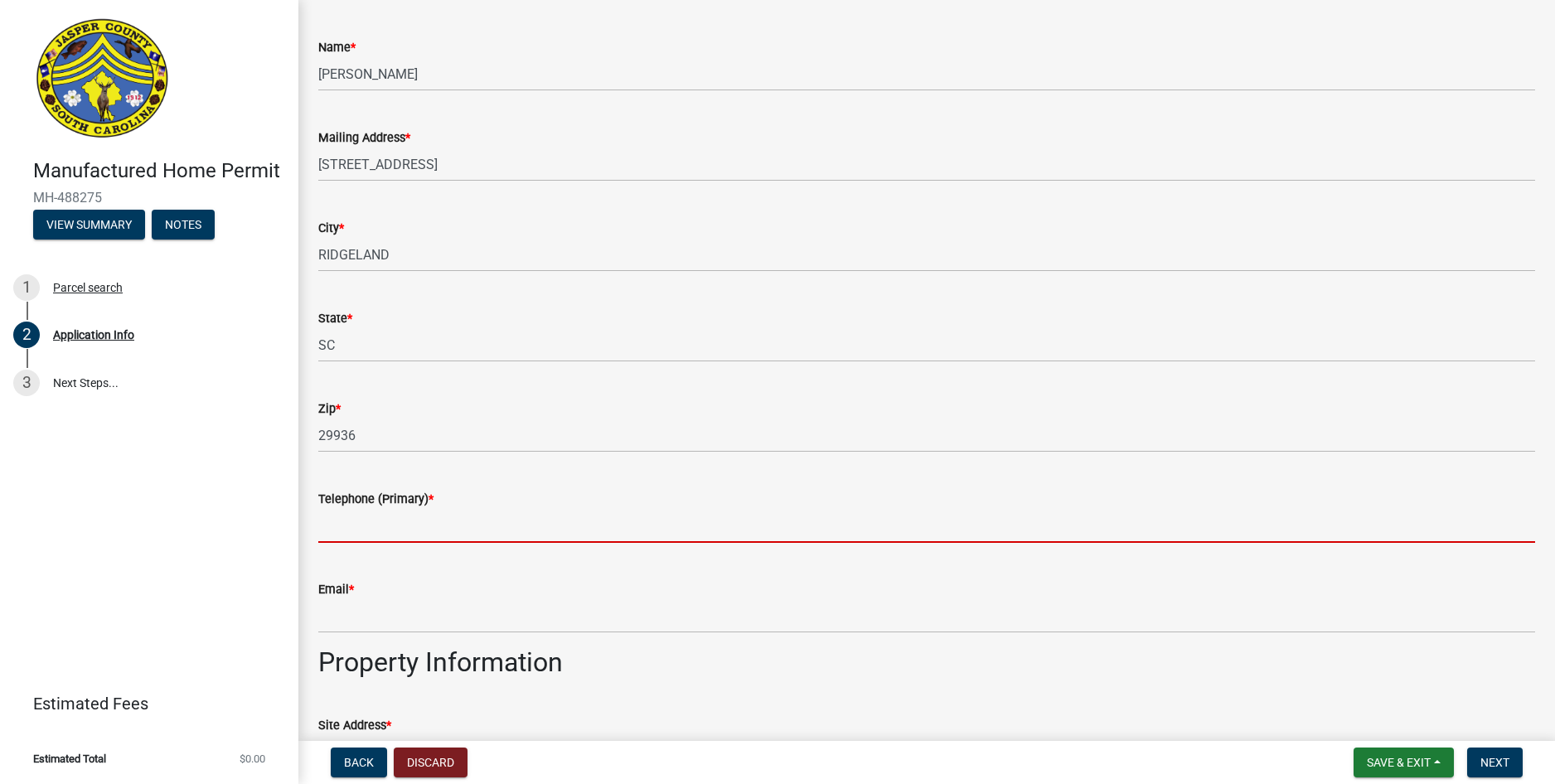
click at [372, 519] on input "Telephone (Primary) *" at bounding box center [927, 526] width 1217 height 34
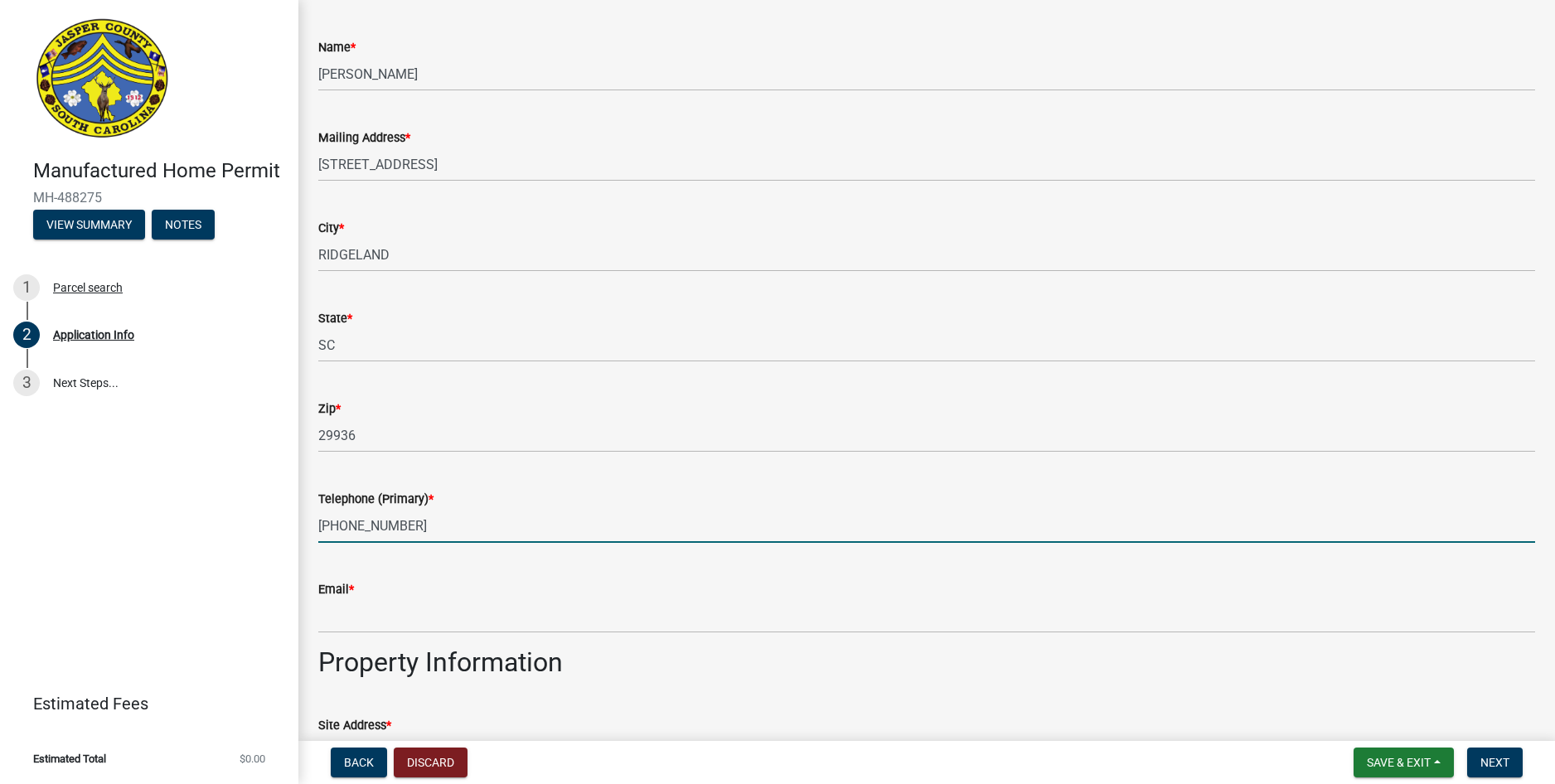
type input "[PHONE_NUMBER]"
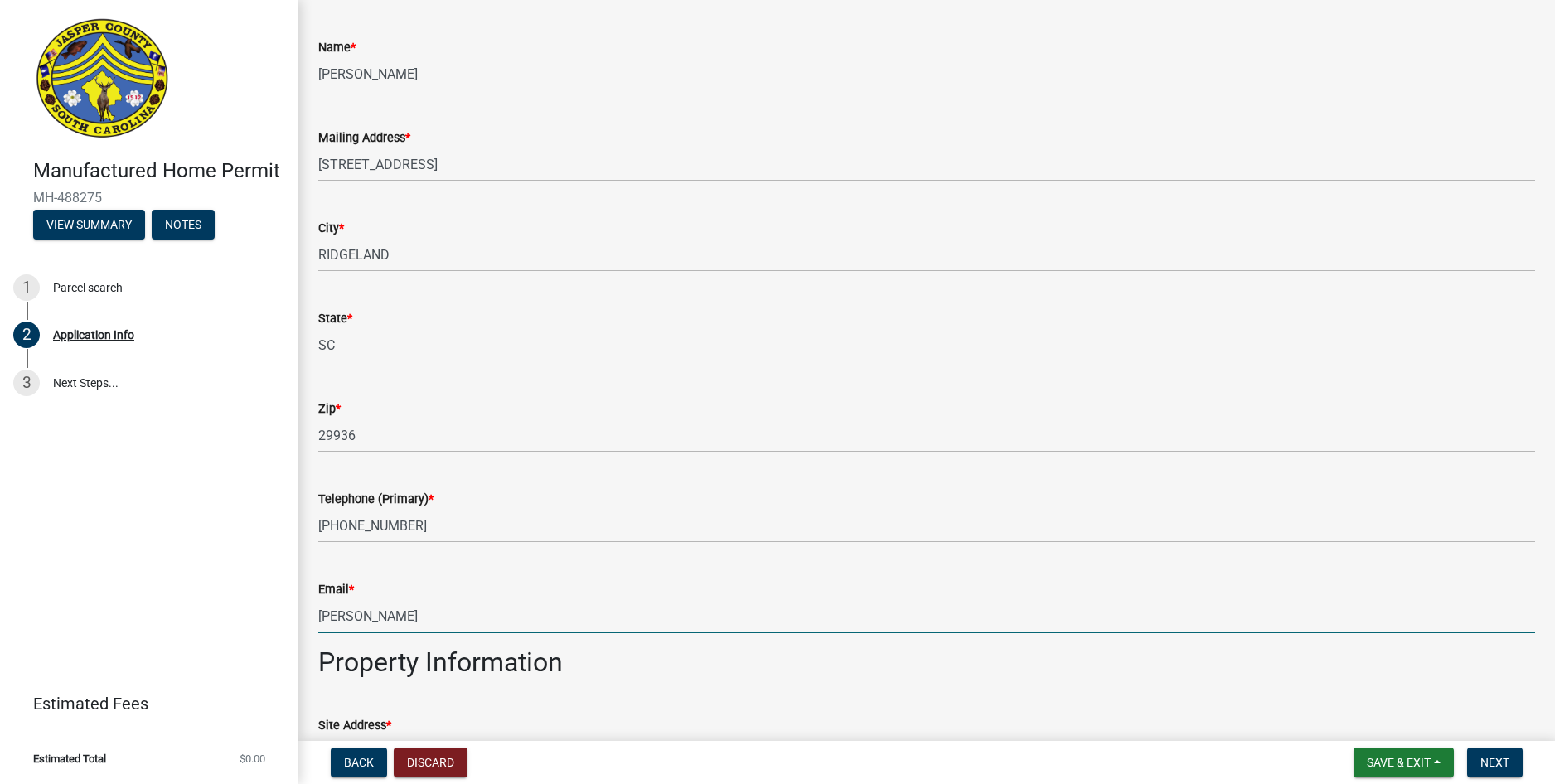
type input "[EMAIL_ADDRESS][PERSON_NAME][DOMAIN_NAME]"
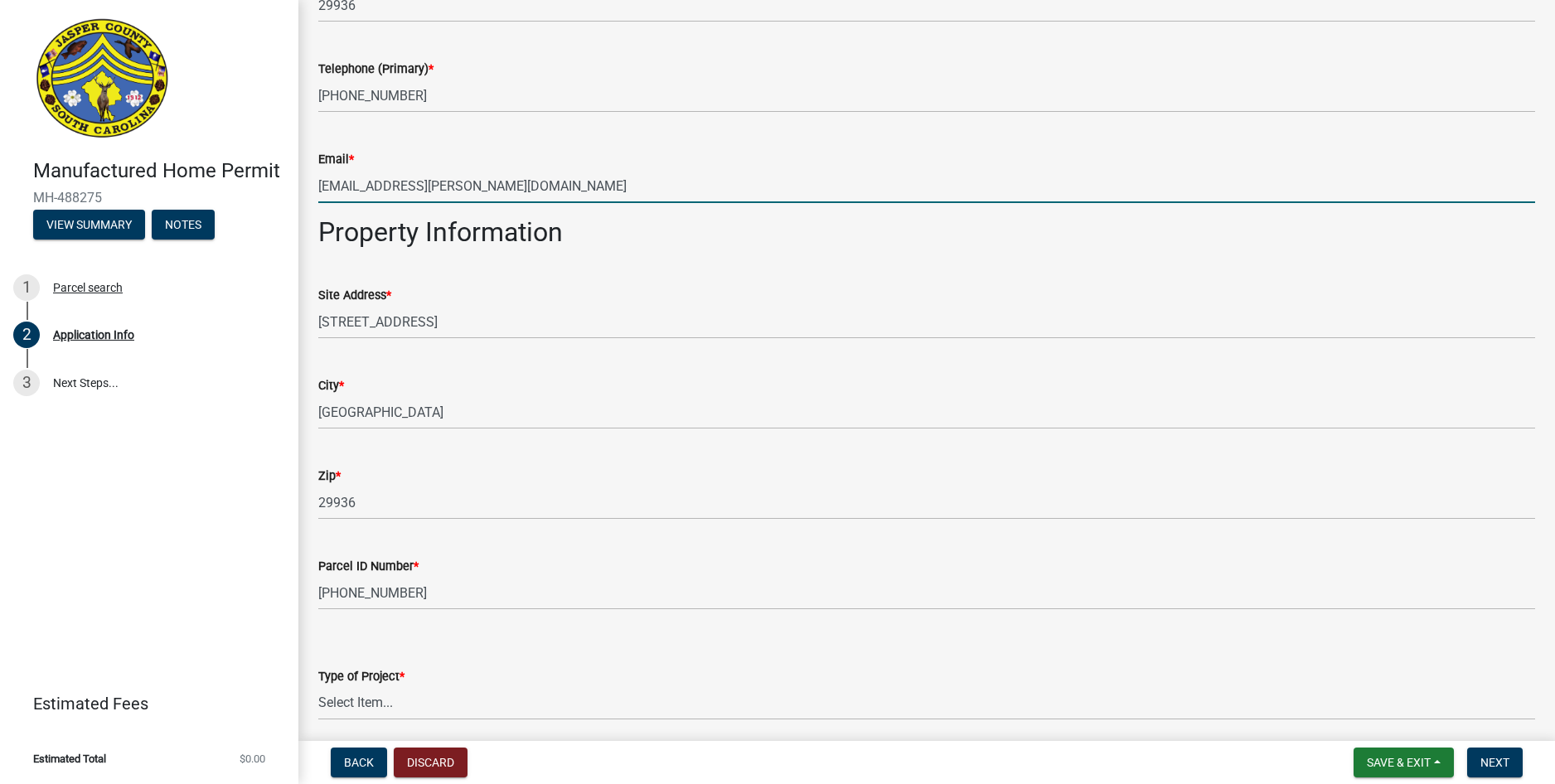
scroll to position [1243, 0]
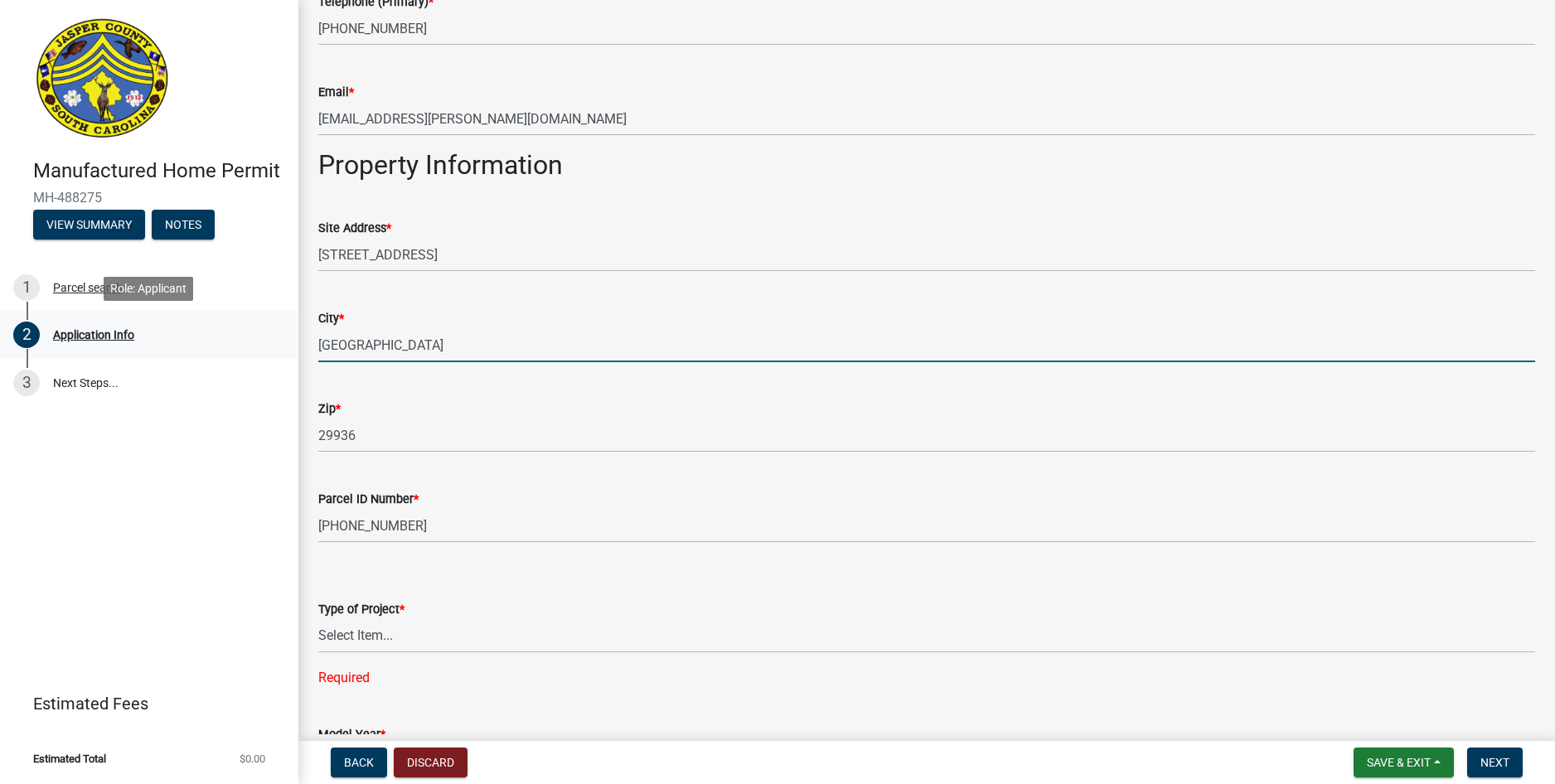
drag, startPoint x: 392, startPoint y: 350, endPoint x: 296, endPoint y: 332, distance: 97.7
click at [282, 335] on div "Manufactured Home Permit MH-488275 View Summary Notes 1 Parcel search 2 Applica…" at bounding box center [778, 392] width 1555 height 784
type input "Ridgeland"
click at [373, 638] on select "Select Item... Manufactured Home Installation Mobile Home Retirement - Certific…" at bounding box center [927, 636] width 1217 height 34
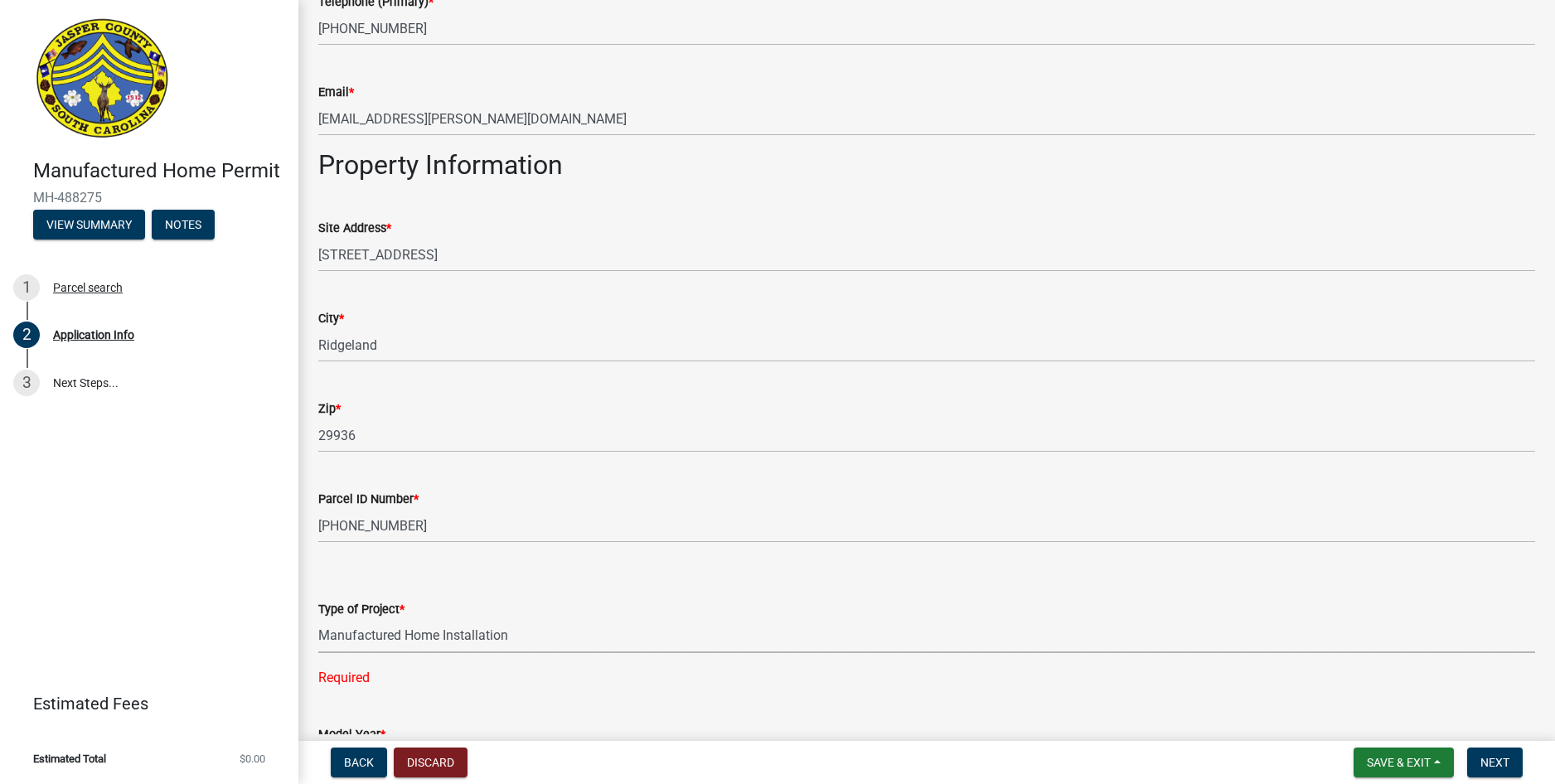
click at [318, 619] on select "Select Item... Manufactured Home Installation Mobile Home Retirement - Certific…" at bounding box center [927, 636] width 1217 height 34
select select "00748aa1-56c2-4786-b7ff-9b3cb1d8d455"
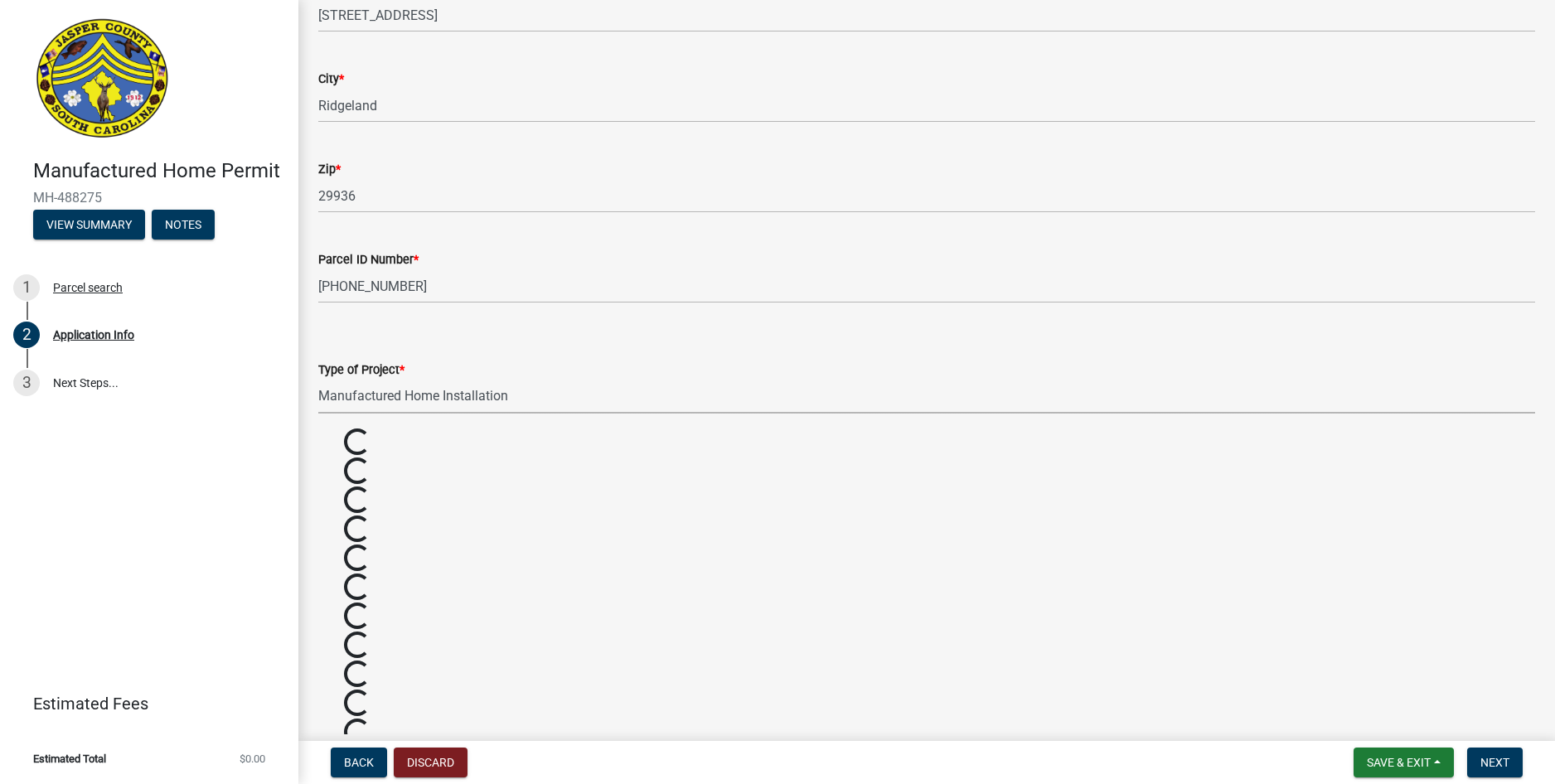
scroll to position [1491, 0]
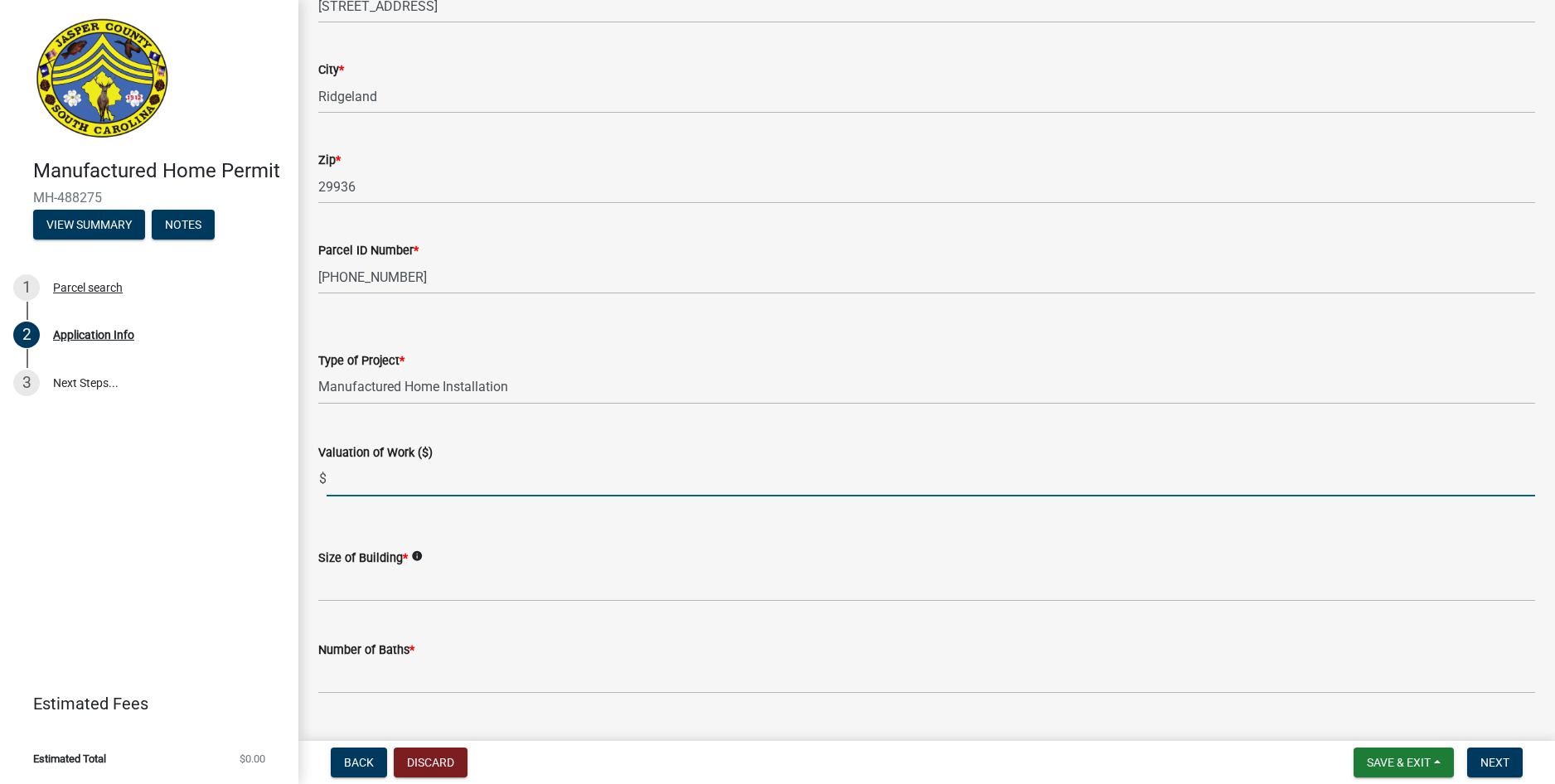
click at [376, 484] on input "text" at bounding box center [931, 479] width 1209 height 34
type input "32700"
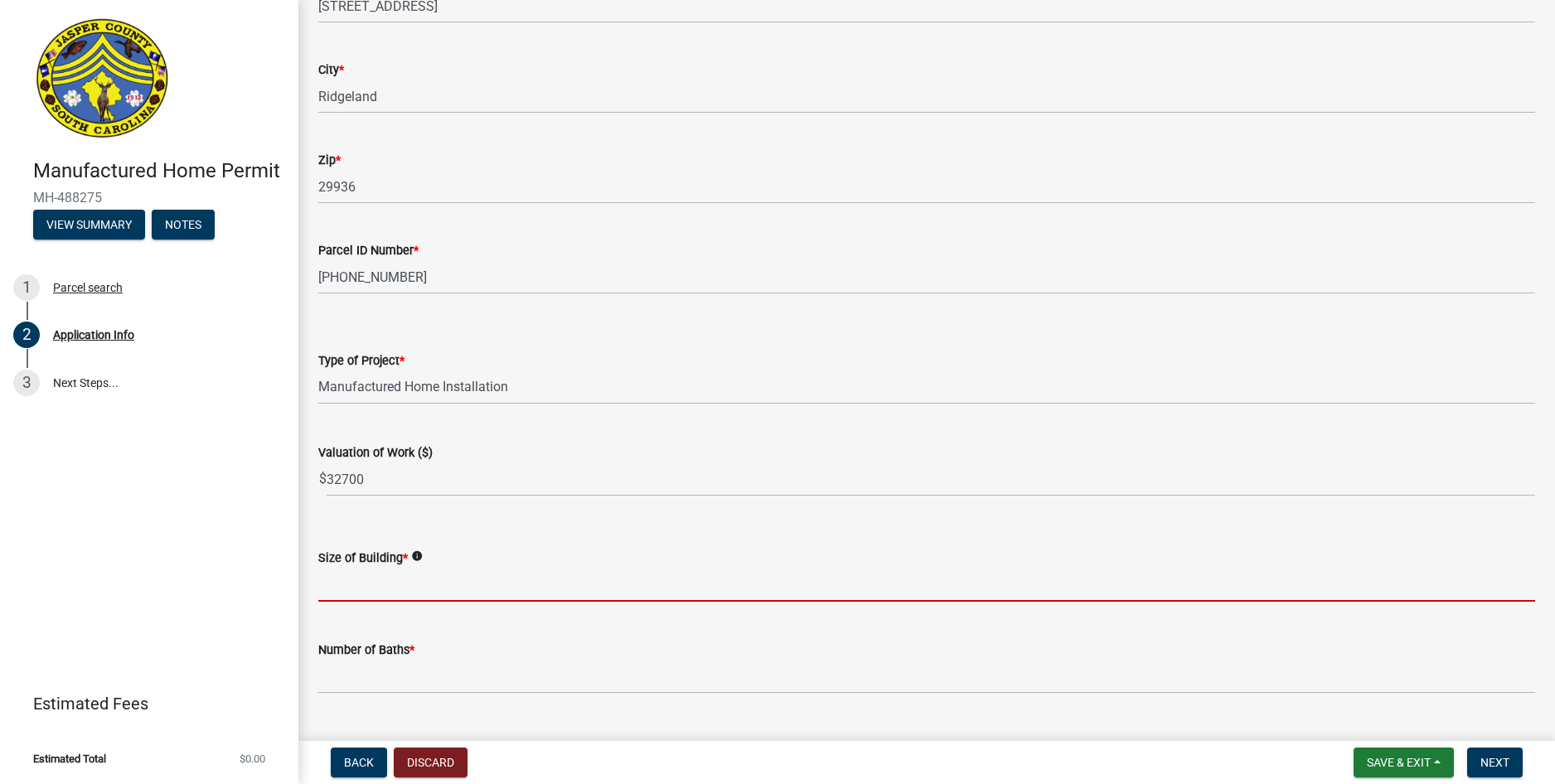
click at [402, 585] on input "text" at bounding box center [927, 584] width 1217 height 34
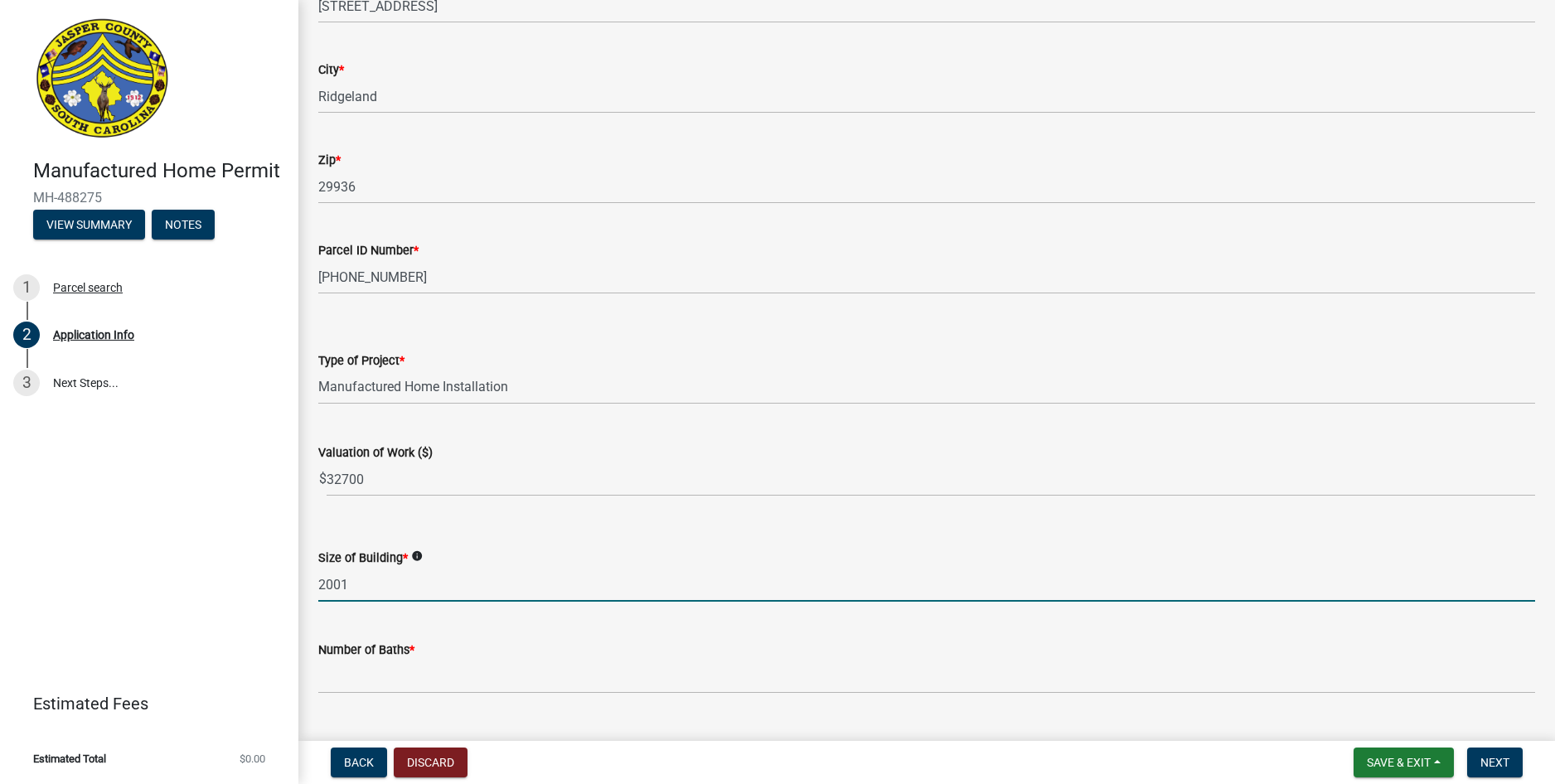
type input "2001"
click at [436, 703] on wm-data-entity-input "Number of Baths *" at bounding box center [927, 662] width 1217 height 92
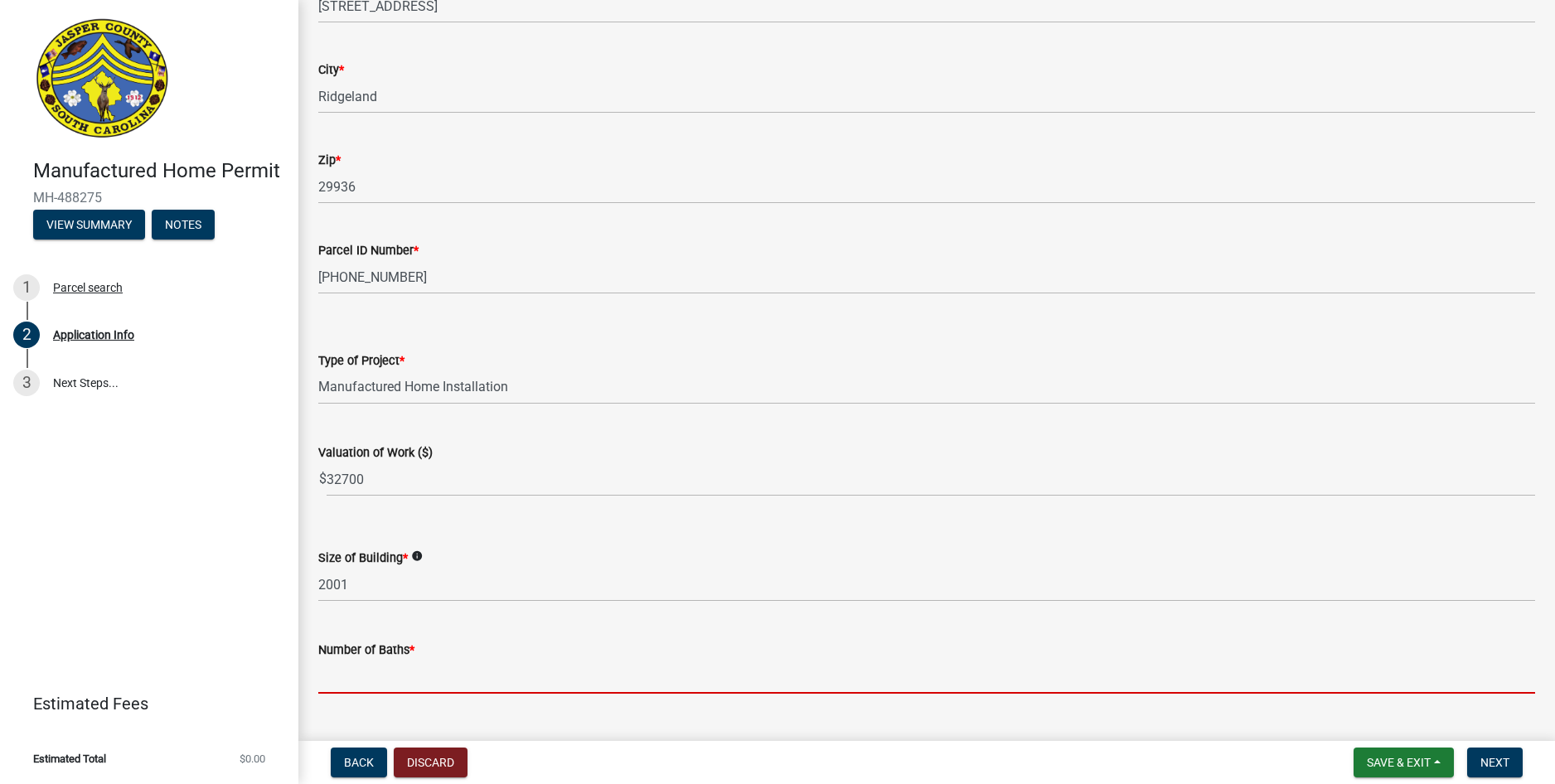
click at [436, 682] on input "text" at bounding box center [927, 677] width 1217 height 34
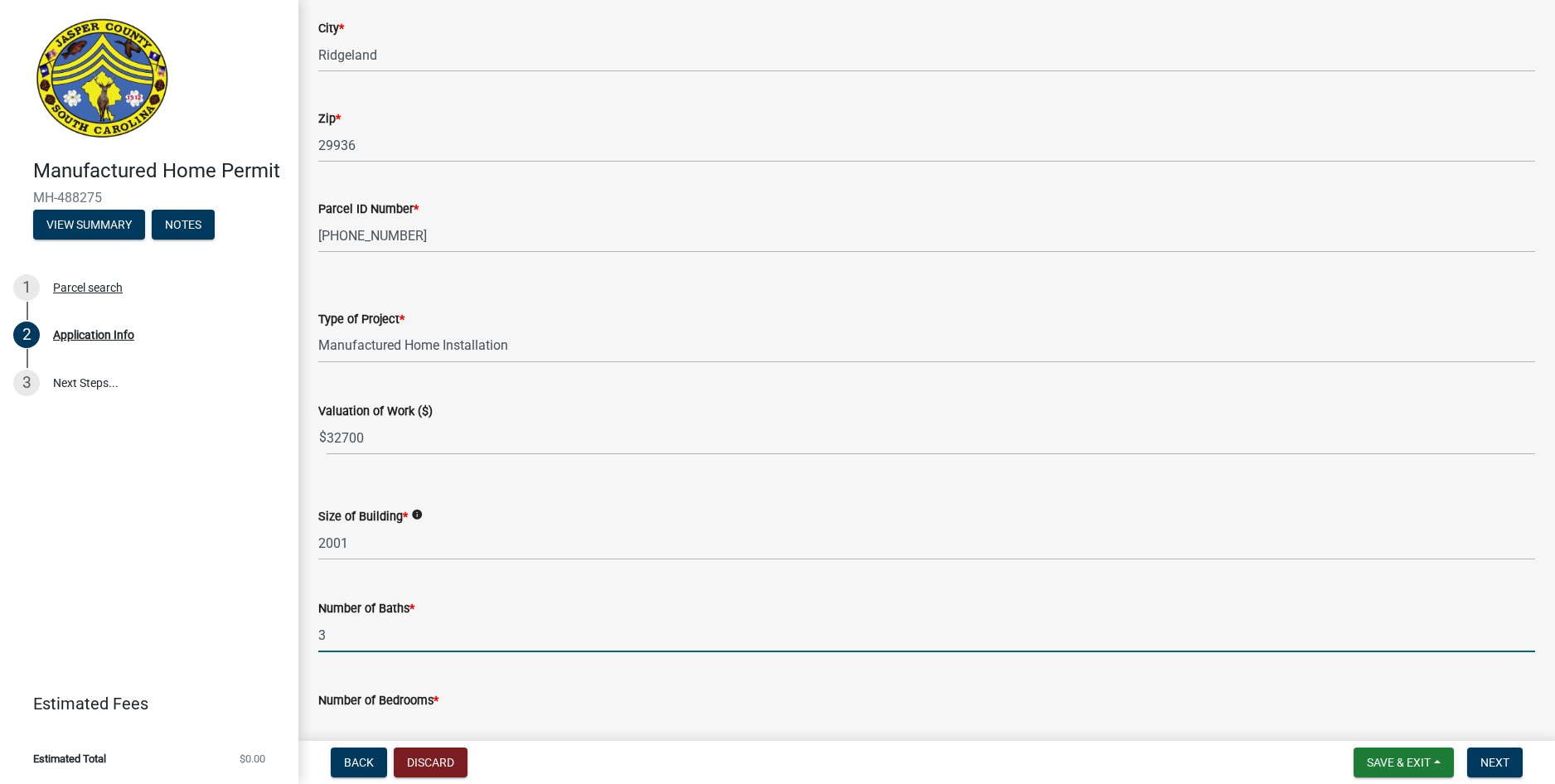
scroll to position [1574, 0]
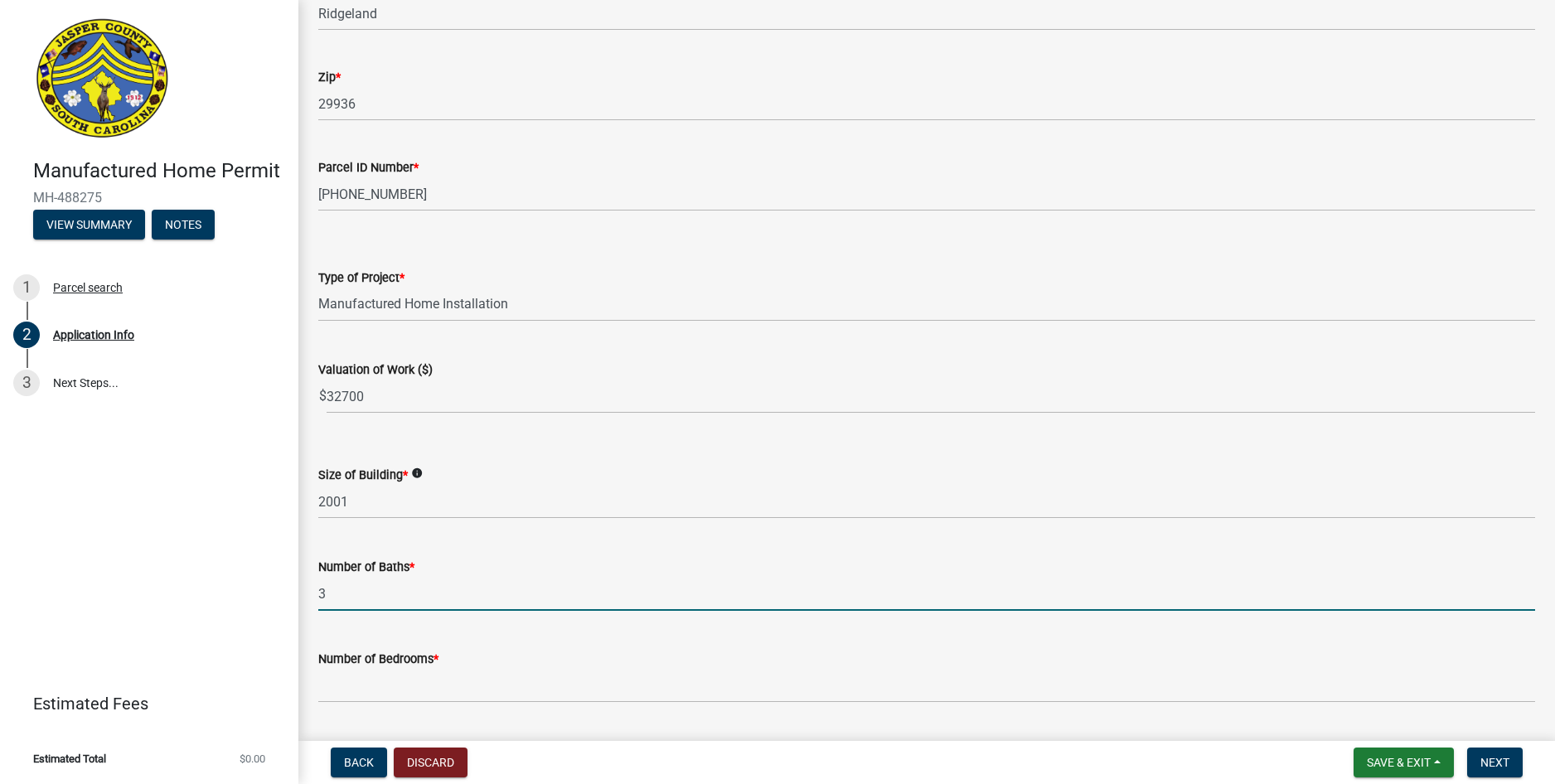
type input "3"
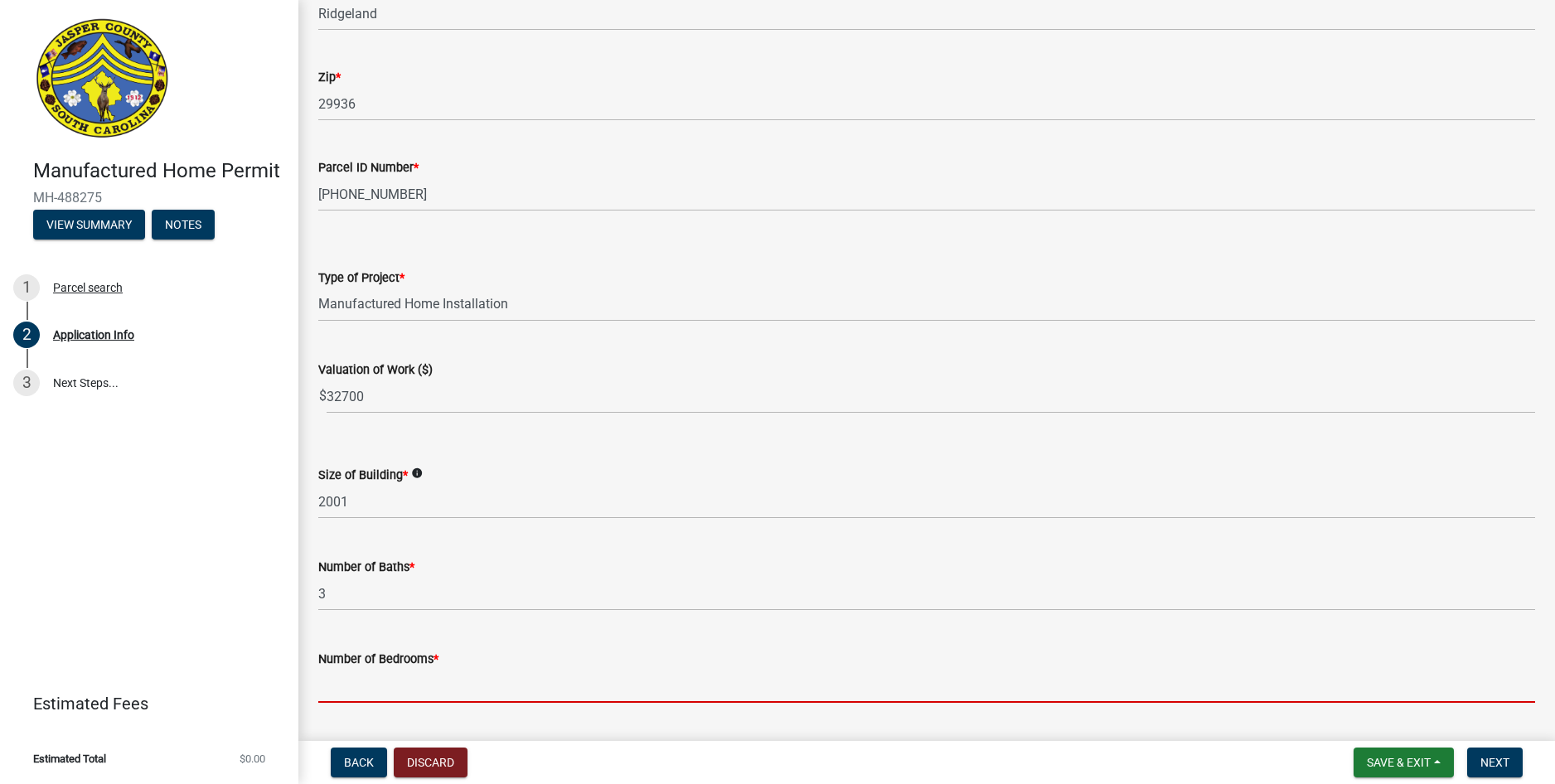
click at [397, 683] on input "text" at bounding box center [927, 686] width 1217 height 34
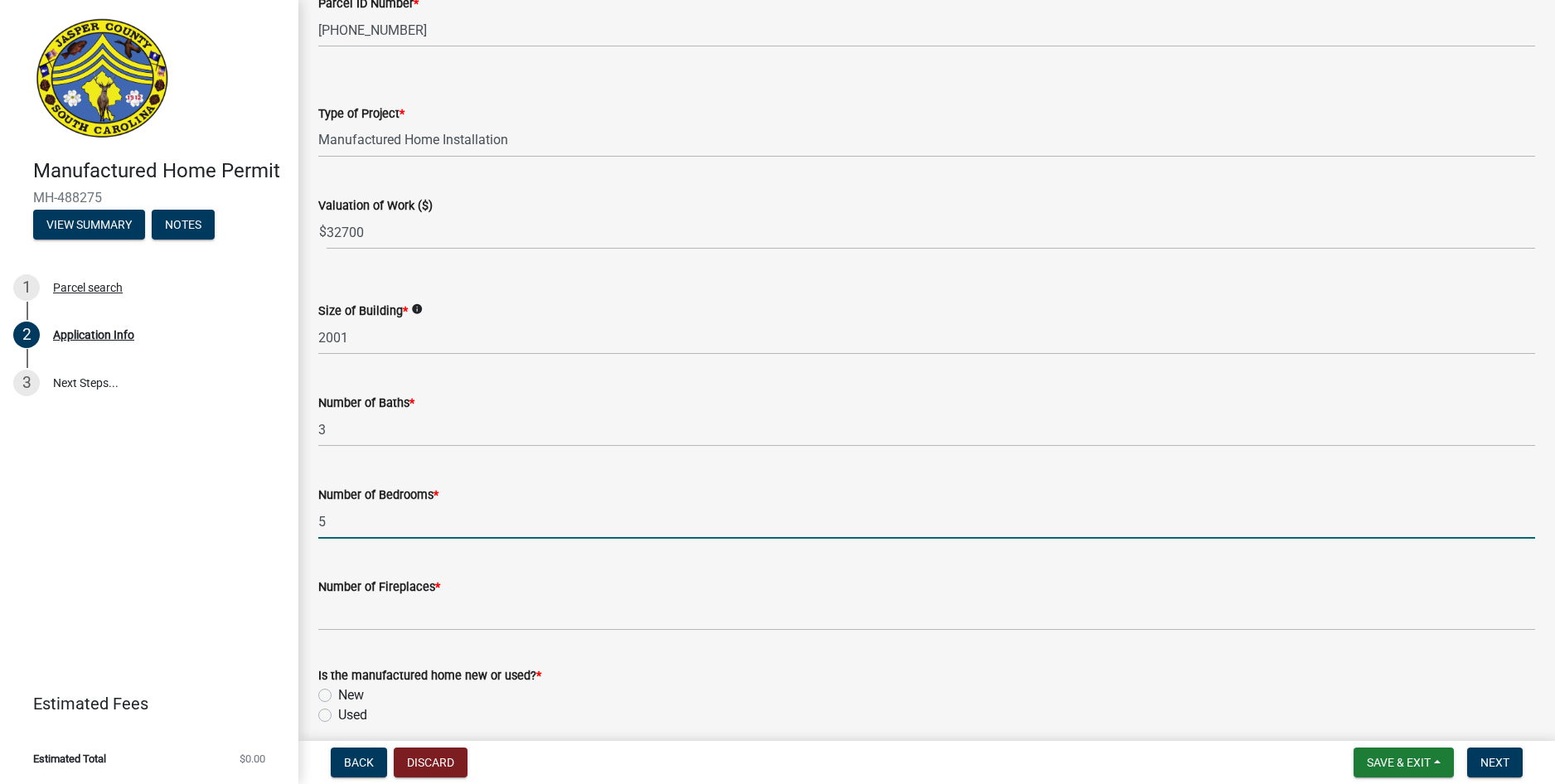
scroll to position [1740, 0]
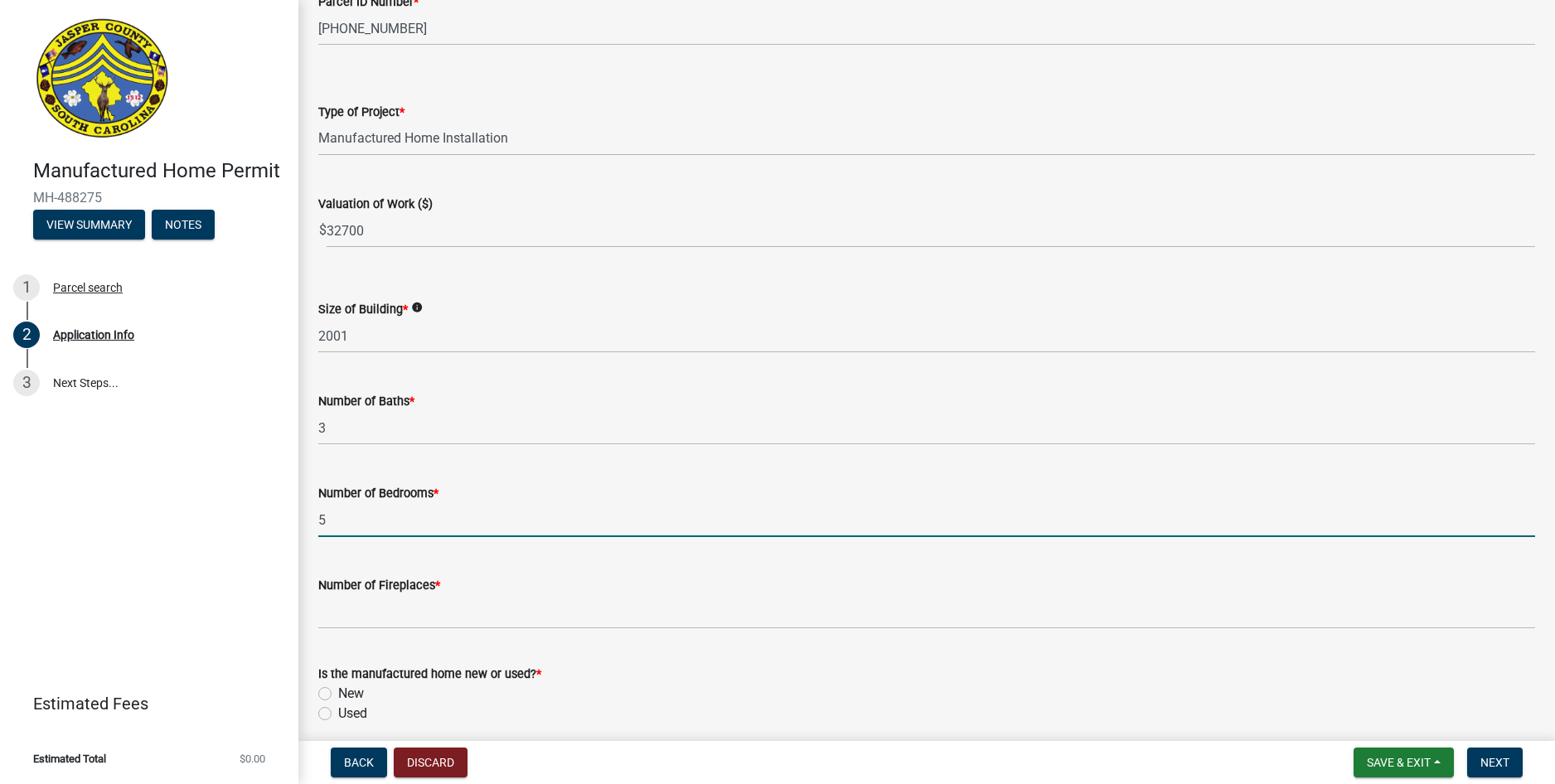
type input "5"
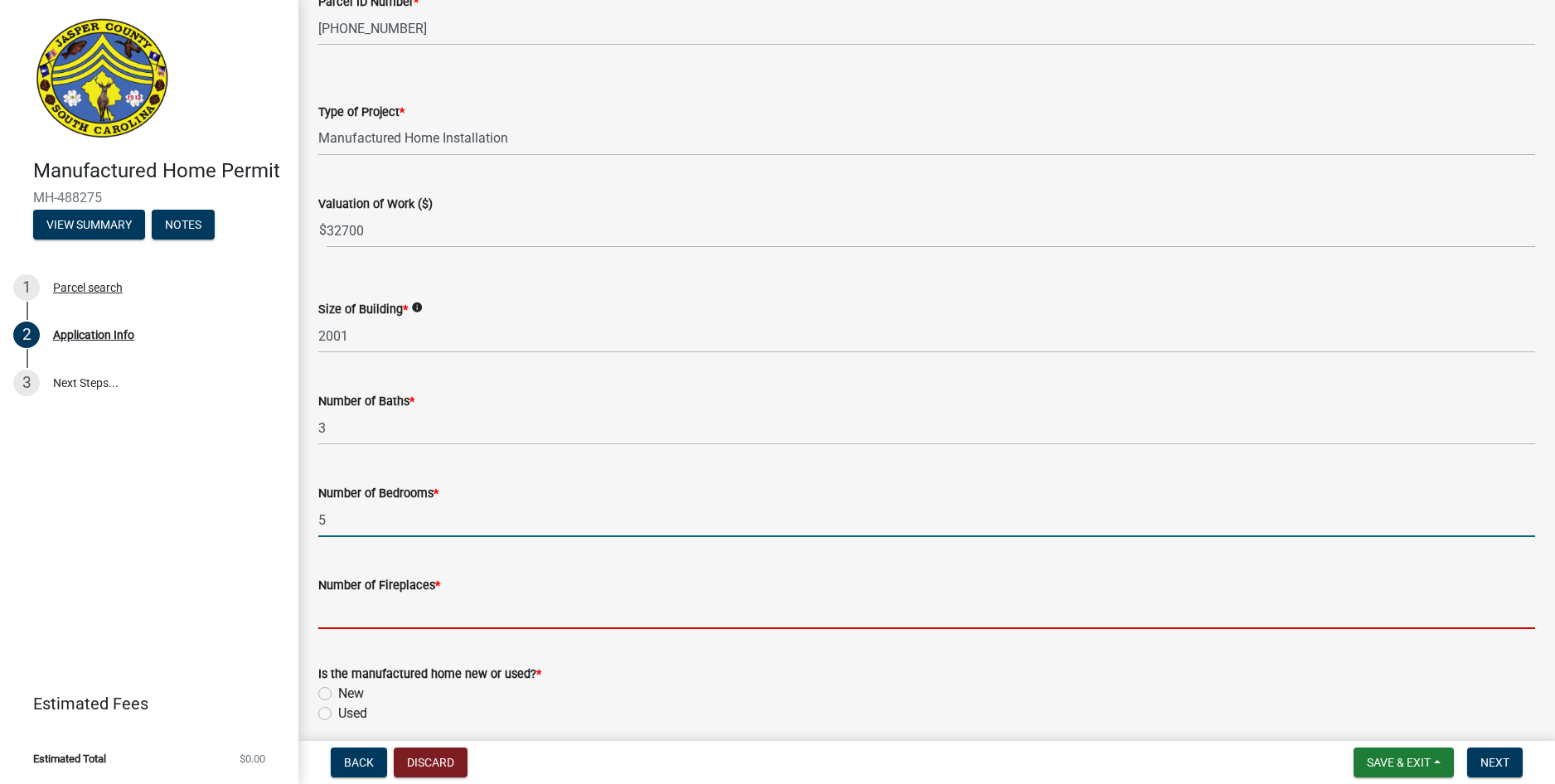
click at [377, 624] on input "text" at bounding box center [927, 612] width 1217 height 34
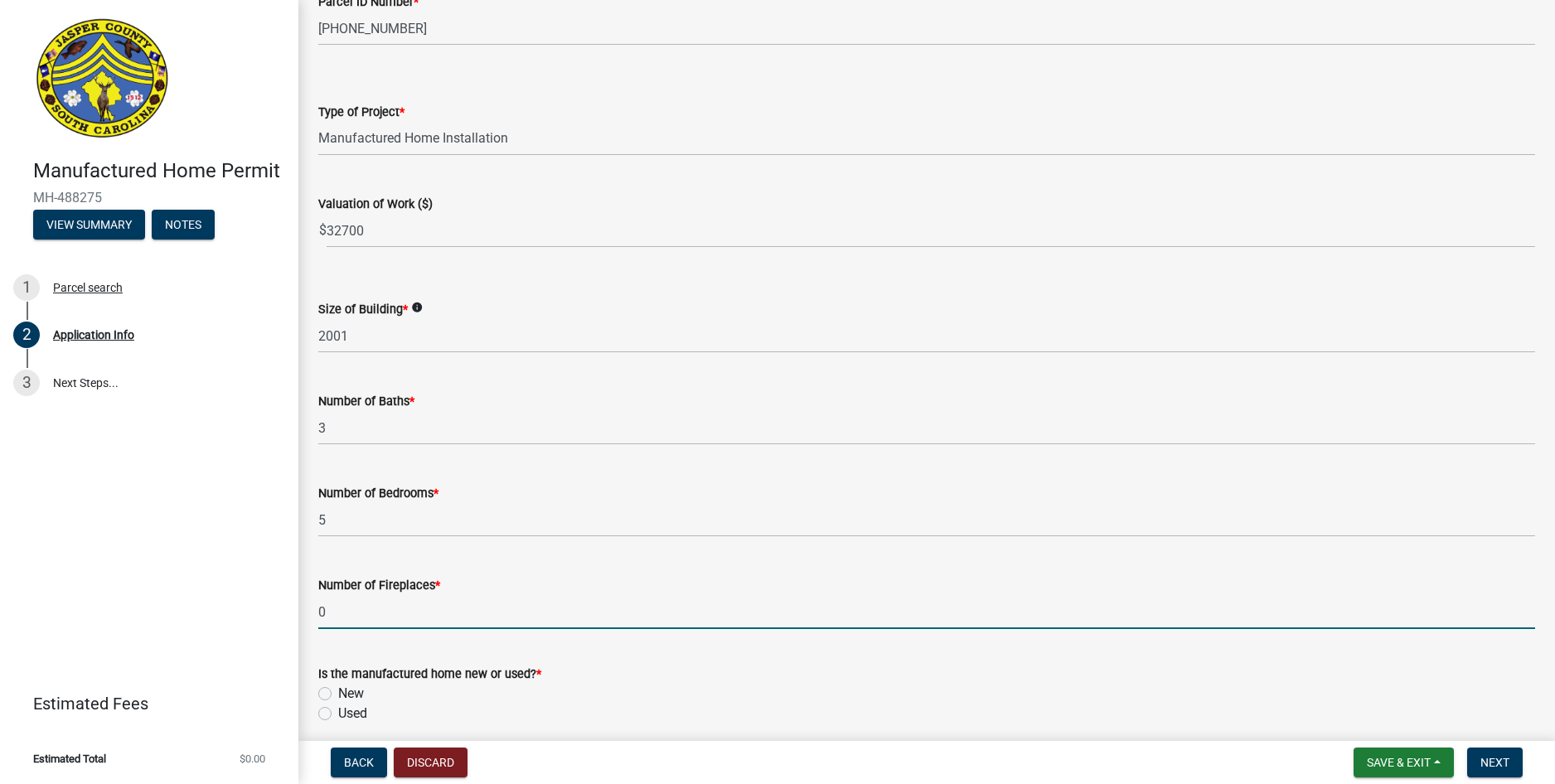
type input "0"
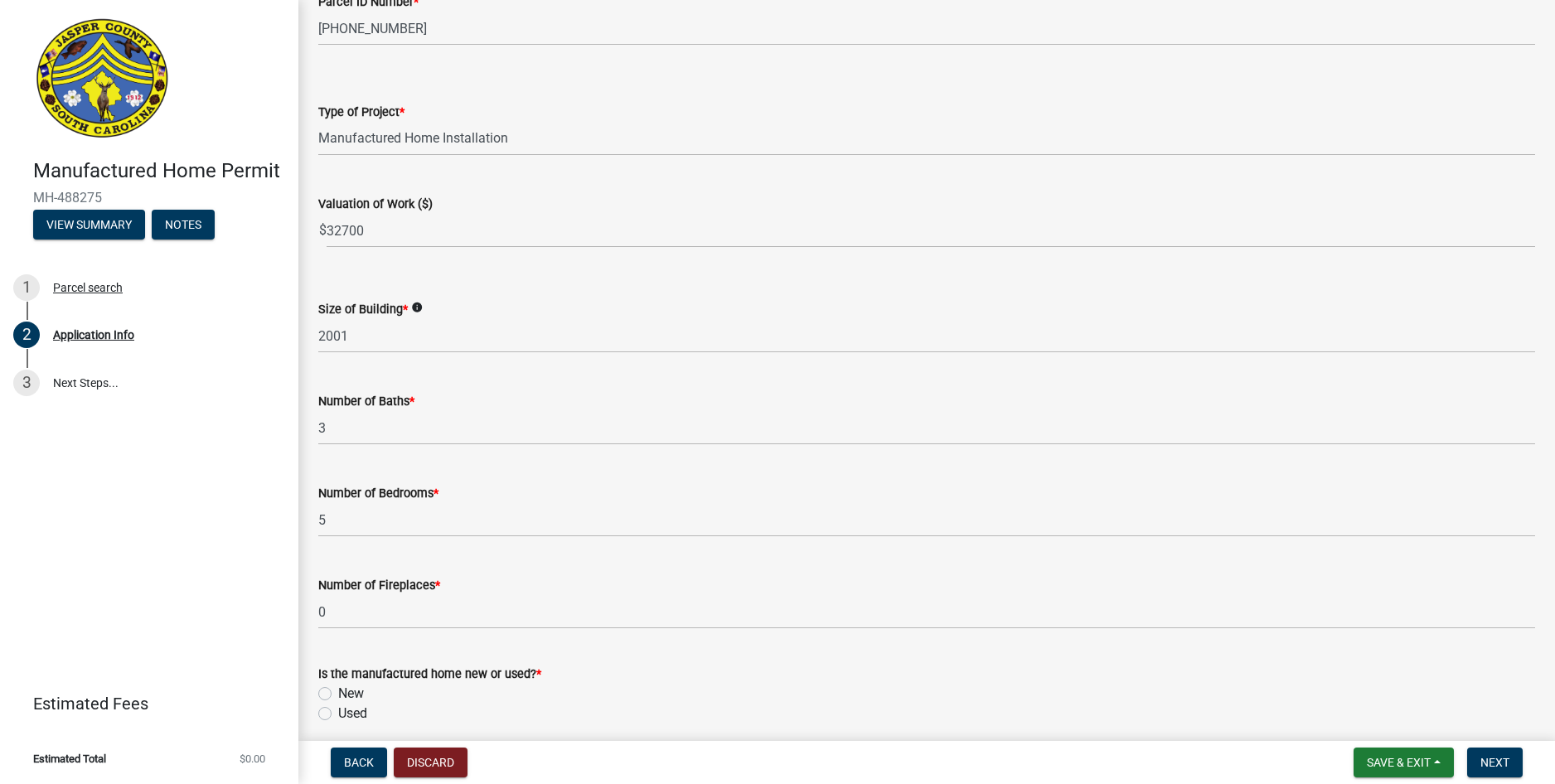
drag, startPoint x: 325, startPoint y: 692, endPoint x: 337, endPoint y: 689, distance: 12.4
click at [338, 693] on label "New" at bounding box center [351, 694] width 26 height 20
click at [338, 693] on input "New" at bounding box center [343, 689] width 11 height 11
radio input "true"
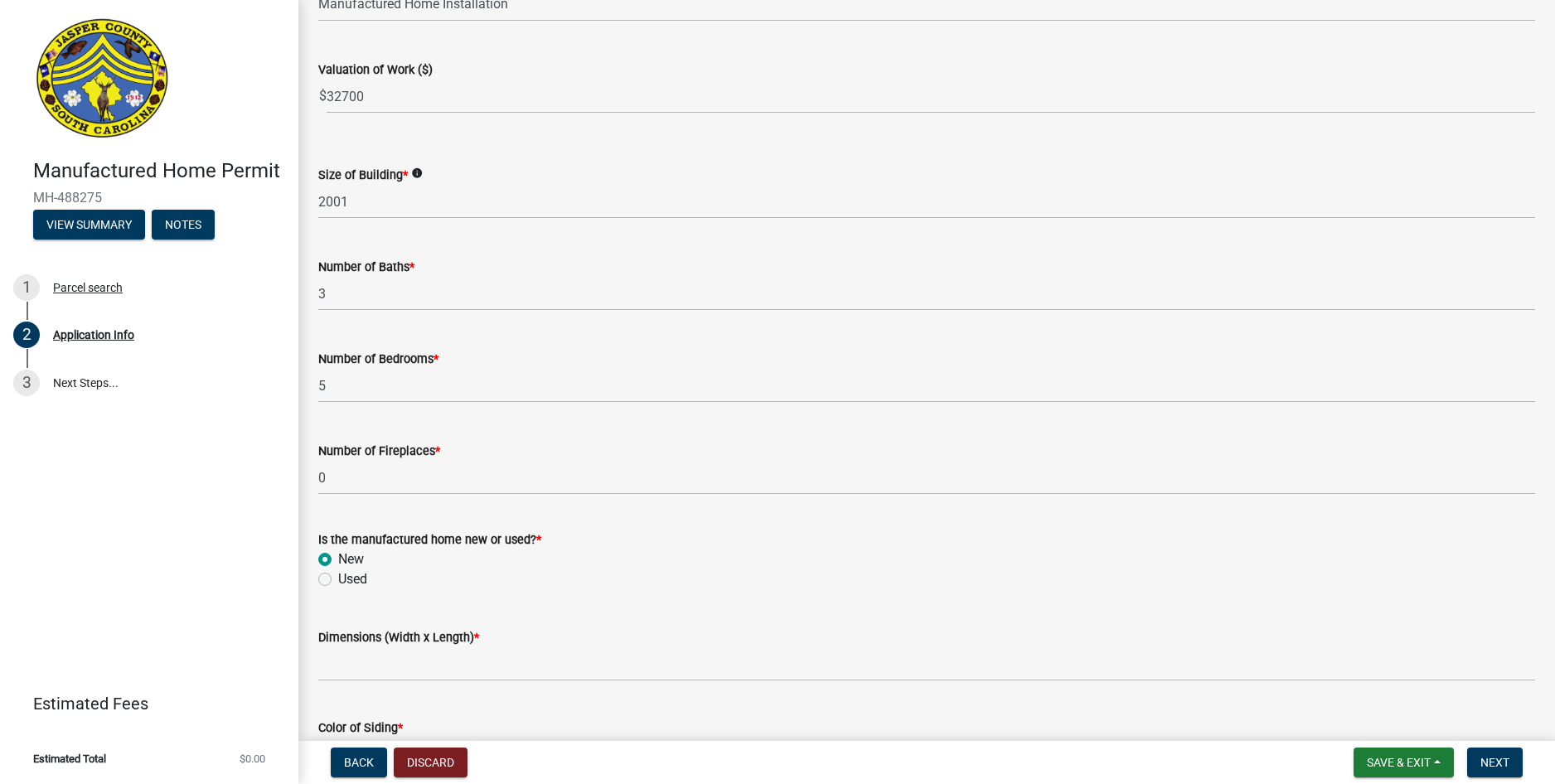
scroll to position [1906, 0]
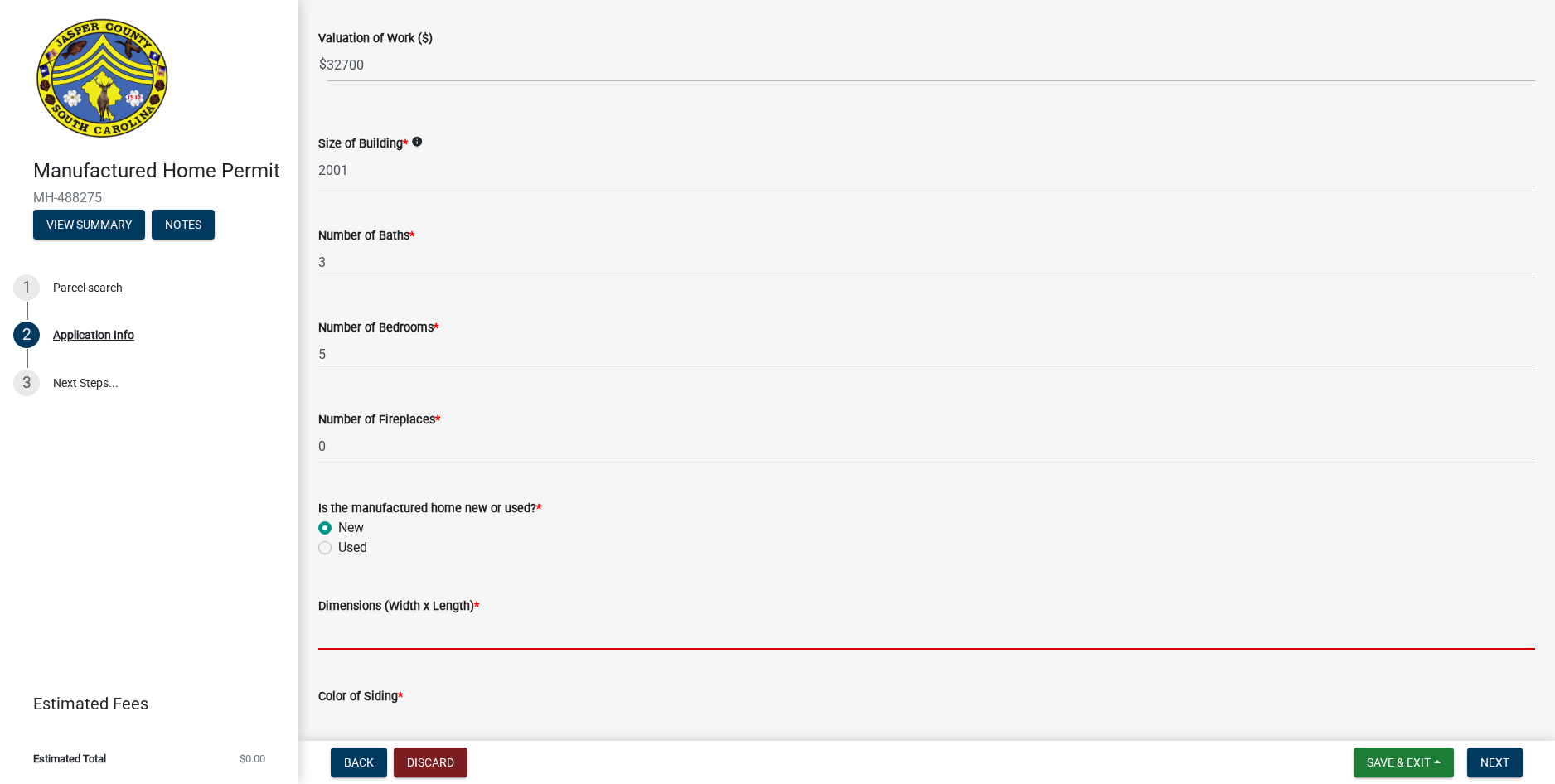
drag, startPoint x: 354, startPoint y: 631, endPoint x: 363, endPoint y: 640, distance: 12.7
click at [363, 640] on input "Dimensions (Width x Length) *" at bounding box center [927, 632] width 1217 height 34
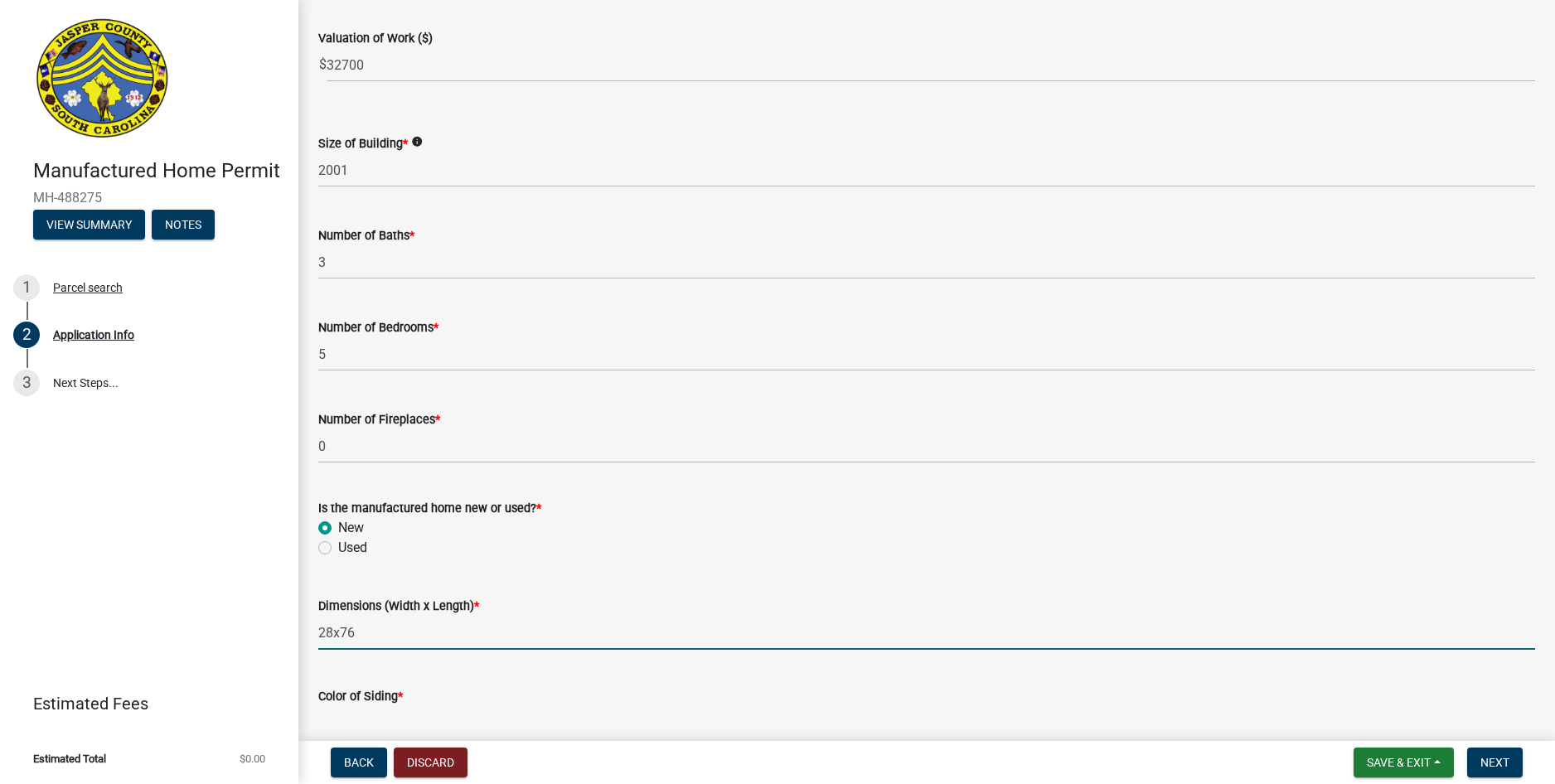
type input "28x76"
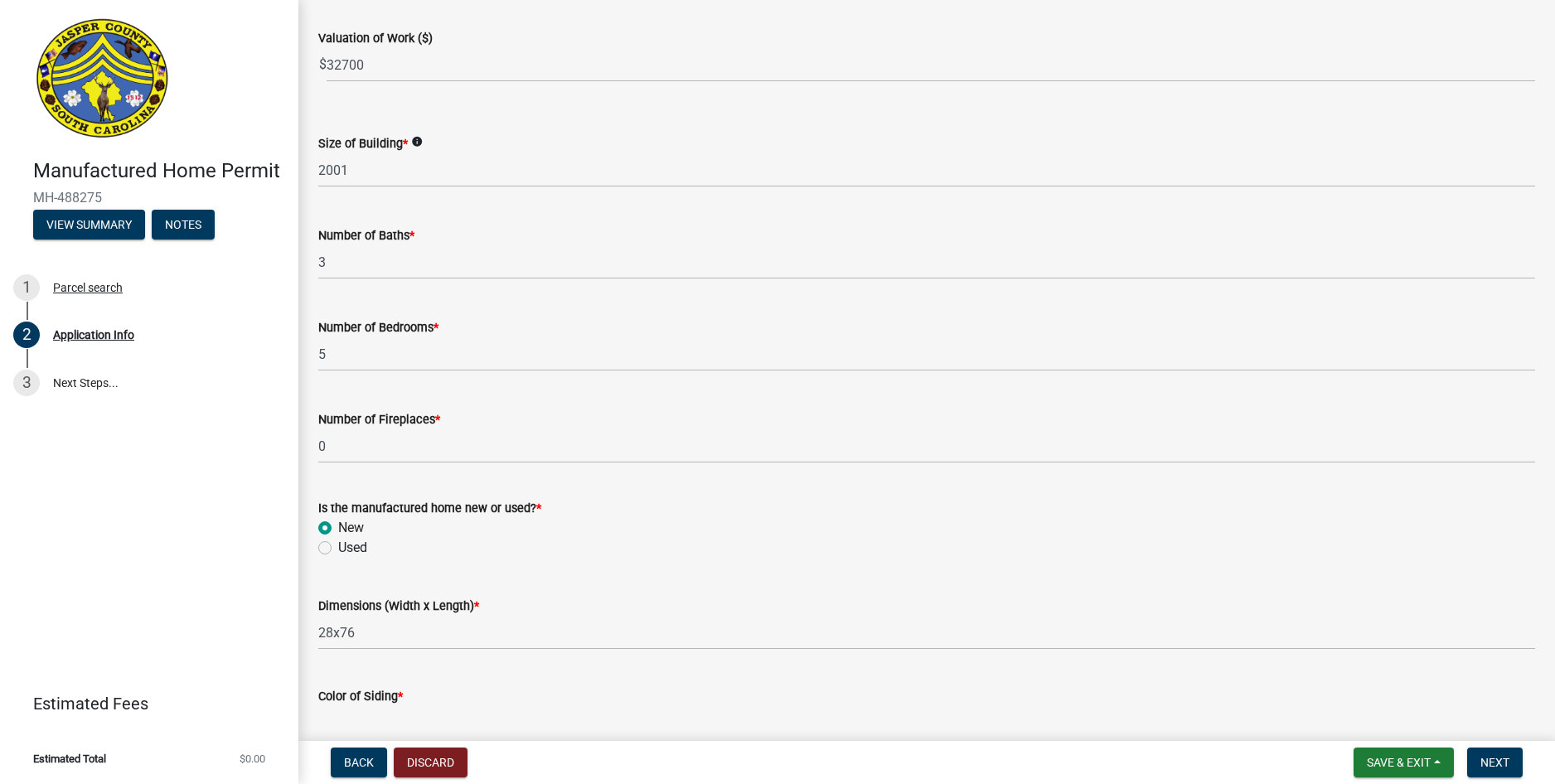
scroll to position [1911, 0]
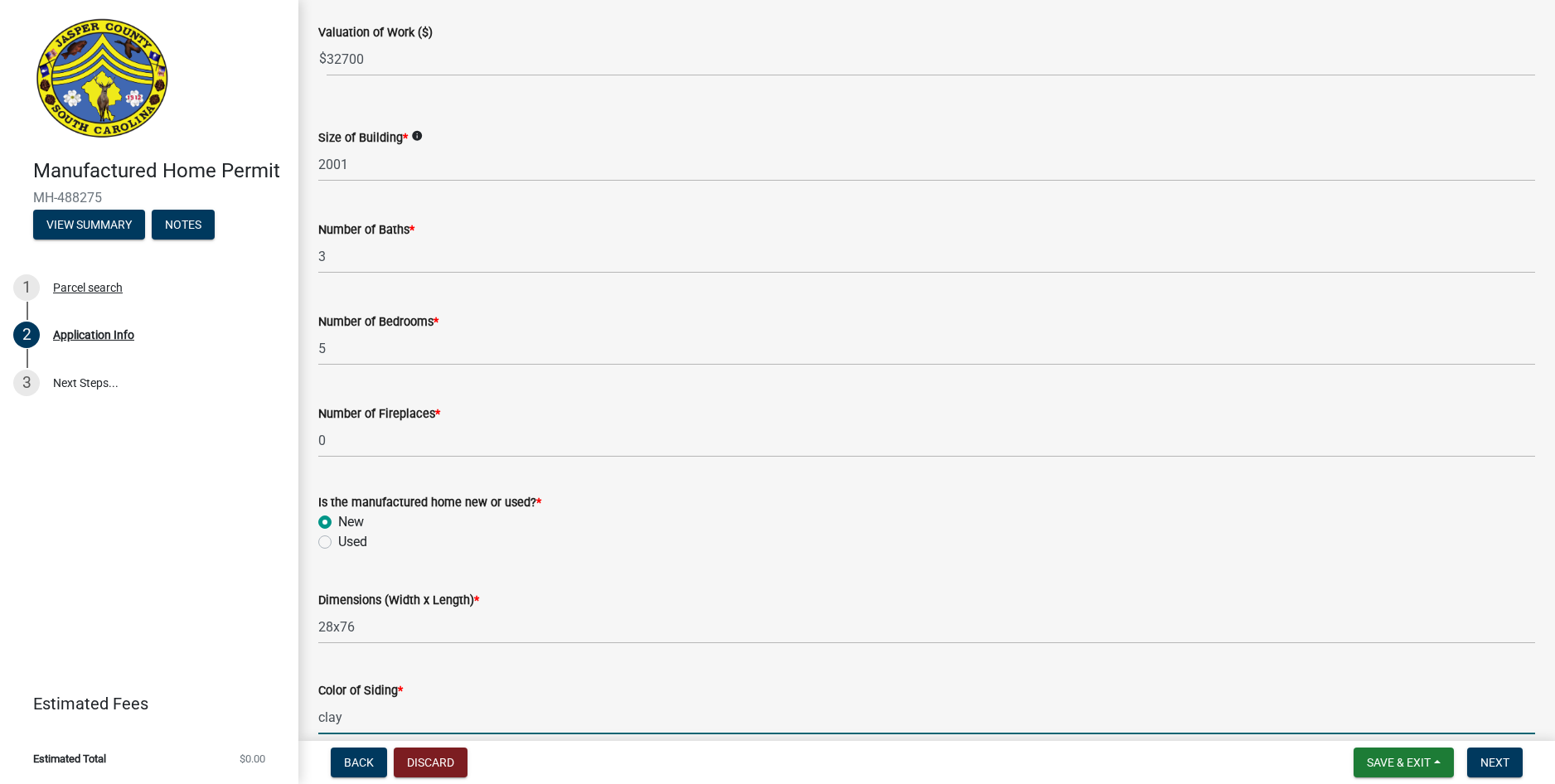
type input "clay"
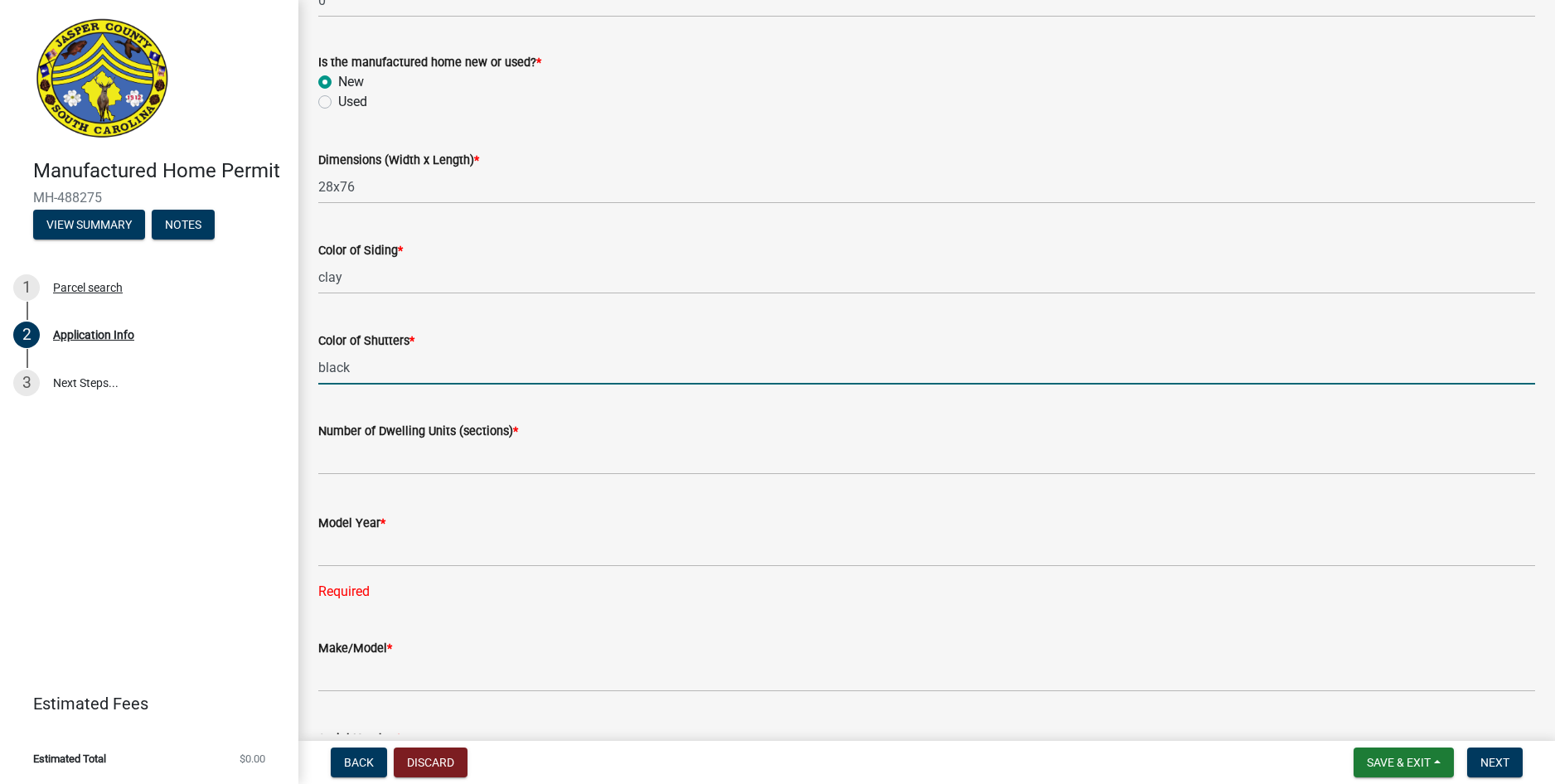
type input "black"
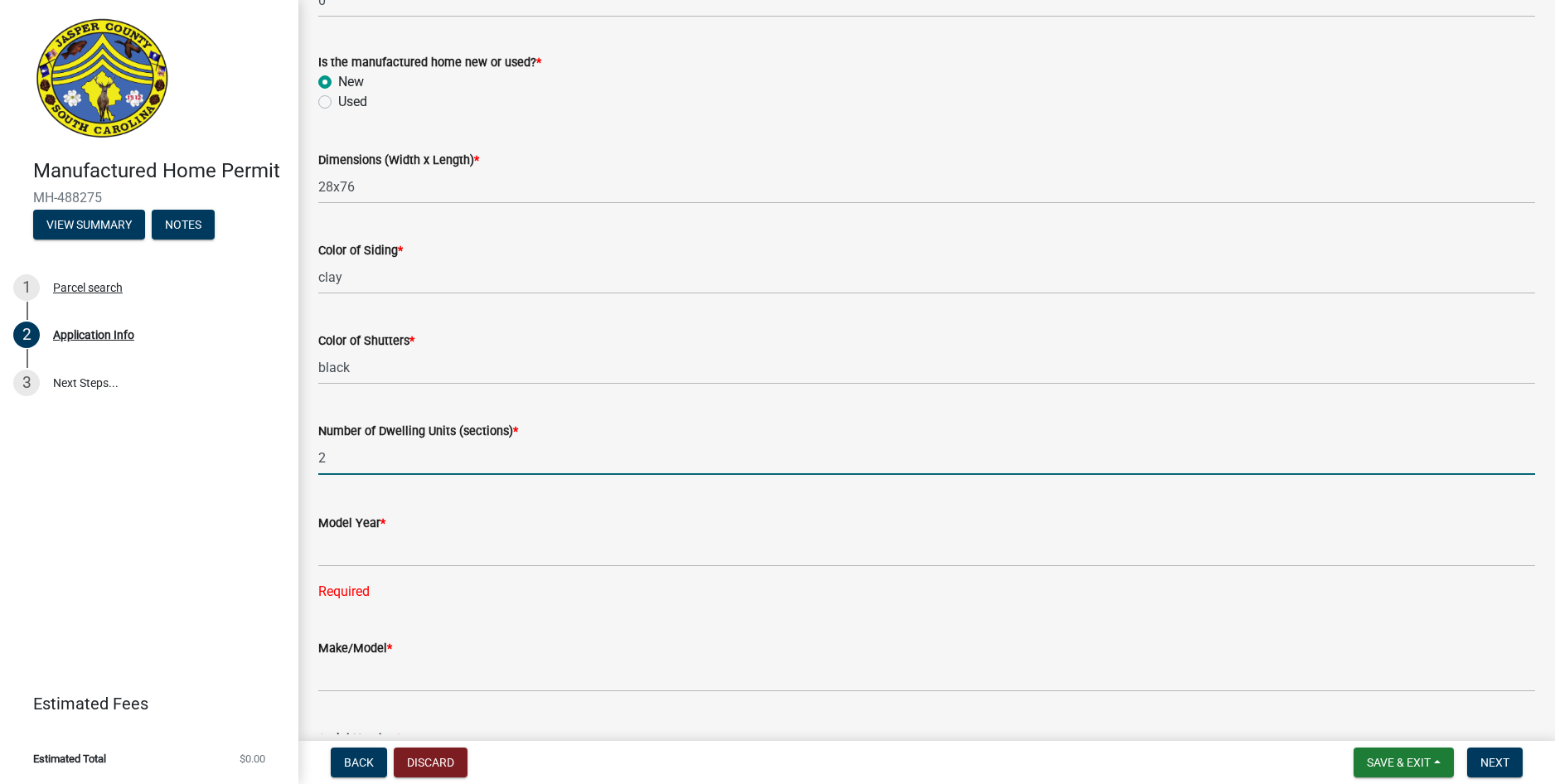
type input "2"
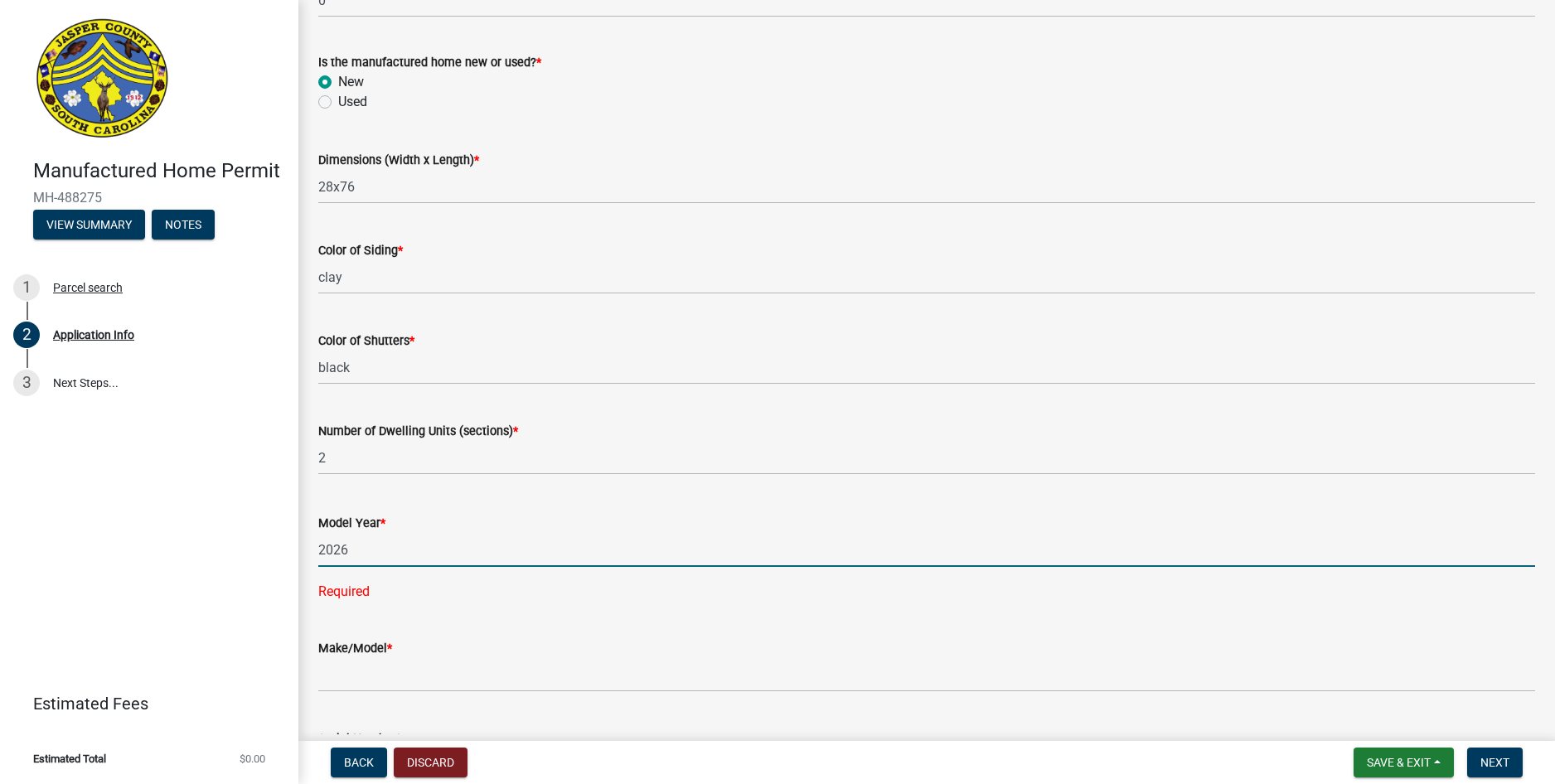
type input "2026"
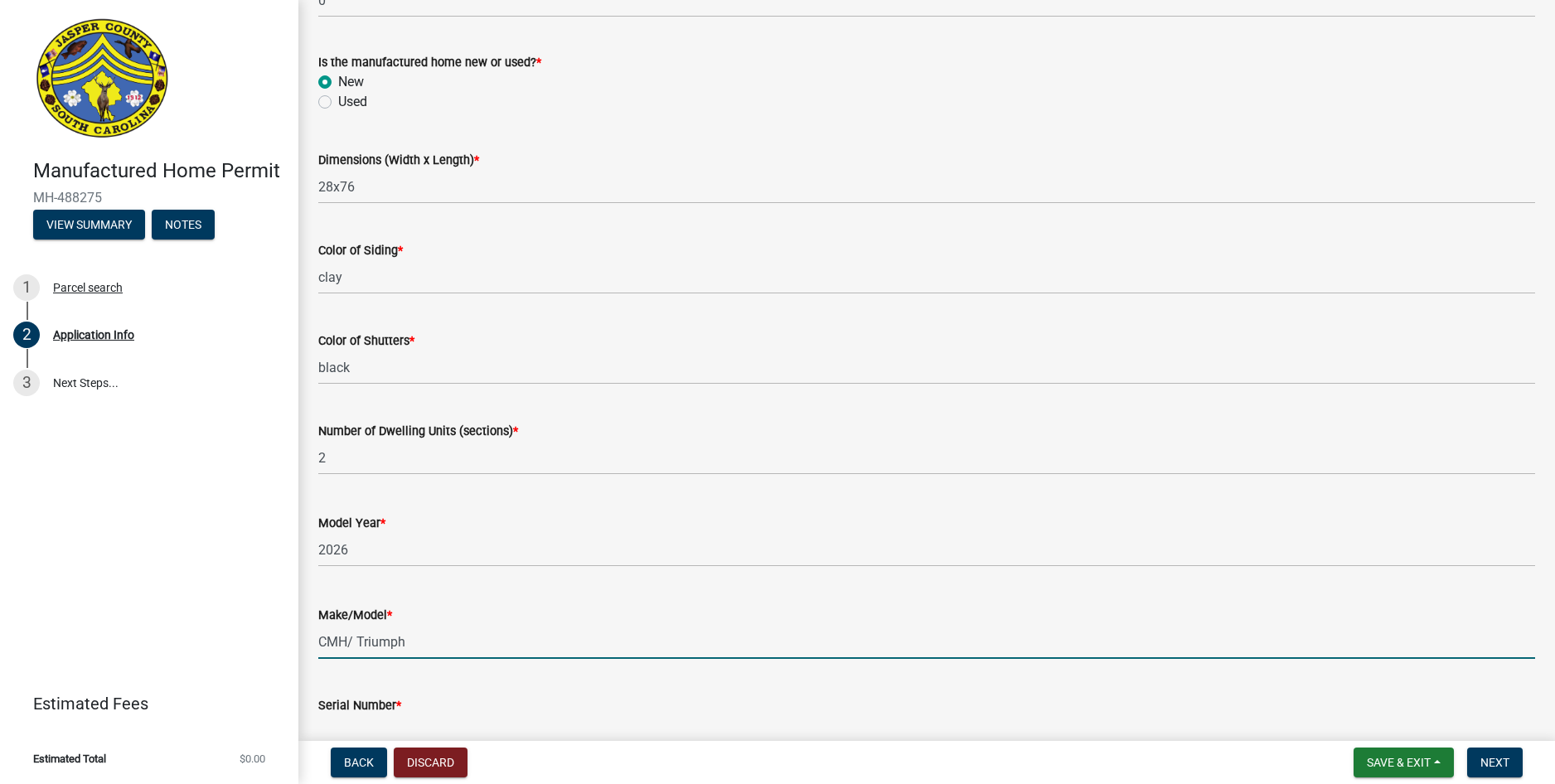
type input "CMH/ Triumph"
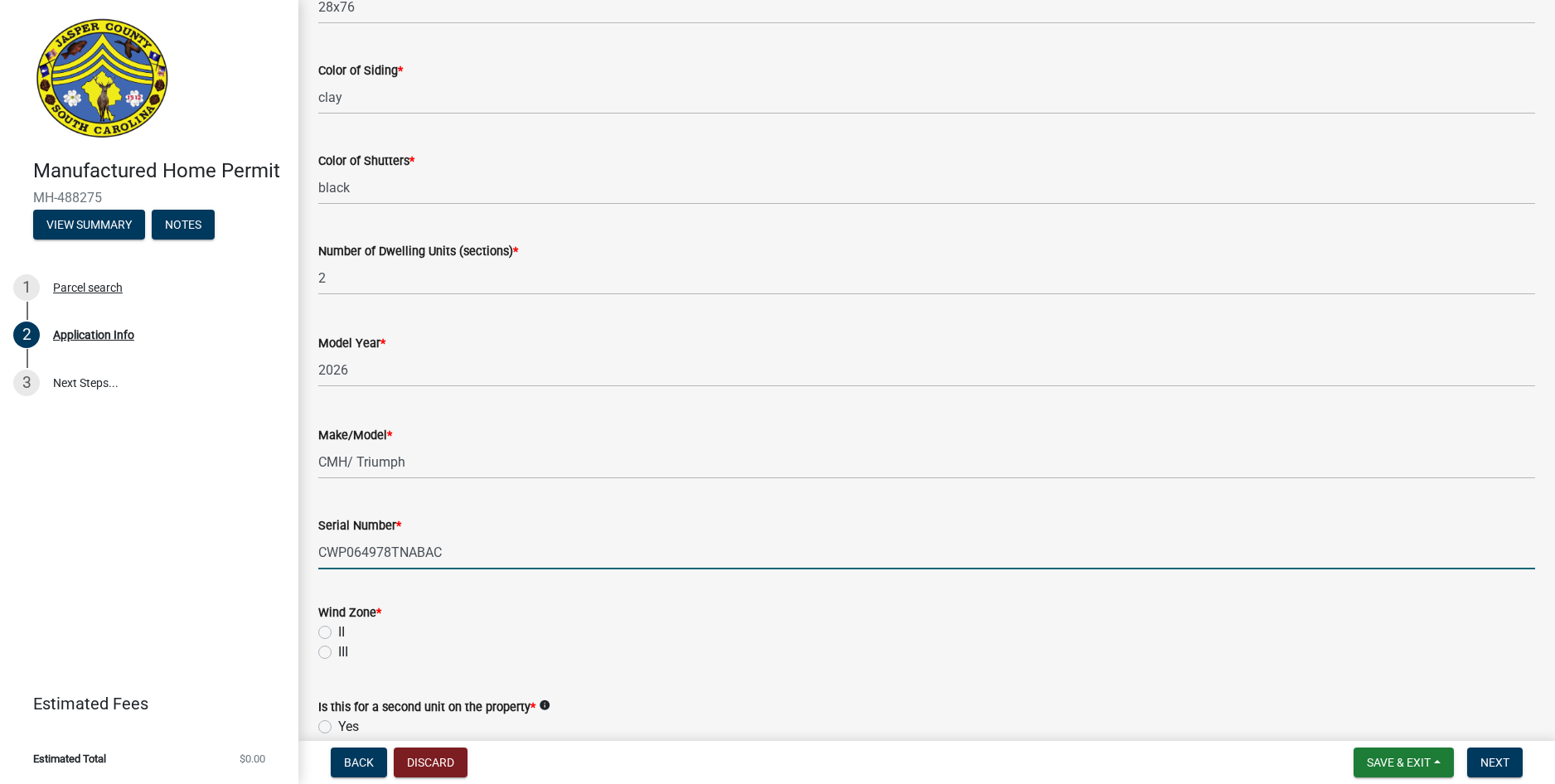
scroll to position [2532, 0]
type input "CWP064978TNABAC"
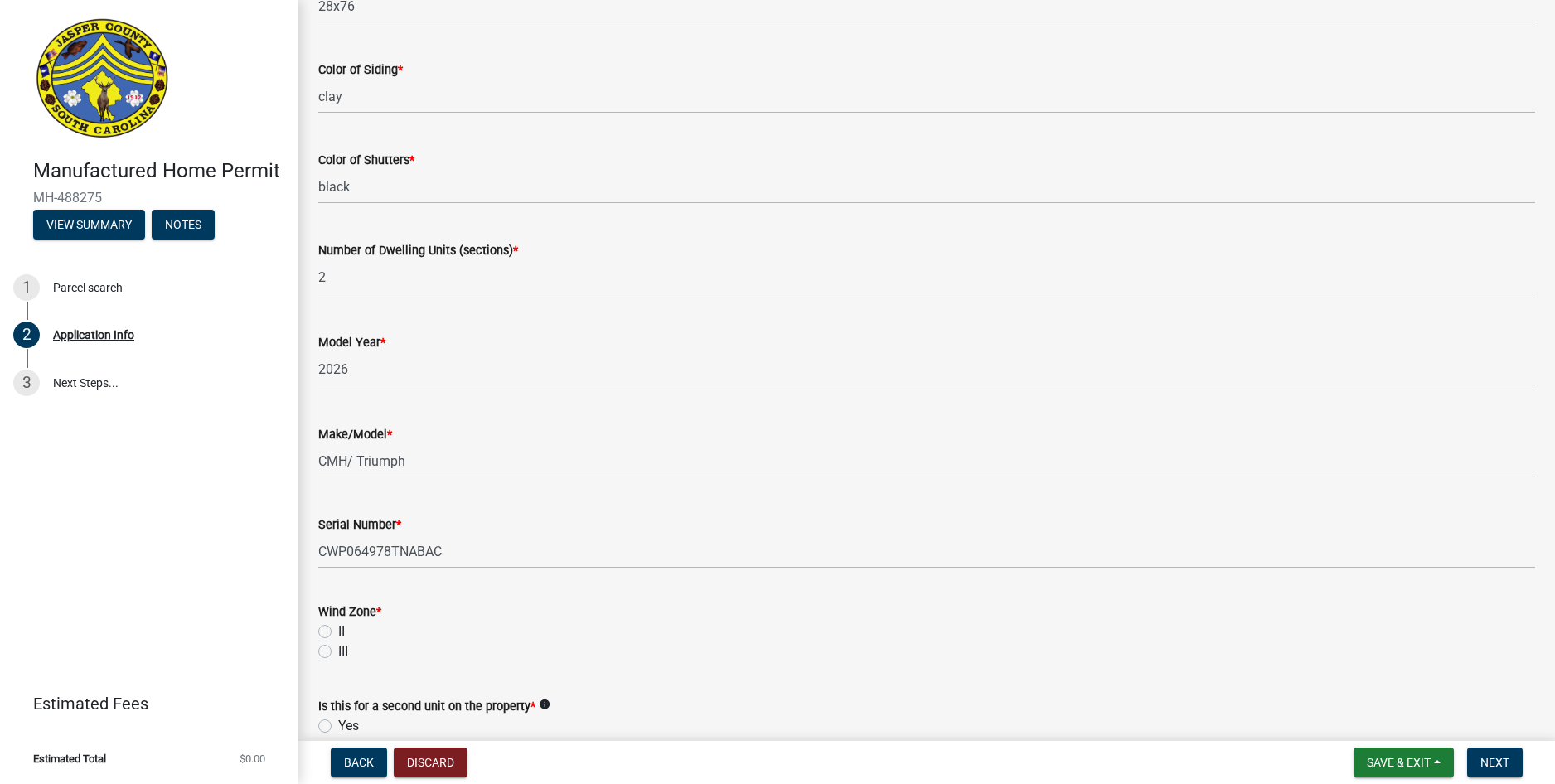
click at [338, 631] on label "II" at bounding box center [341, 631] width 7 height 20
click at [338, 631] on input "II" at bounding box center [343, 626] width 11 height 11
radio input "true"
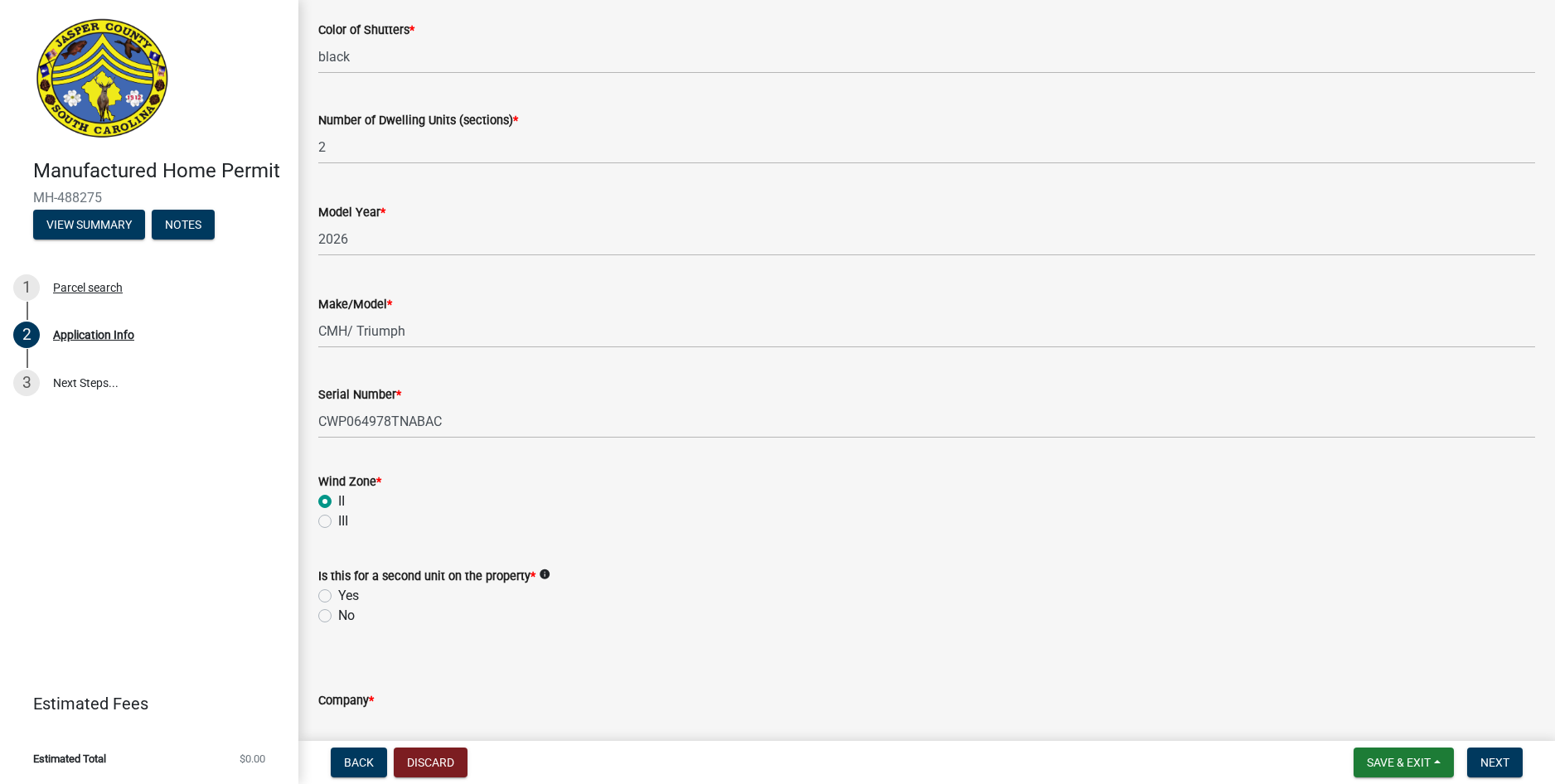
scroll to position [2698, 0]
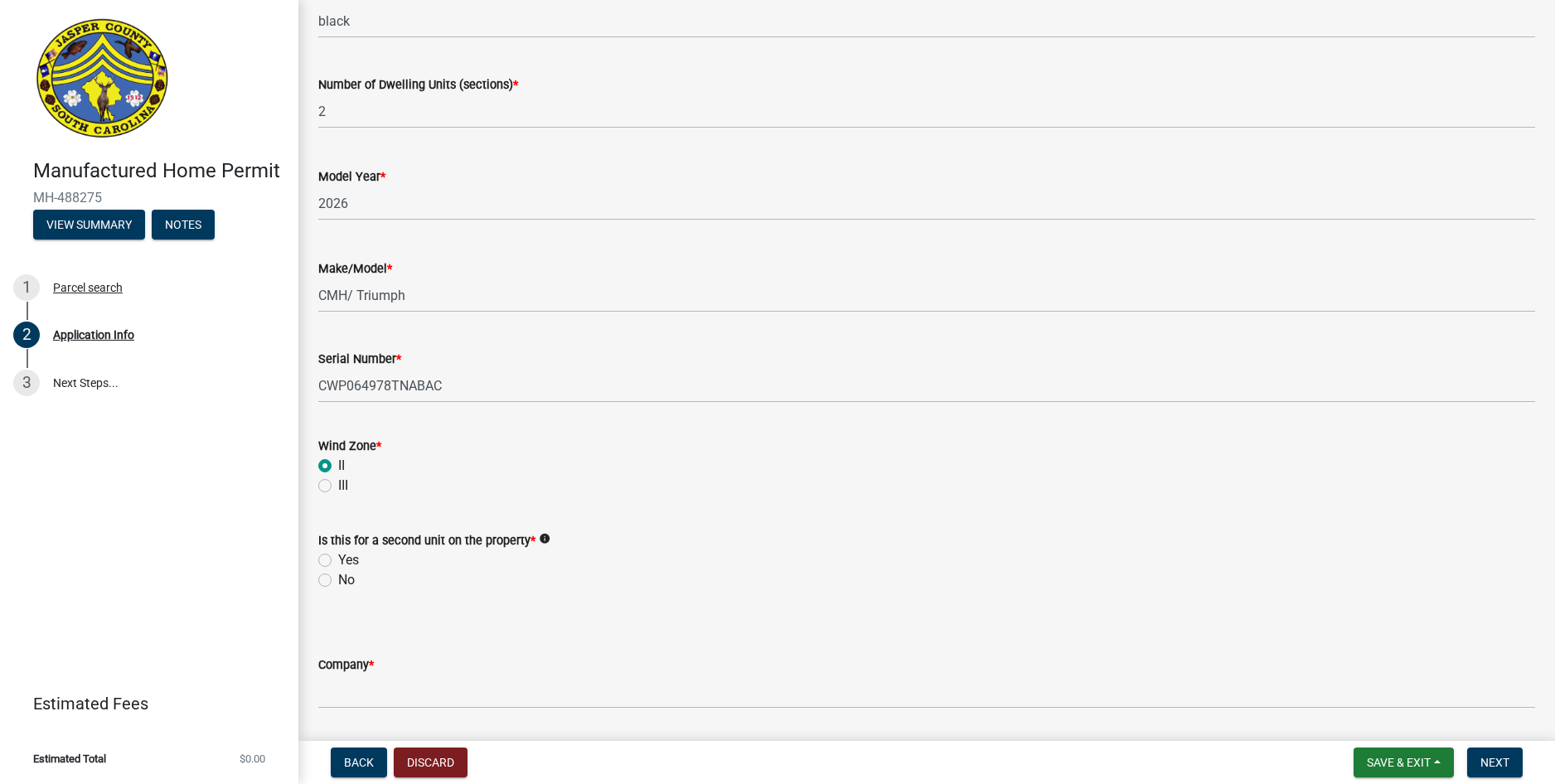
click at [338, 581] on label "No" at bounding box center [346, 580] width 17 height 20
click at [338, 580] on input "No" at bounding box center [343, 575] width 11 height 11
radio input "true"
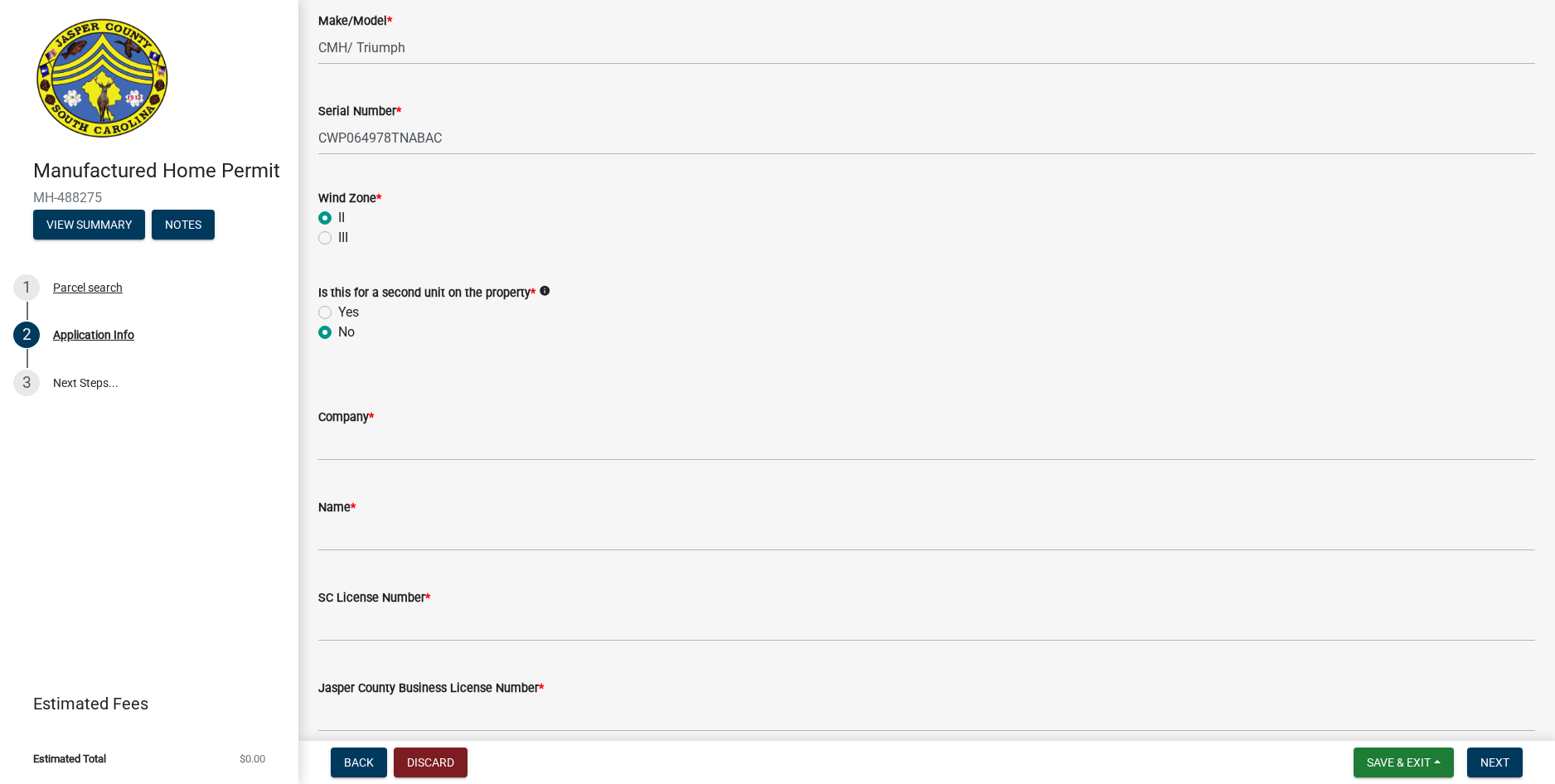
scroll to position [2946, 0]
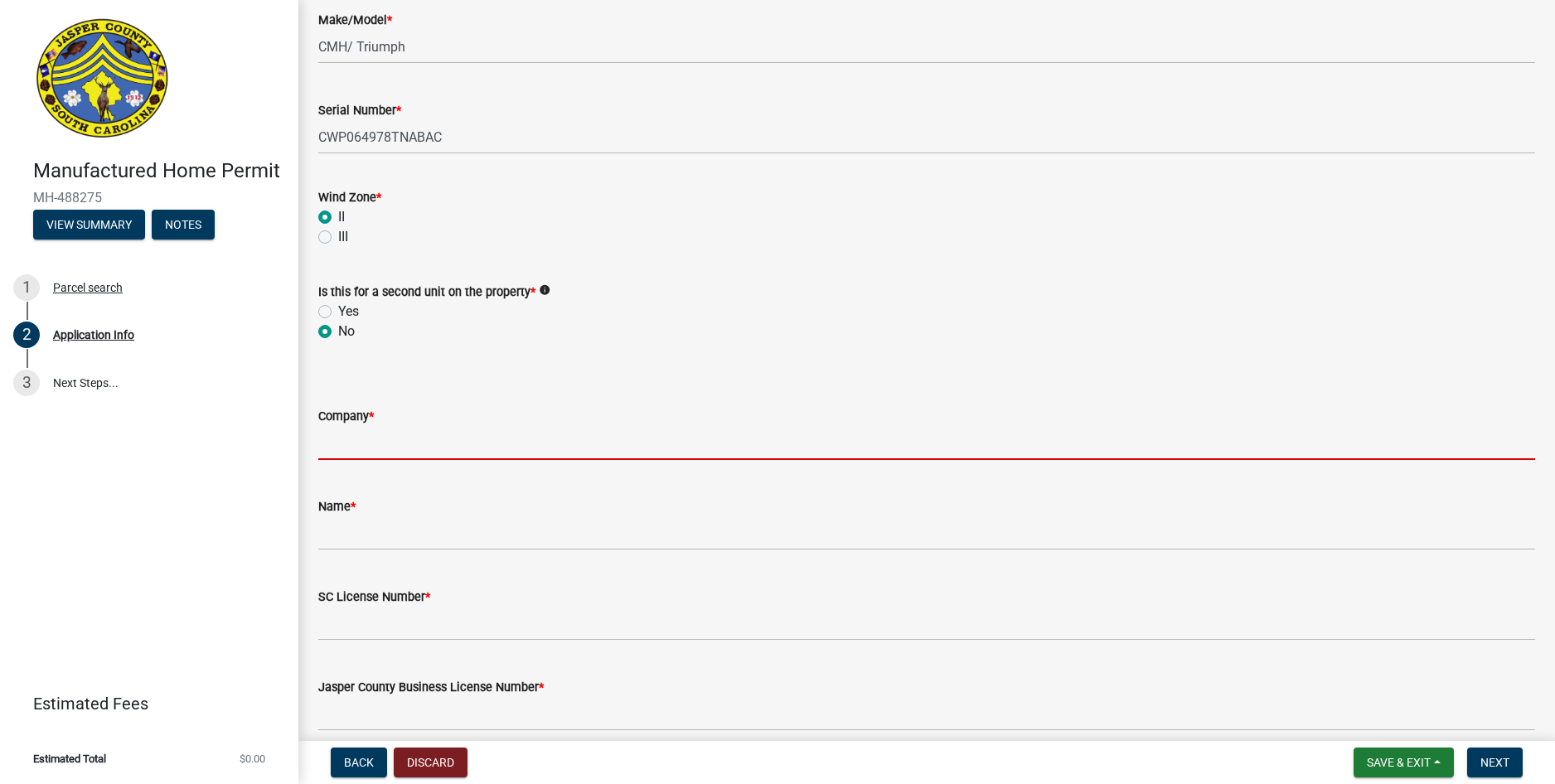
click at [358, 450] on input "Company *" at bounding box center [927, 443] width 1217 height 34
type input "CMH Homes, Inc."
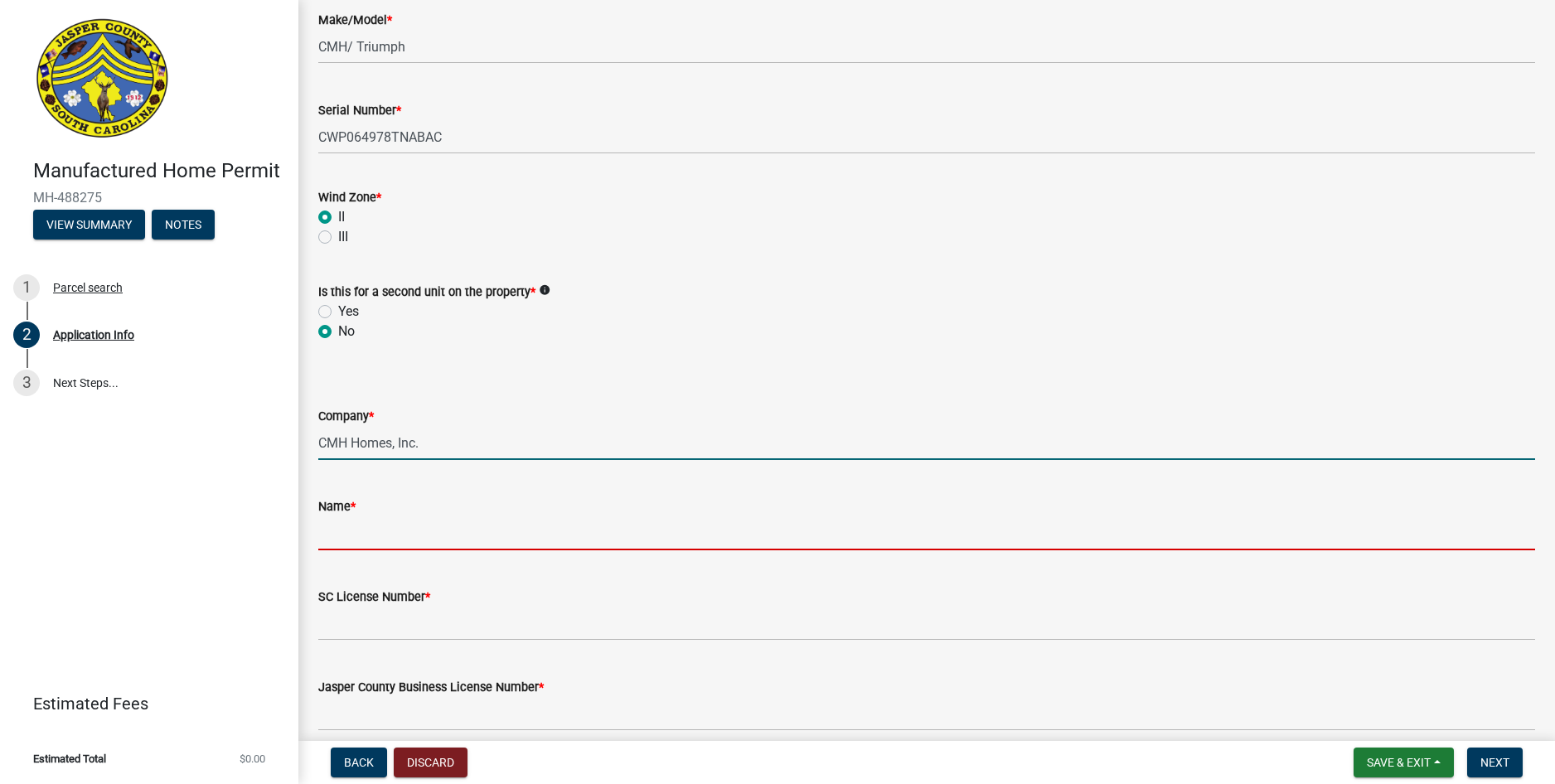
type input "[PERSON_NAME] or [PERSON_NAME]"
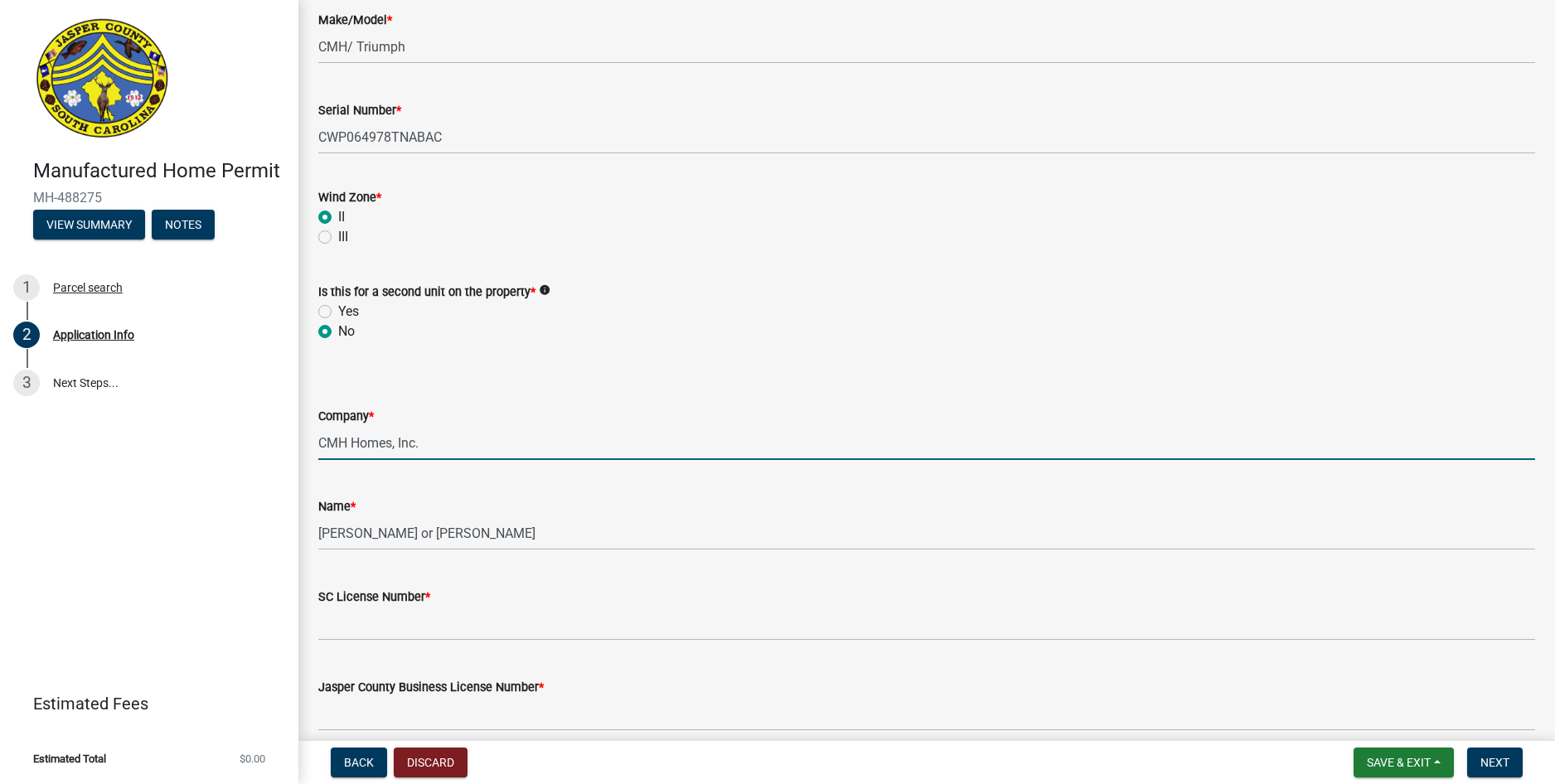
type input "11696"
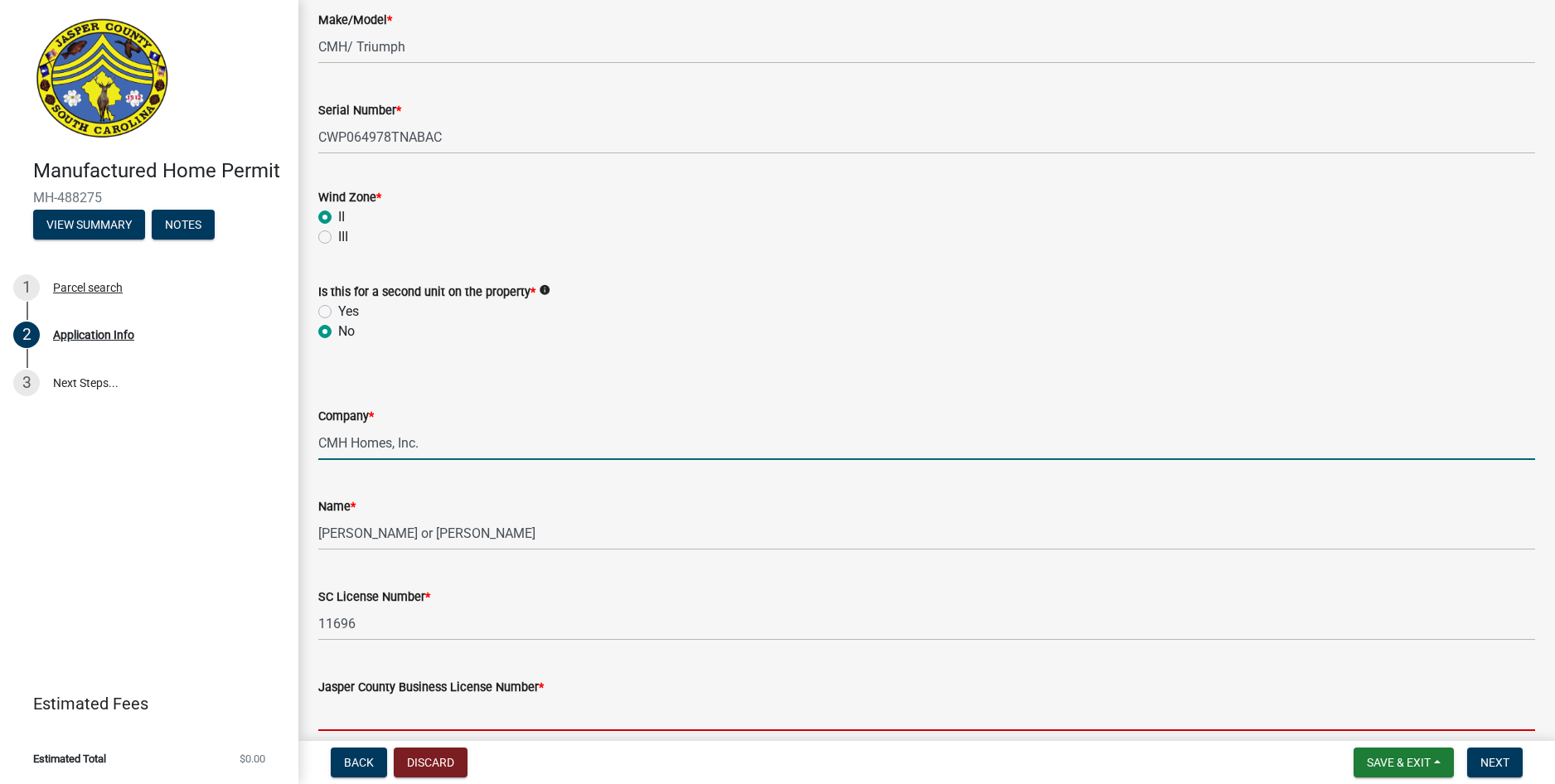
type input "SC"
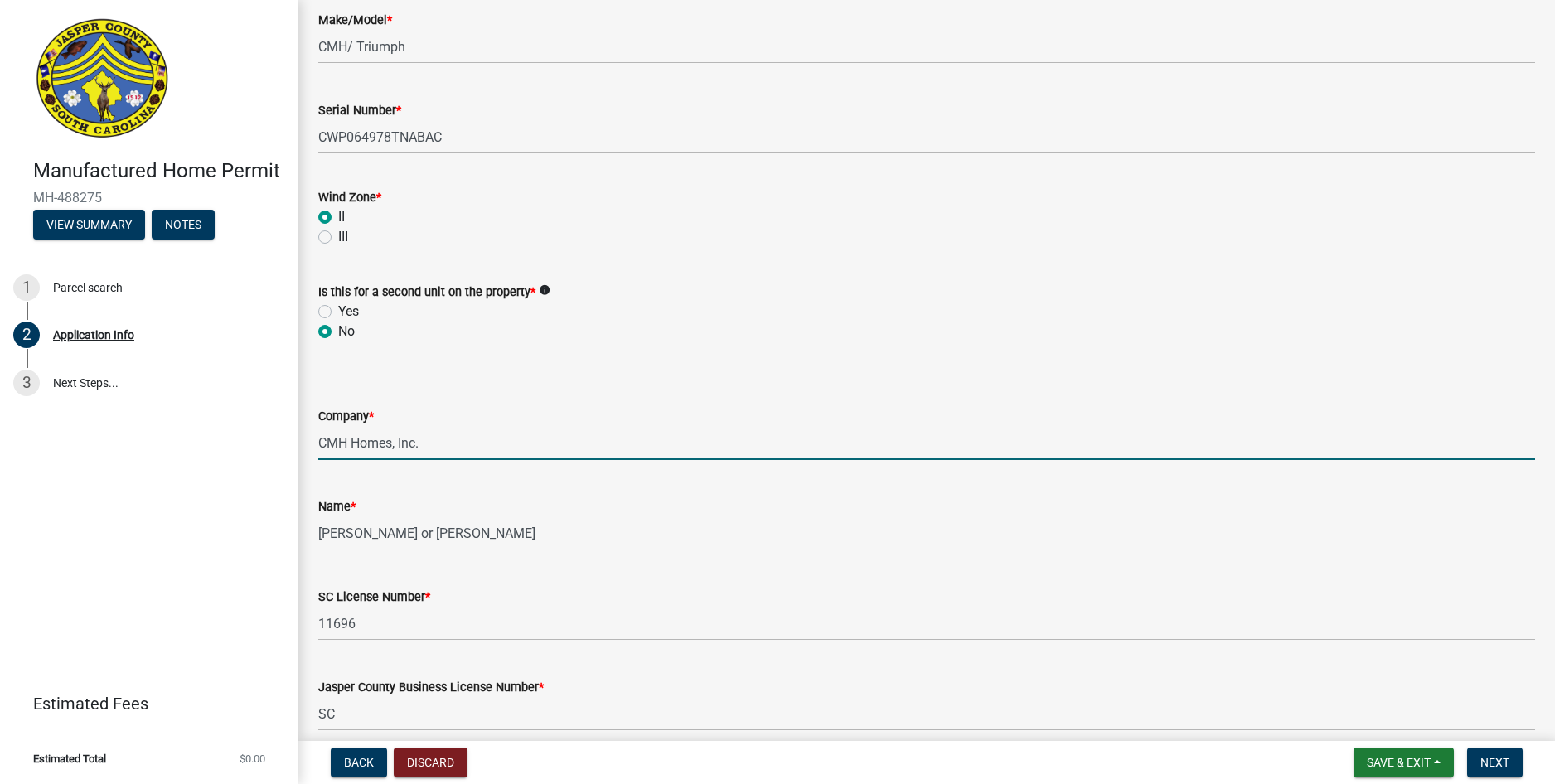
type input "[STREET_ADDRESS][PERSON_NAME]"
type input "[EMAIL_ADDRESS][DOMAIN_NAME]"
type input "8438466694"
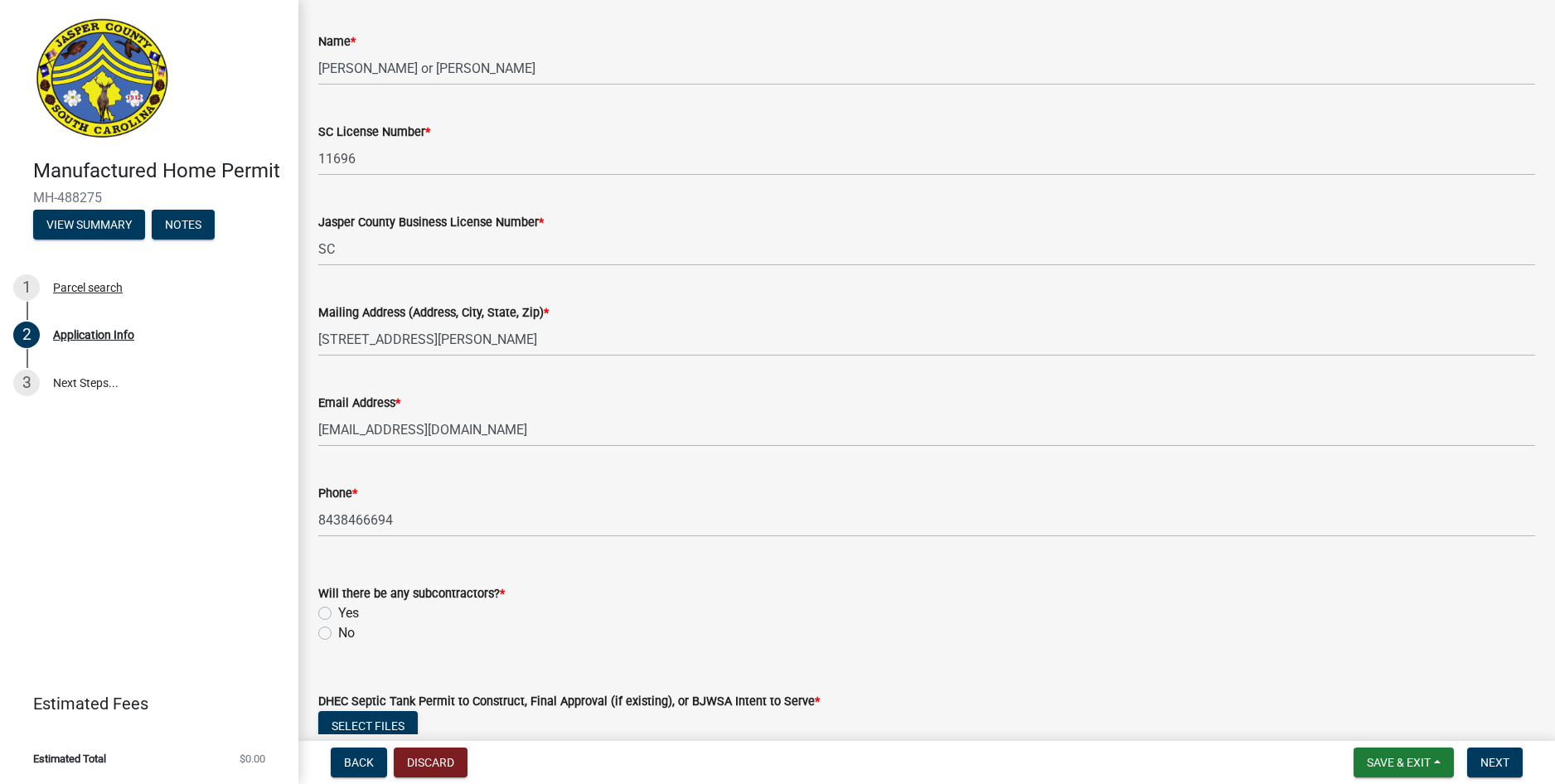
scroll to position [3443, 0]
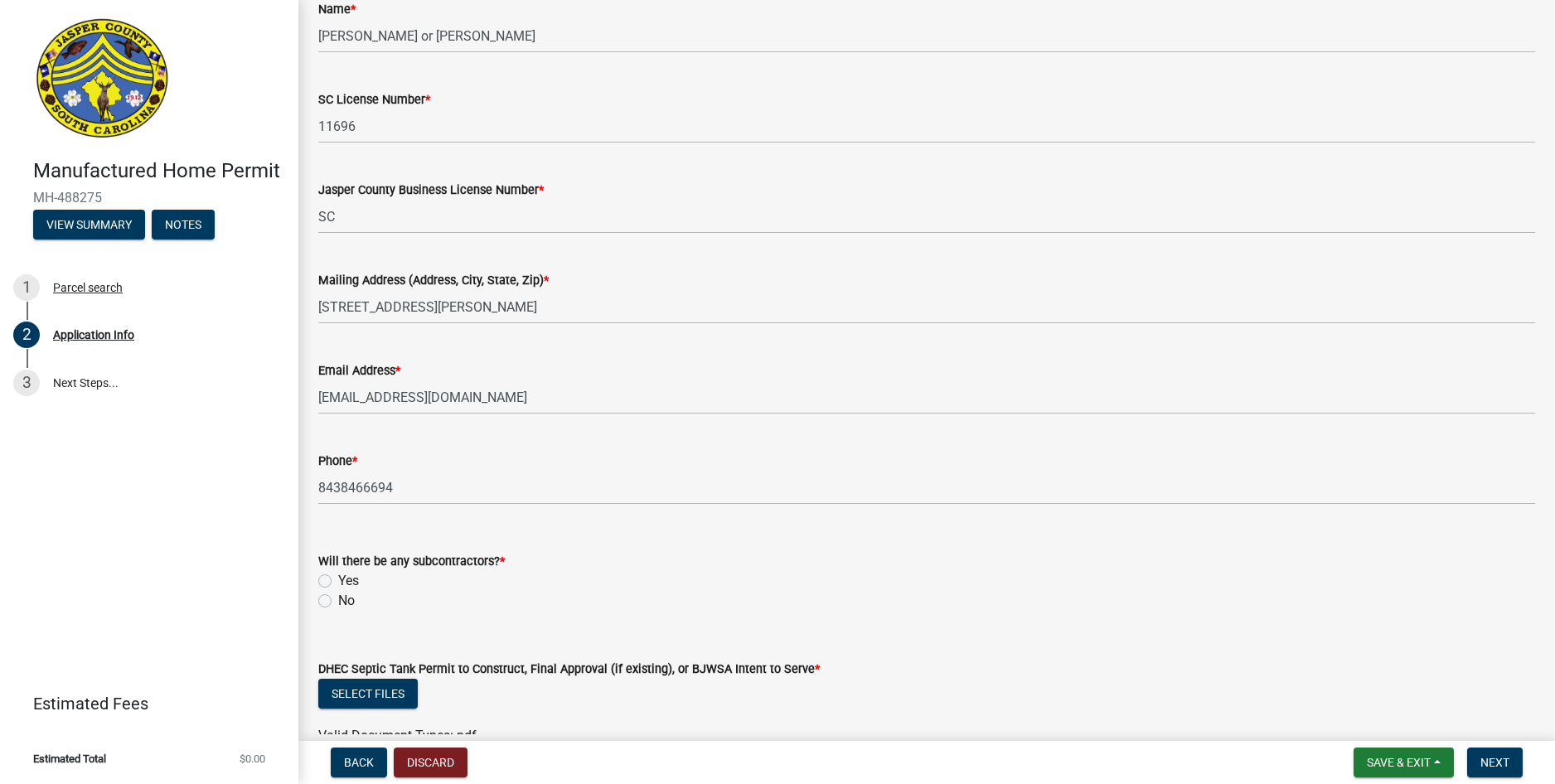
click at [338, 576] on label "Yes" at bounding box center [348, 580] width 21 height 20
click at [338, 576] on input "Yes" at bounding box center [343, 575] width 11 height 11
radio input "true"
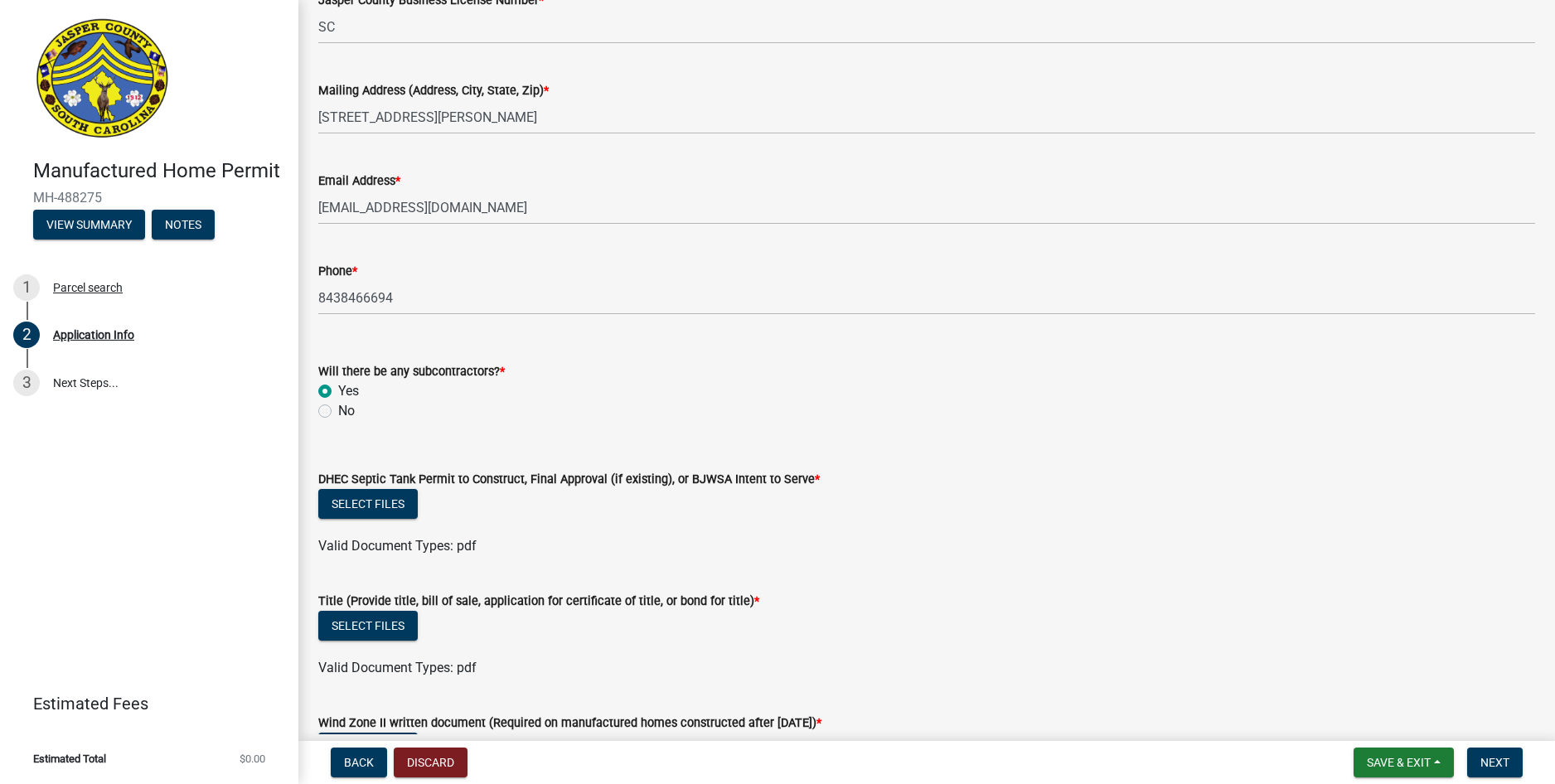
scroll to position [3691, 0]
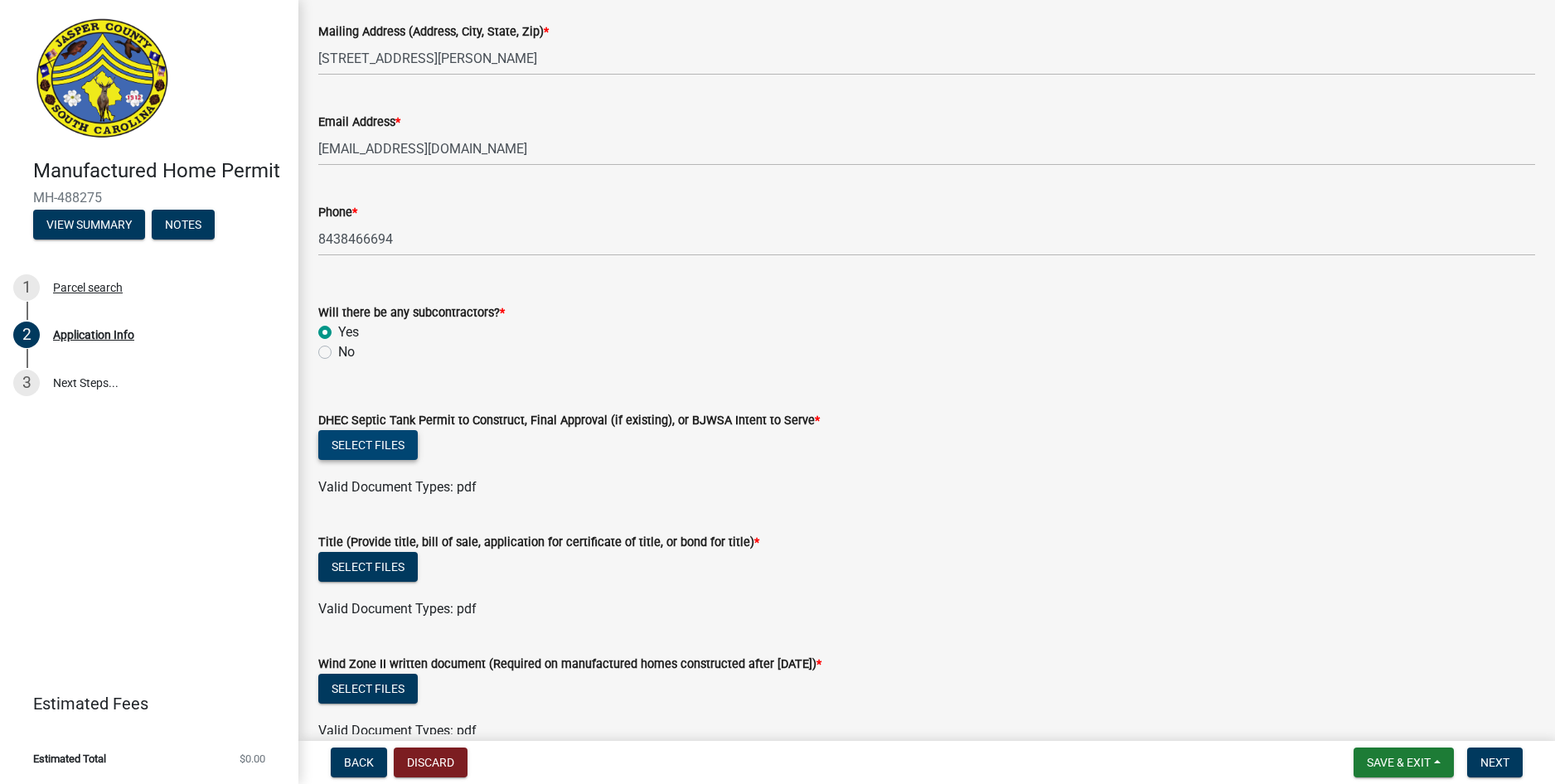
click at [362, 438] on button "Select files" at bounding box center [368, 445] width 99 height 30
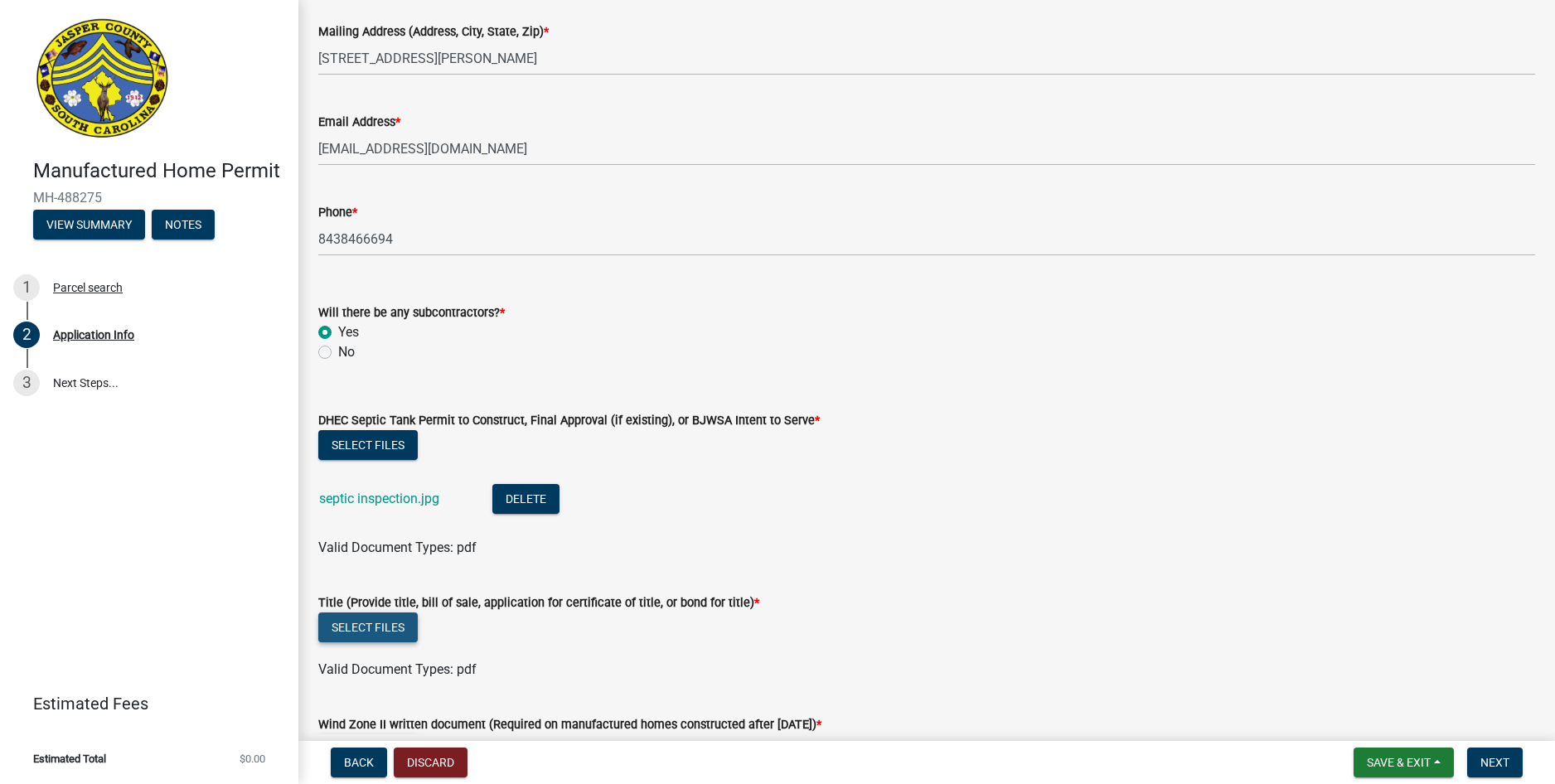
click at [391, 628] on button "Select files" at bounding box center [368, 627] width 99 height 30
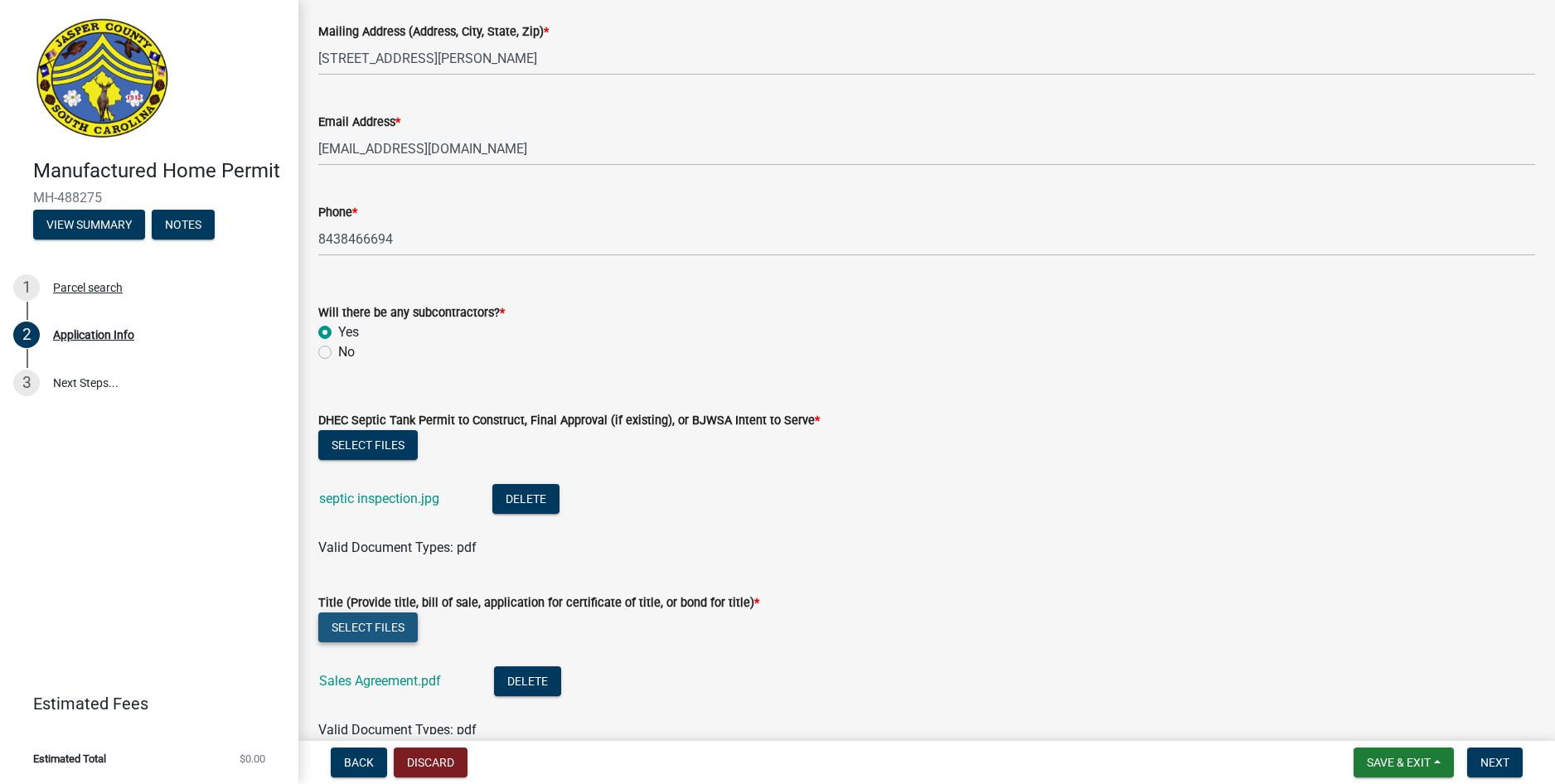
click at [403, 632] on button "Select files" at bounding box center [368, 627] width 99 height 30
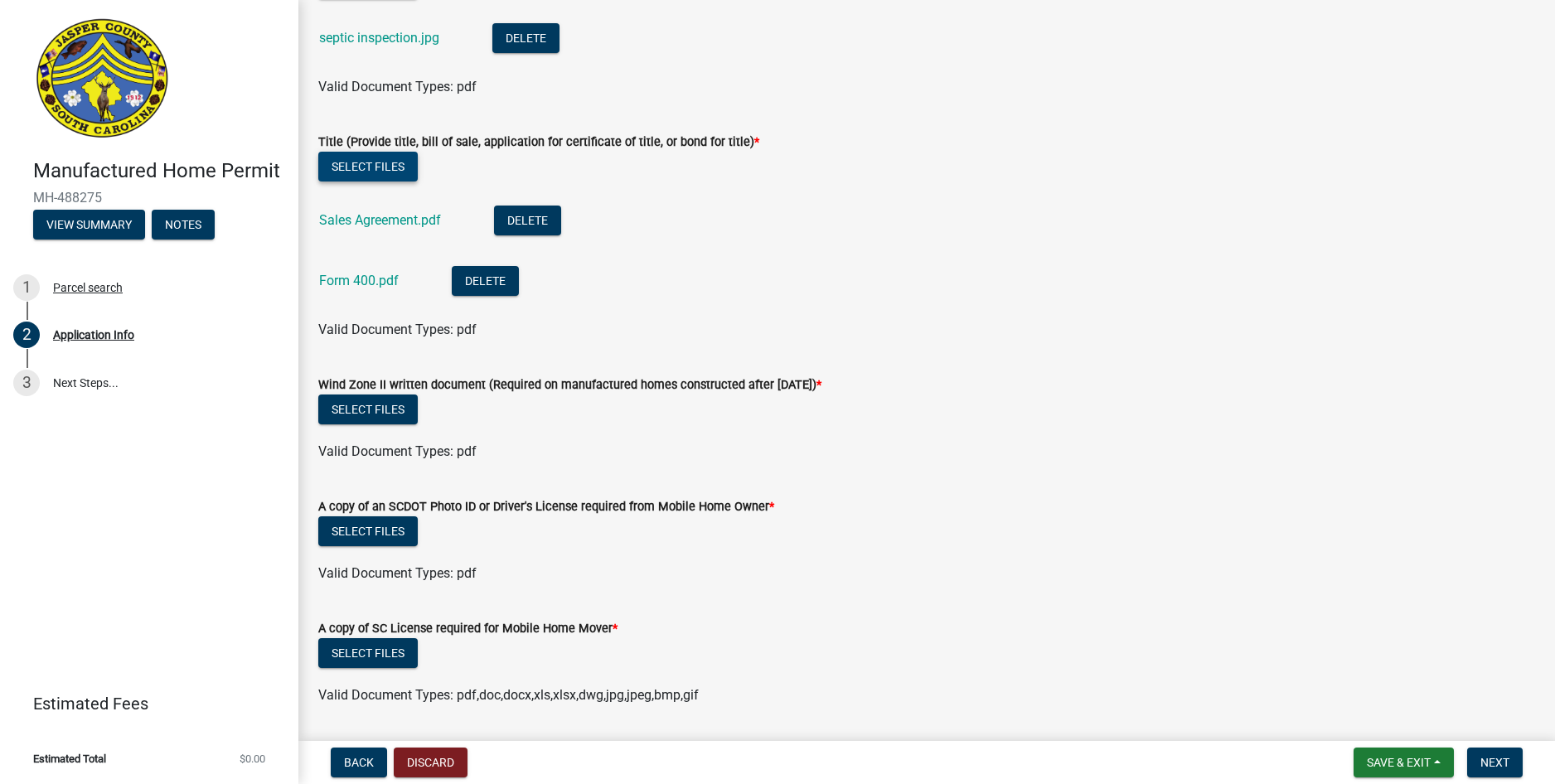
scroll to position [4188, 0]
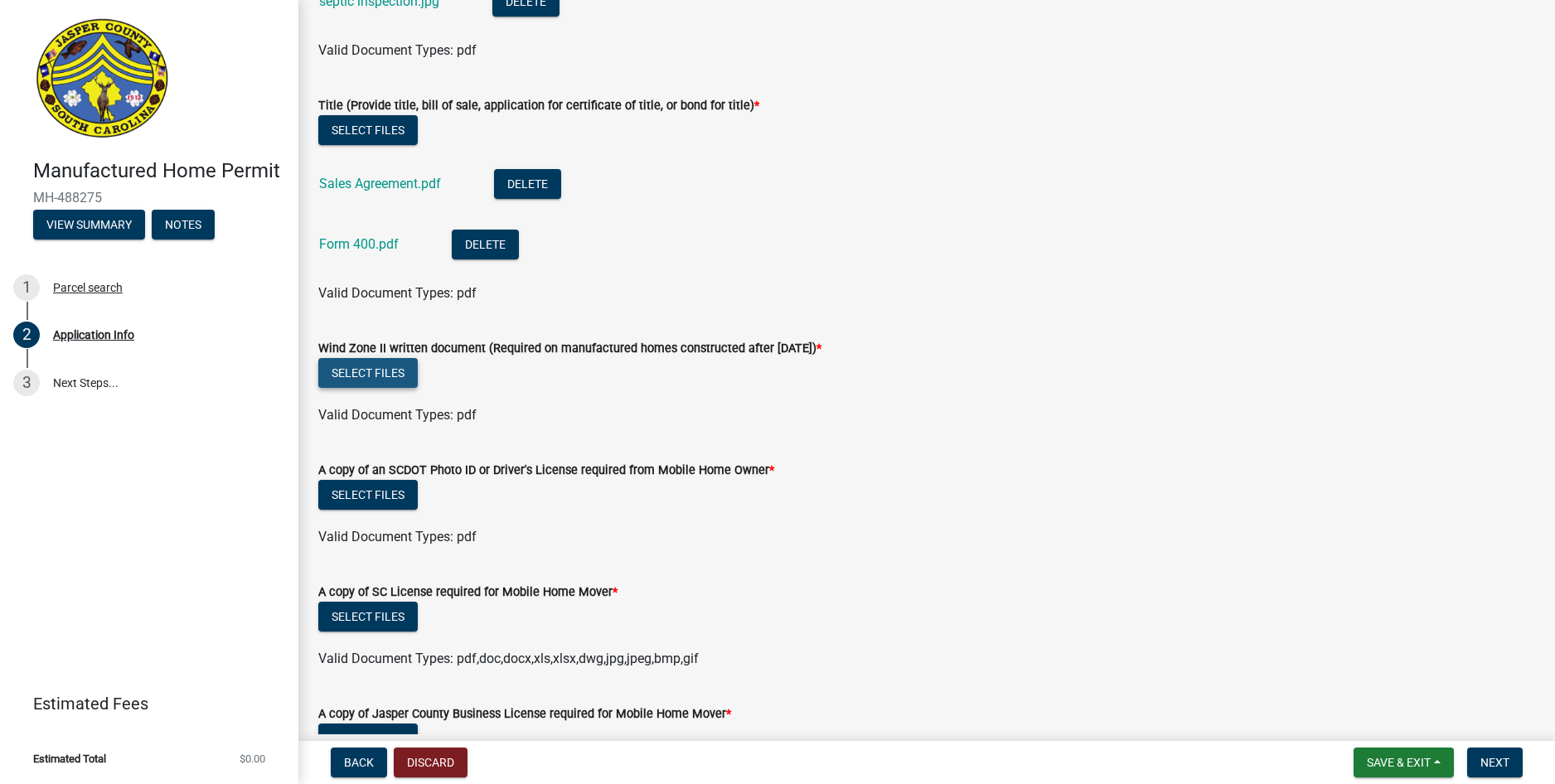
click at [392, 378] on button "Select files" at bounding box center [368, 373] width 99 height 30
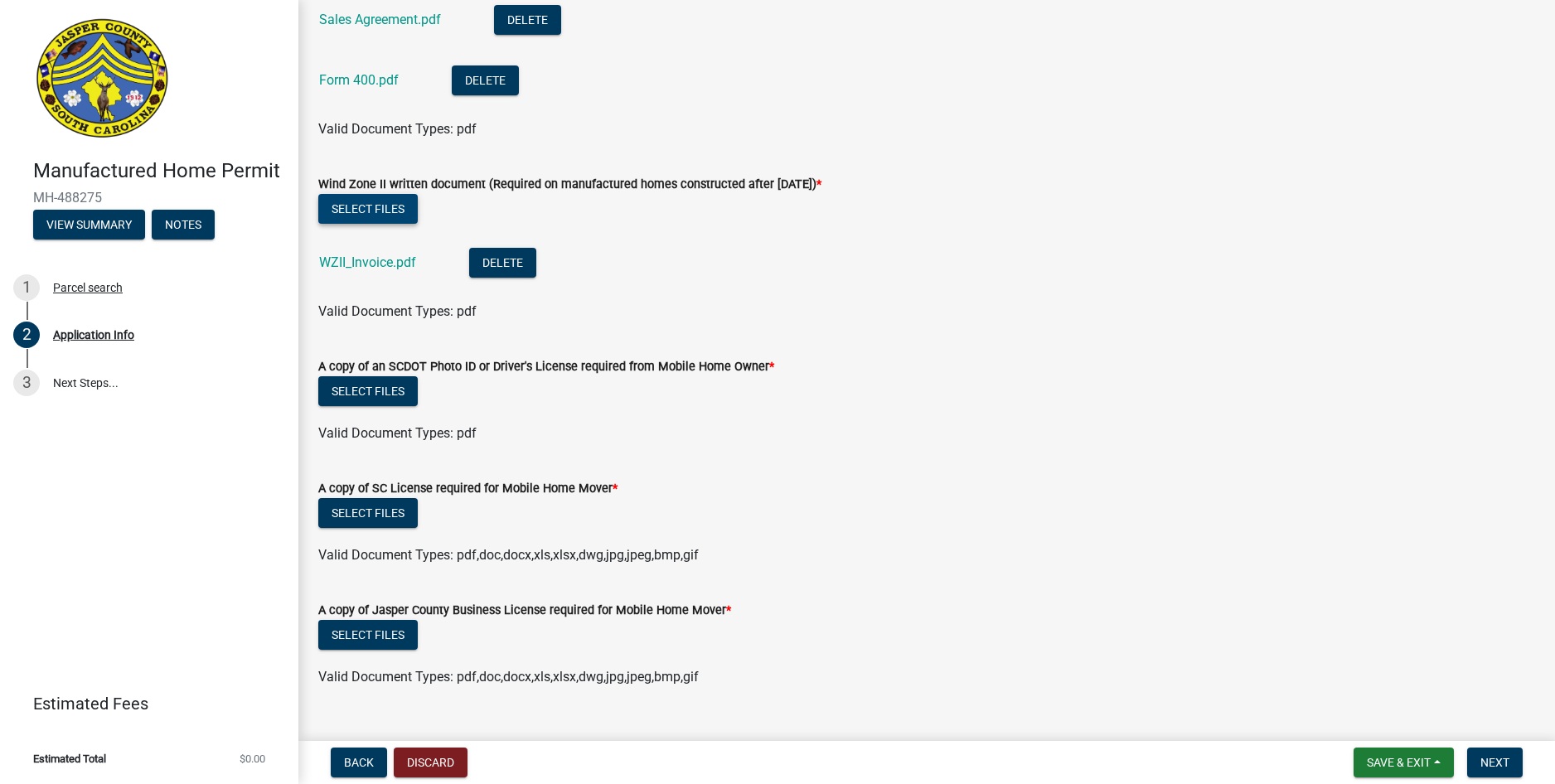
scroll to position [4354, 0]
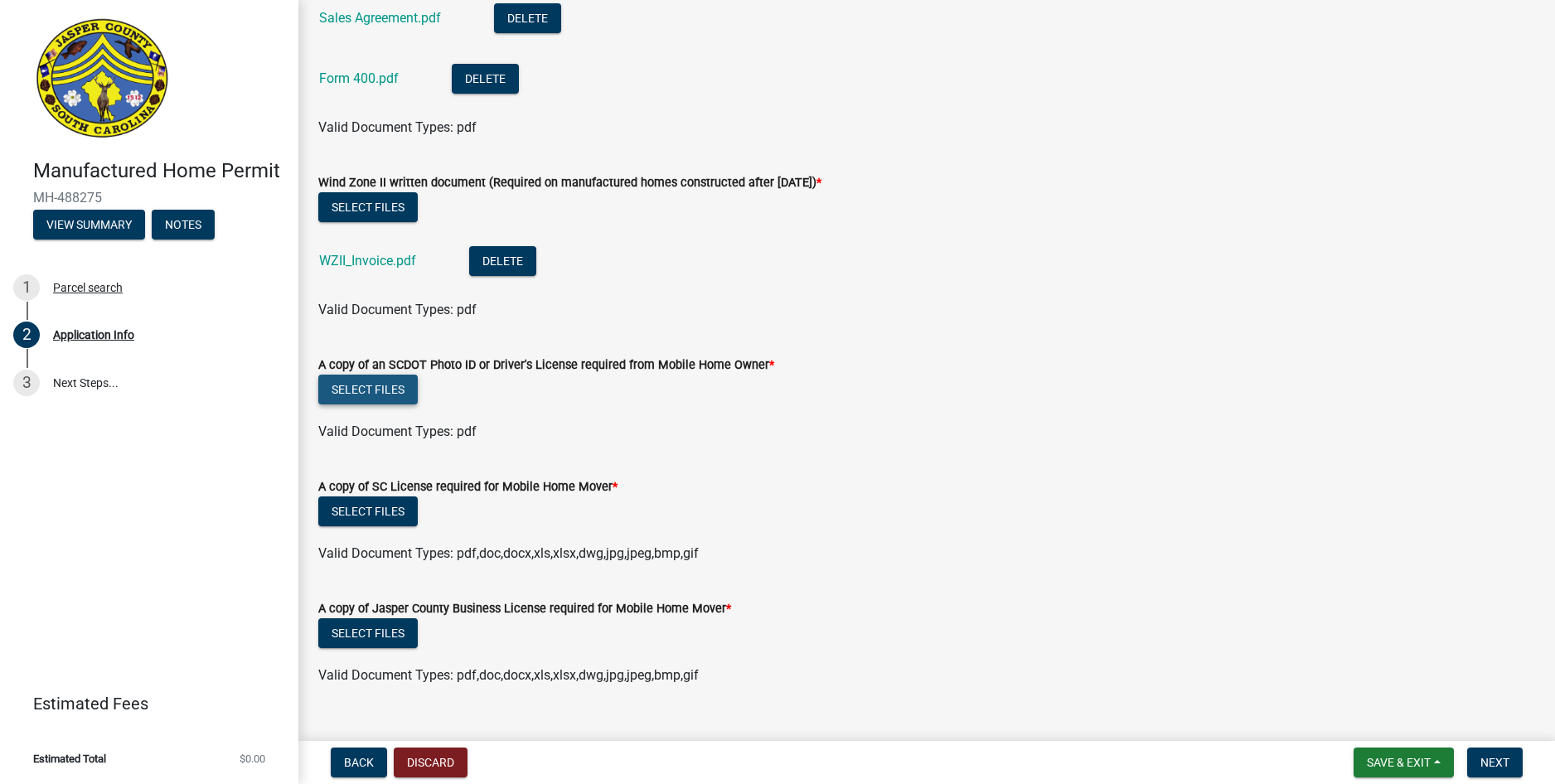
click at [377, 393] on button "Select files" at bounding box center [368, 390] width 99 height 30
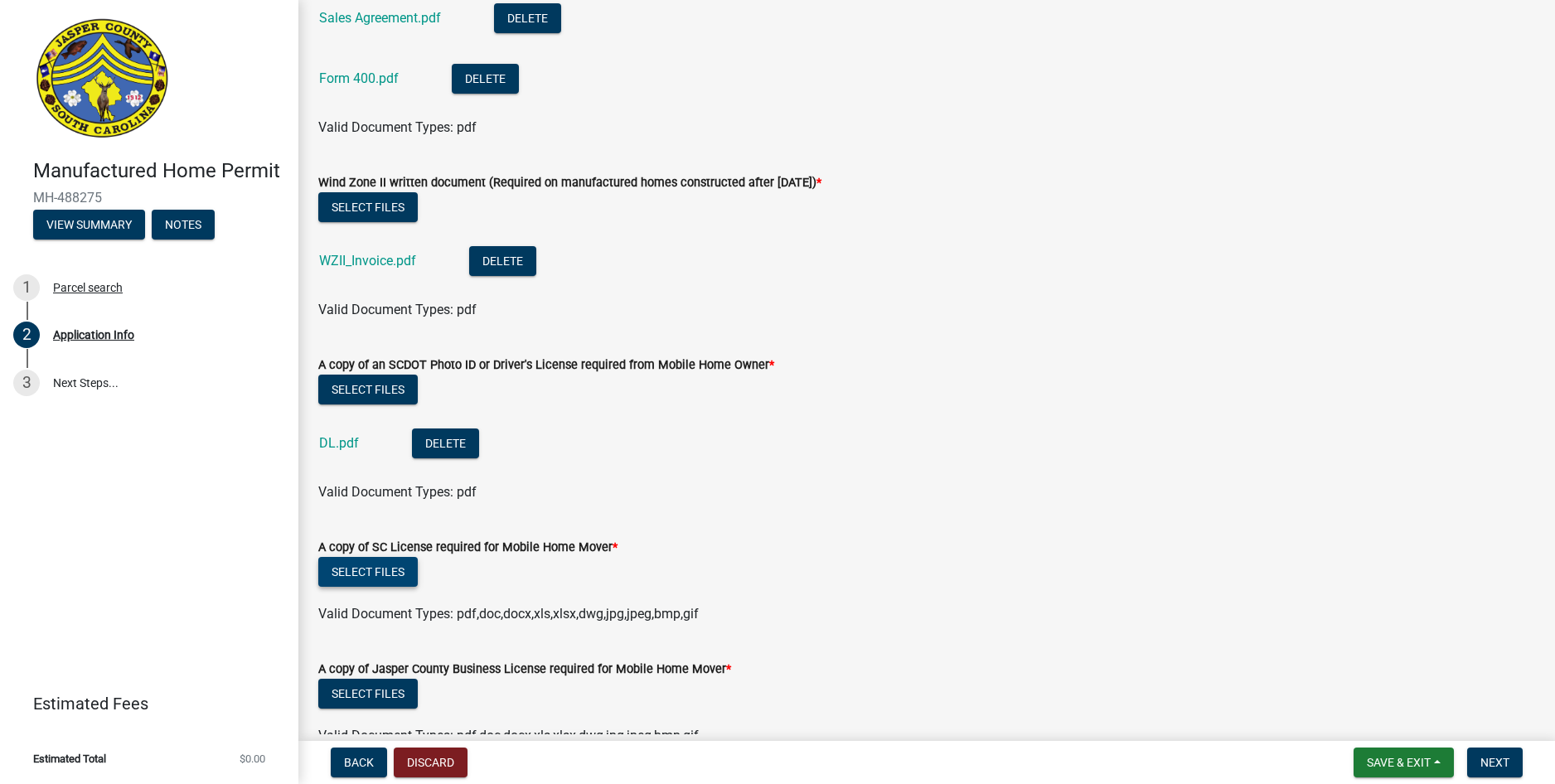
click at [367, 569] on button "Select files" at bounding box center [368, 571] width 99 height 30
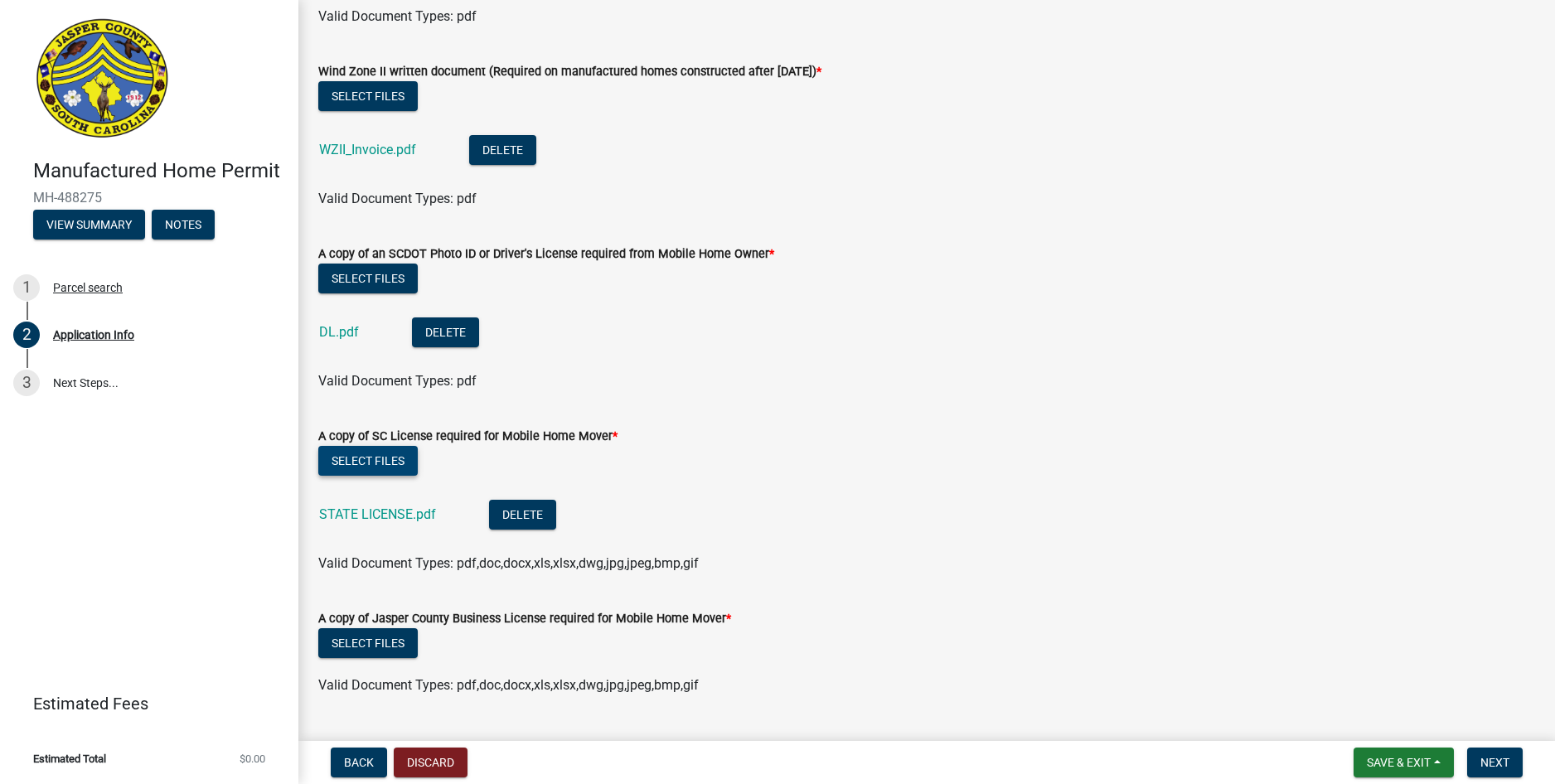
scroll to position [4437, 0]
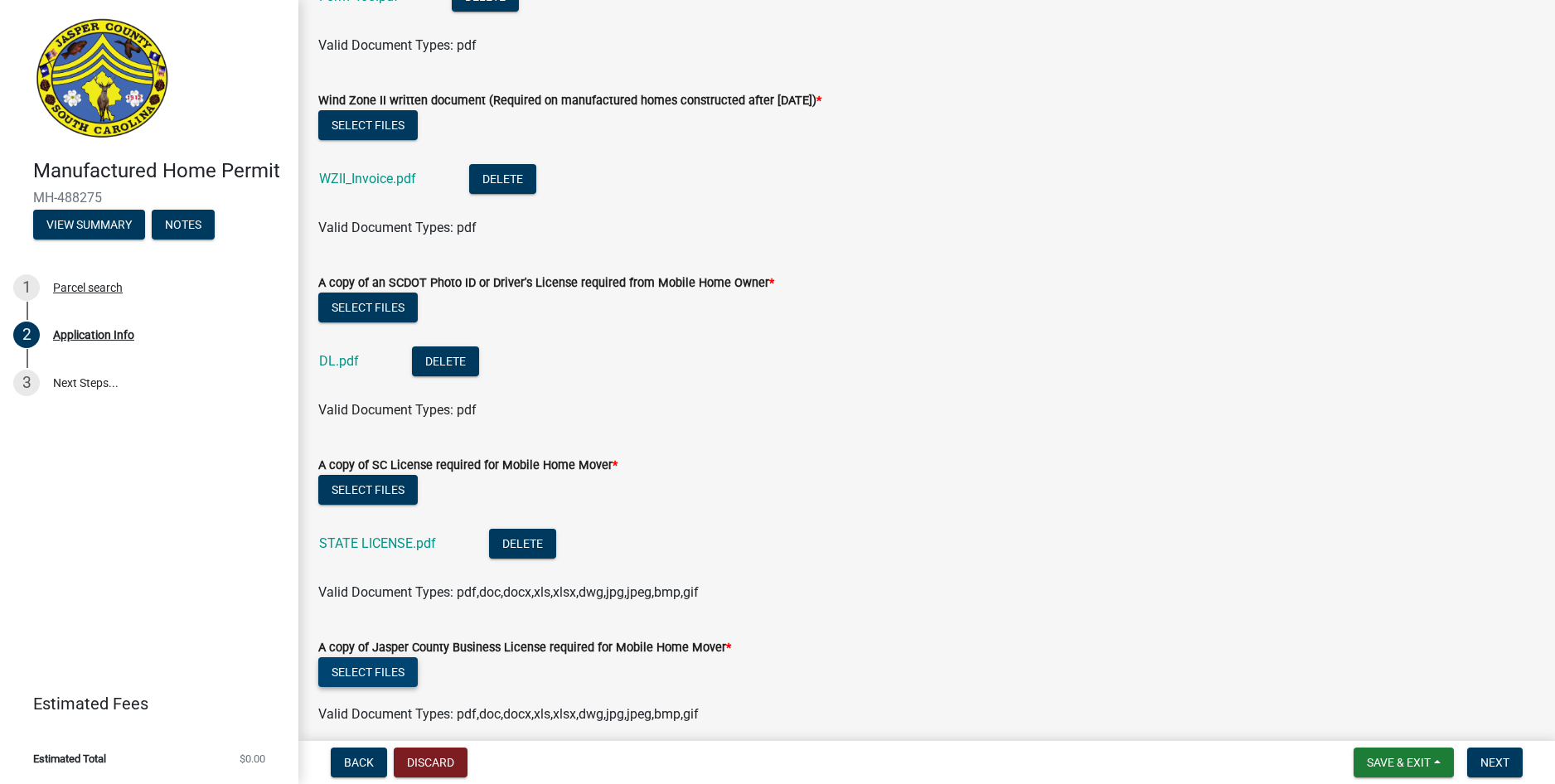
click at [377, 661] on button "Select files" at bounding box center [368, 672] width 99 height 30
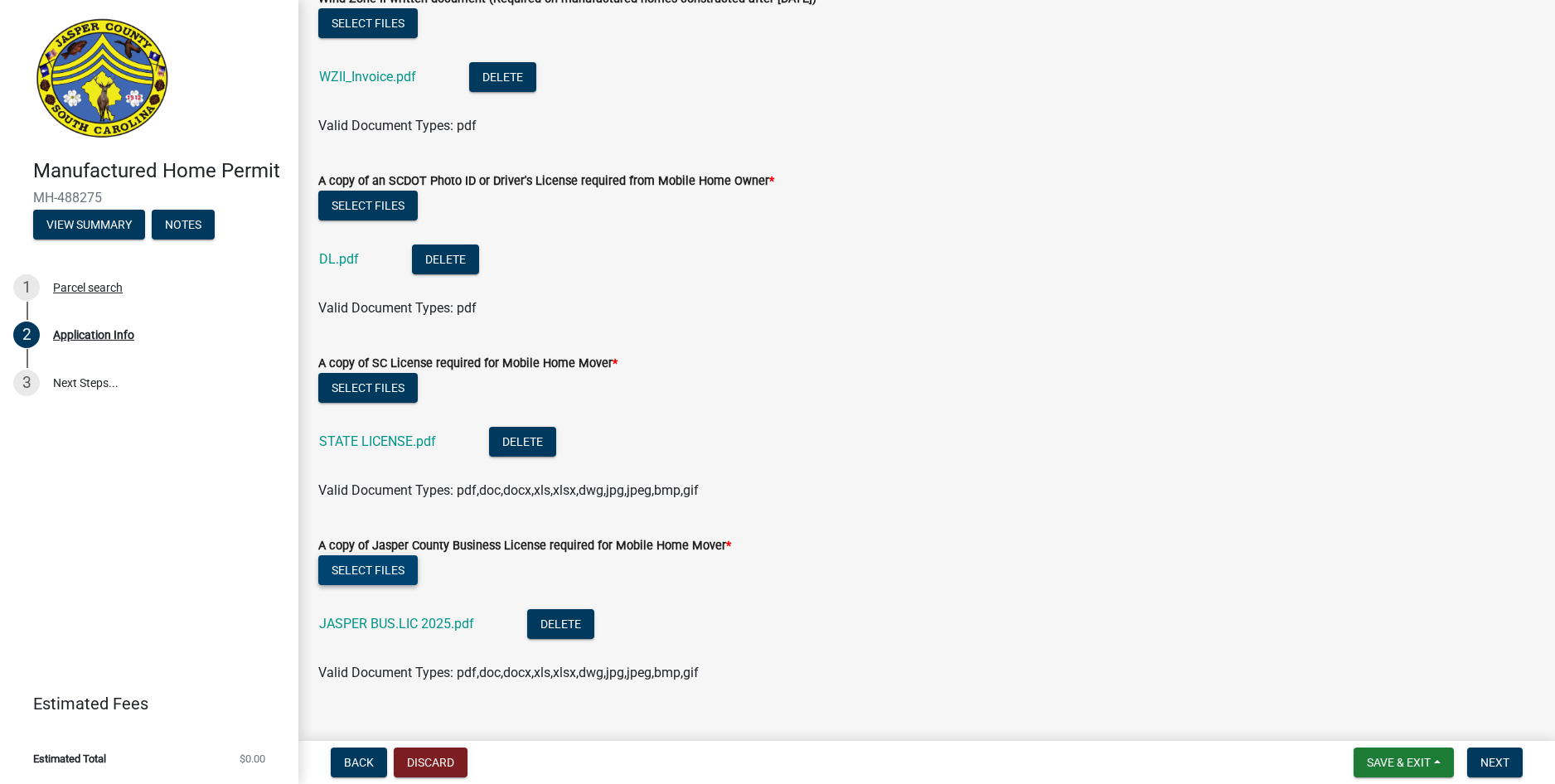
scroll to position [4580, 0]
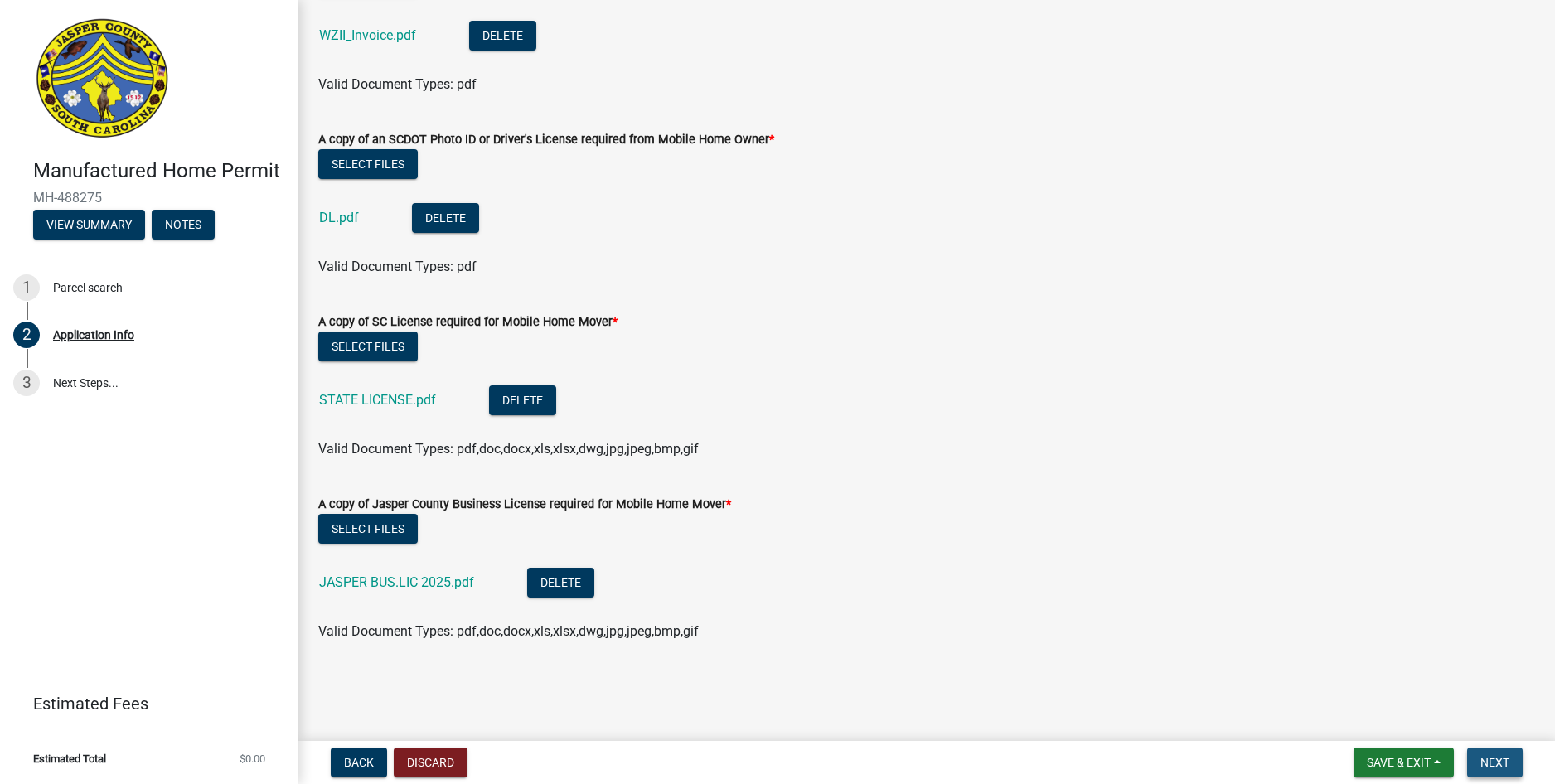
click at [1488, 763] on span "Next" at bounding box center [1494, 761] width 29 height 13
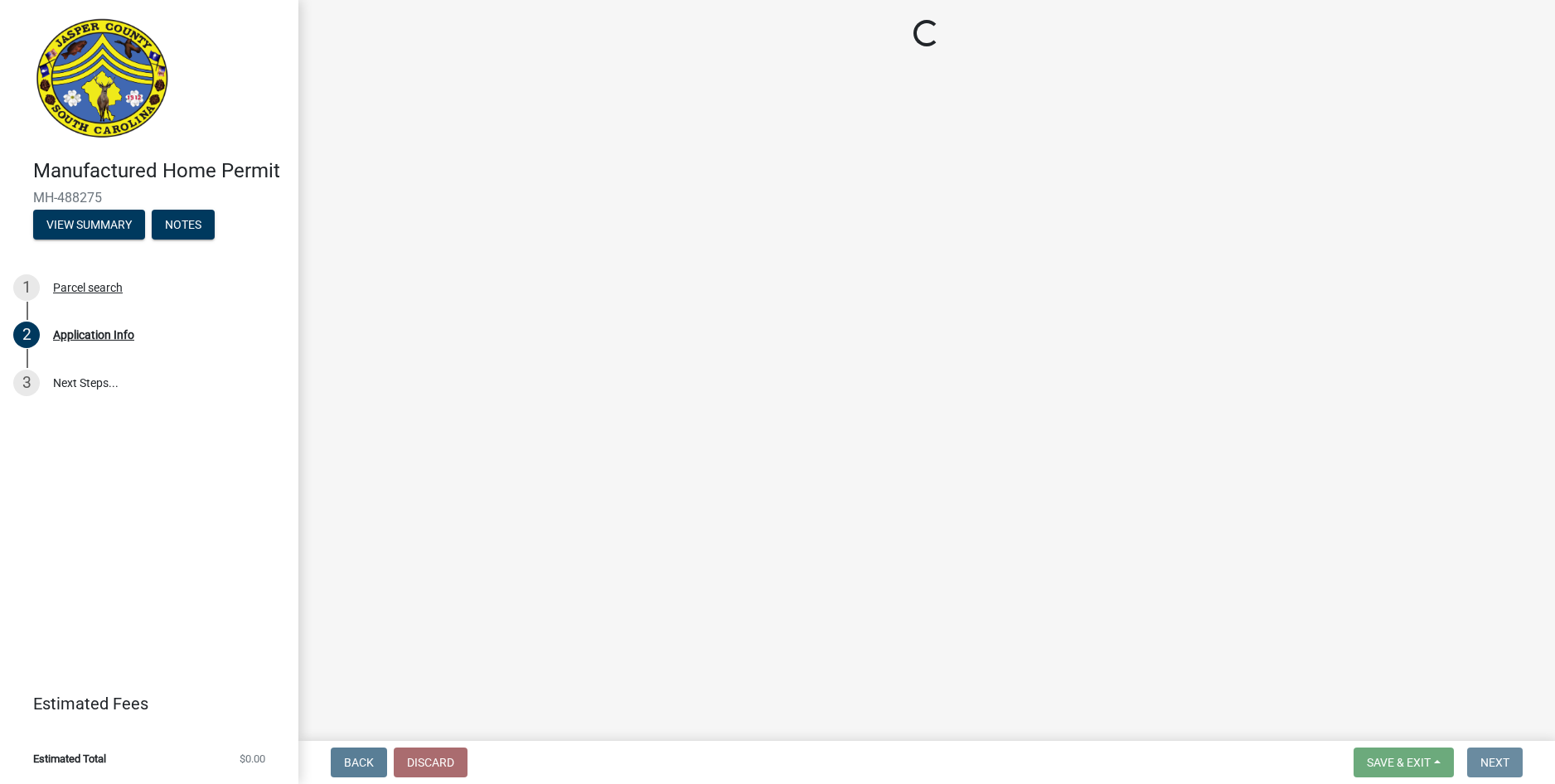
scroll to position [0, 0]
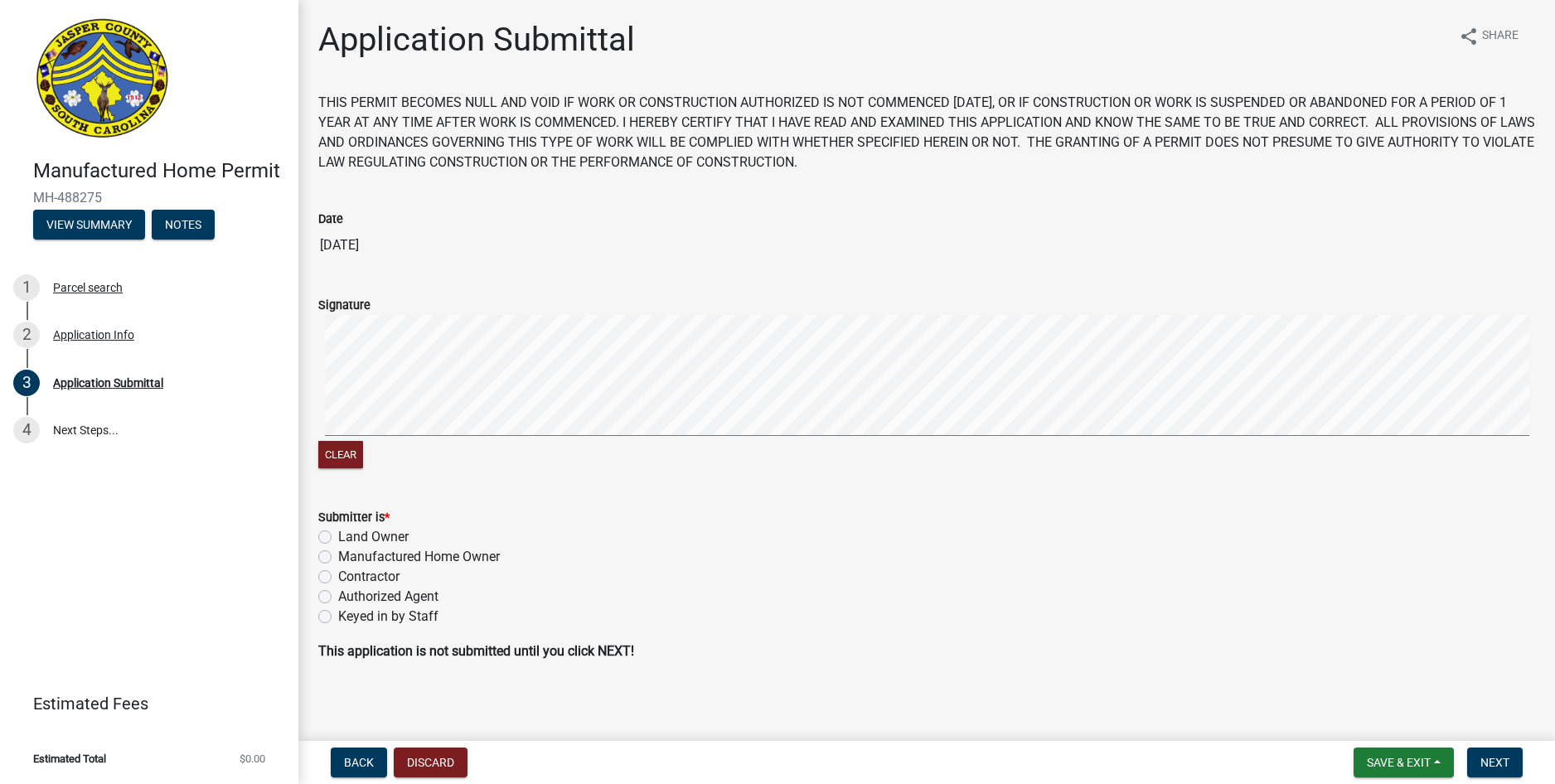
click at [380, 593] on label "Authorized Agent" at bounding box center [388, 596] width 100 height 20
click at [349, 593] on input "Authorized Agent" at bounding box center [343, 591] width 11 height 11
radio input "true"
click at [851, 469] on div "Clear" at bounding box center [927, 393] width 1217 height 157
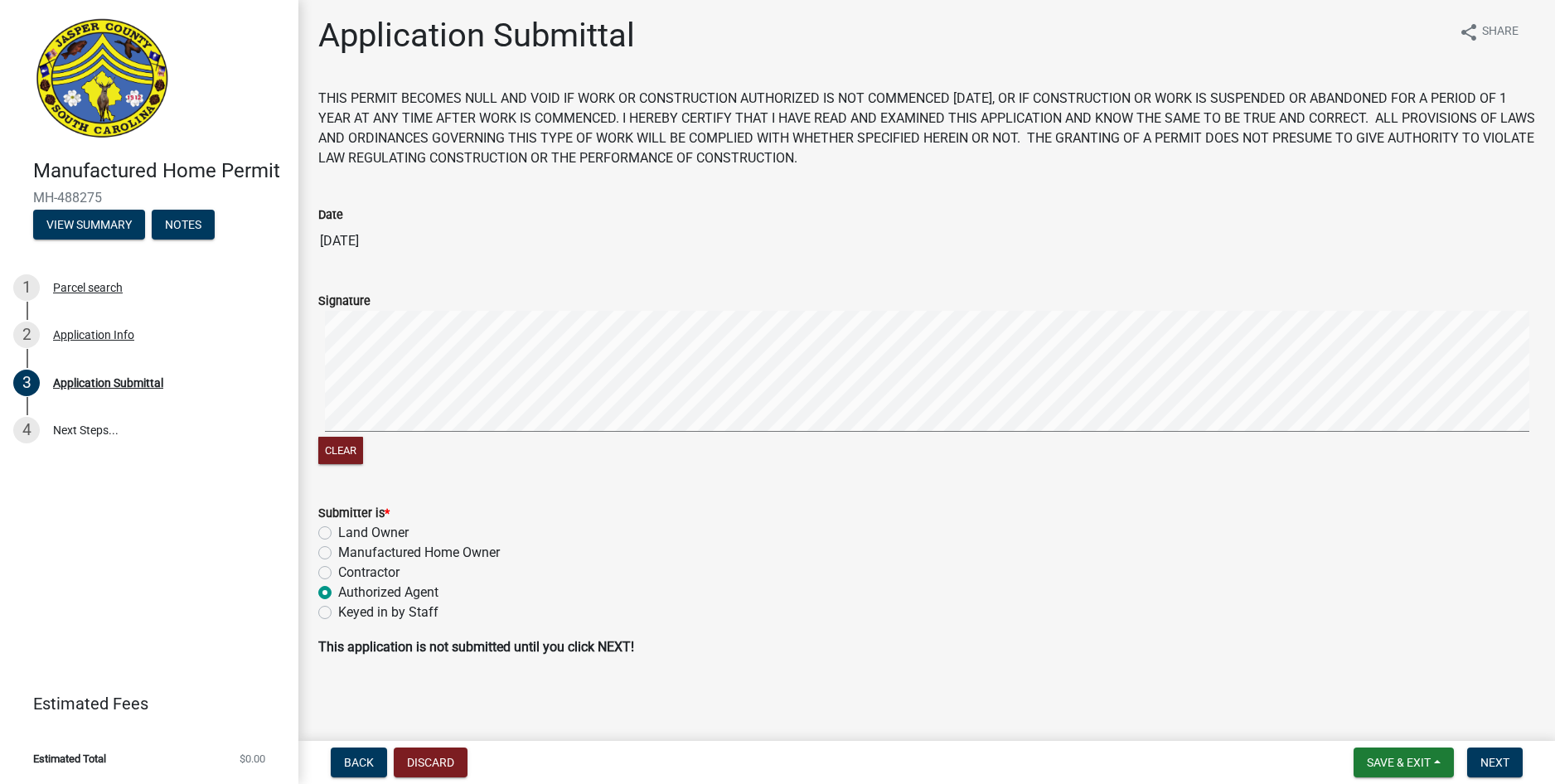
scroll to position [5, 0]
click at [1492, 755] on span "Next" at bounding box center [1494, 761] width 29 height 13
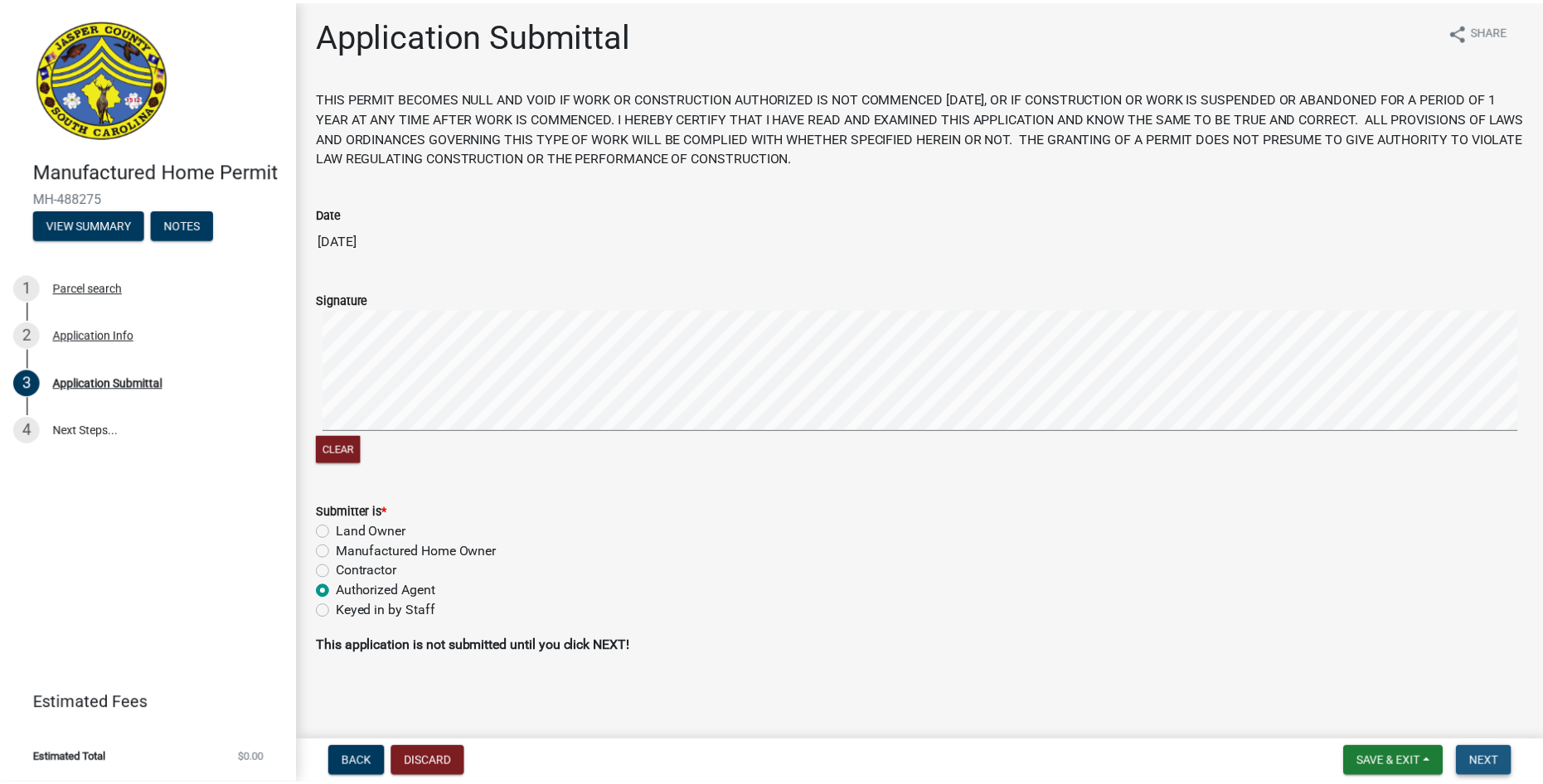
scroll to position [0, 0]
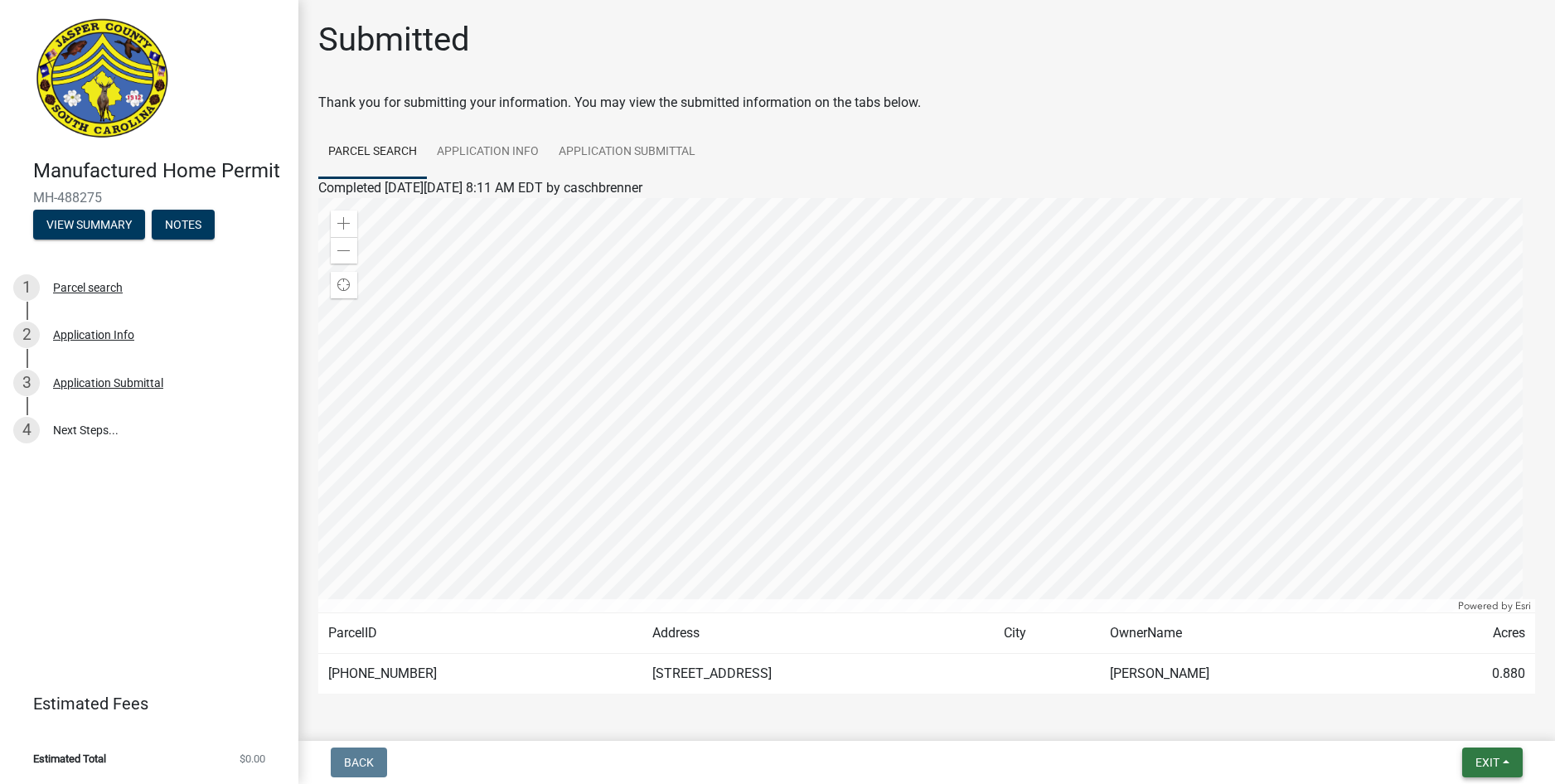
click at [1504, 770] on button "Exit" at bounding box center [1492, 762] width 61 height 30
click at [1459, 713] on button "Save & Exit" at bounding box center [1456, 719] width 132 height 40
